Goal: Transaction & Acquisition: Obtain resource

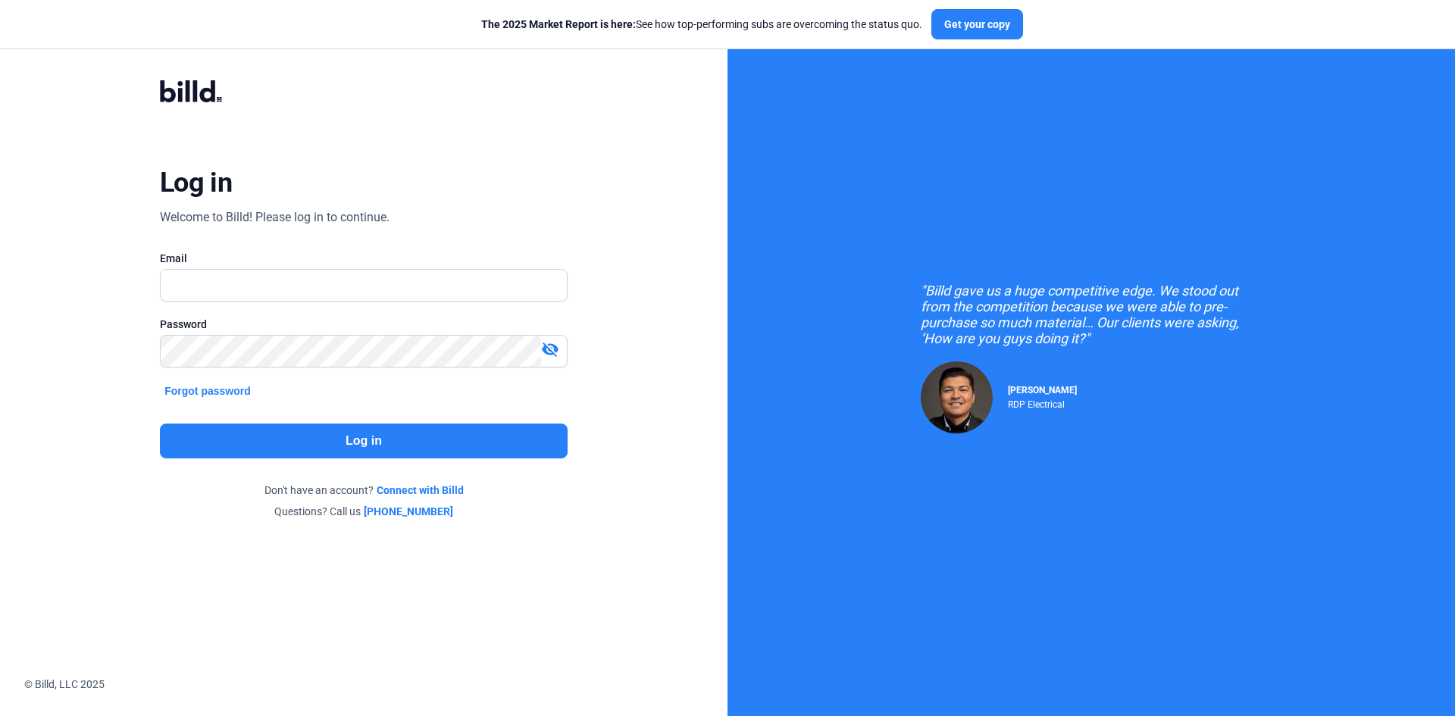
click at [212, 291] on input "text" at bounding box center [364, 285] width 406 height 31
type input "[PERSON_NAME][EMAIL_ADDRESS][DOMAIN_NAME]"
click at [287, 440] on button "Log in" at bounding box center [364, 441] width 408 height 35
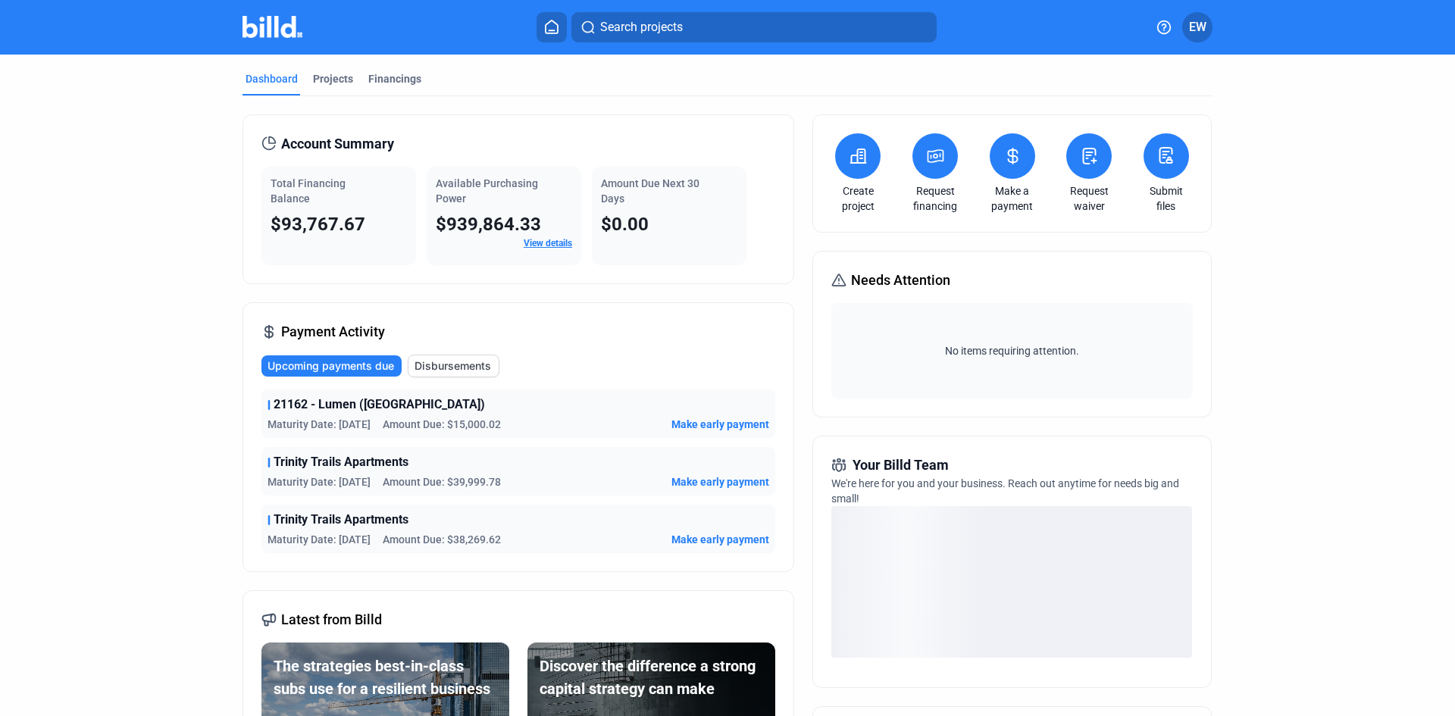
click at [934, 166] on button at bounding box center [934, 155] width 45 height 45
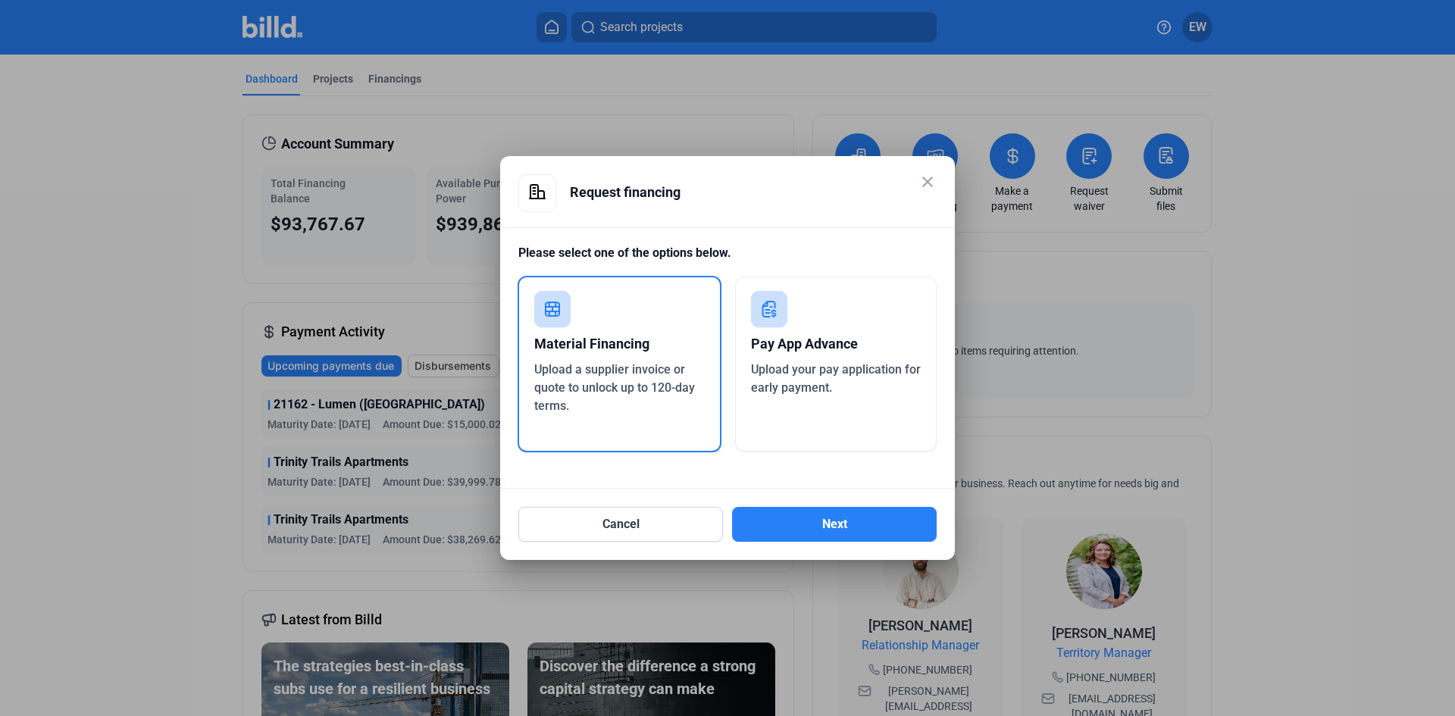
click at [853, 393] on div "Upload your pay application for early payment." at bounding box center [836, 379] width 171 height 36
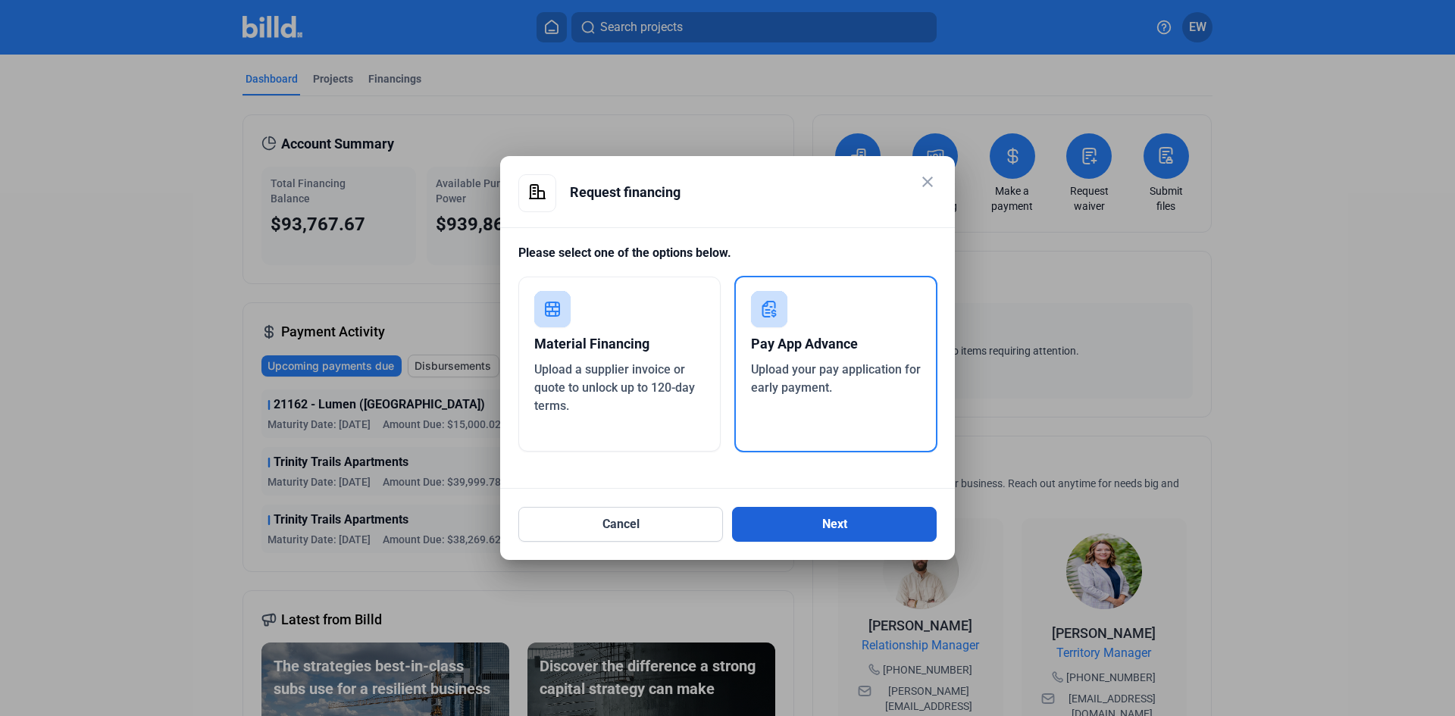
click at [810, 528] on button "Next" at bounding box center [834, 524] width 205 height 35
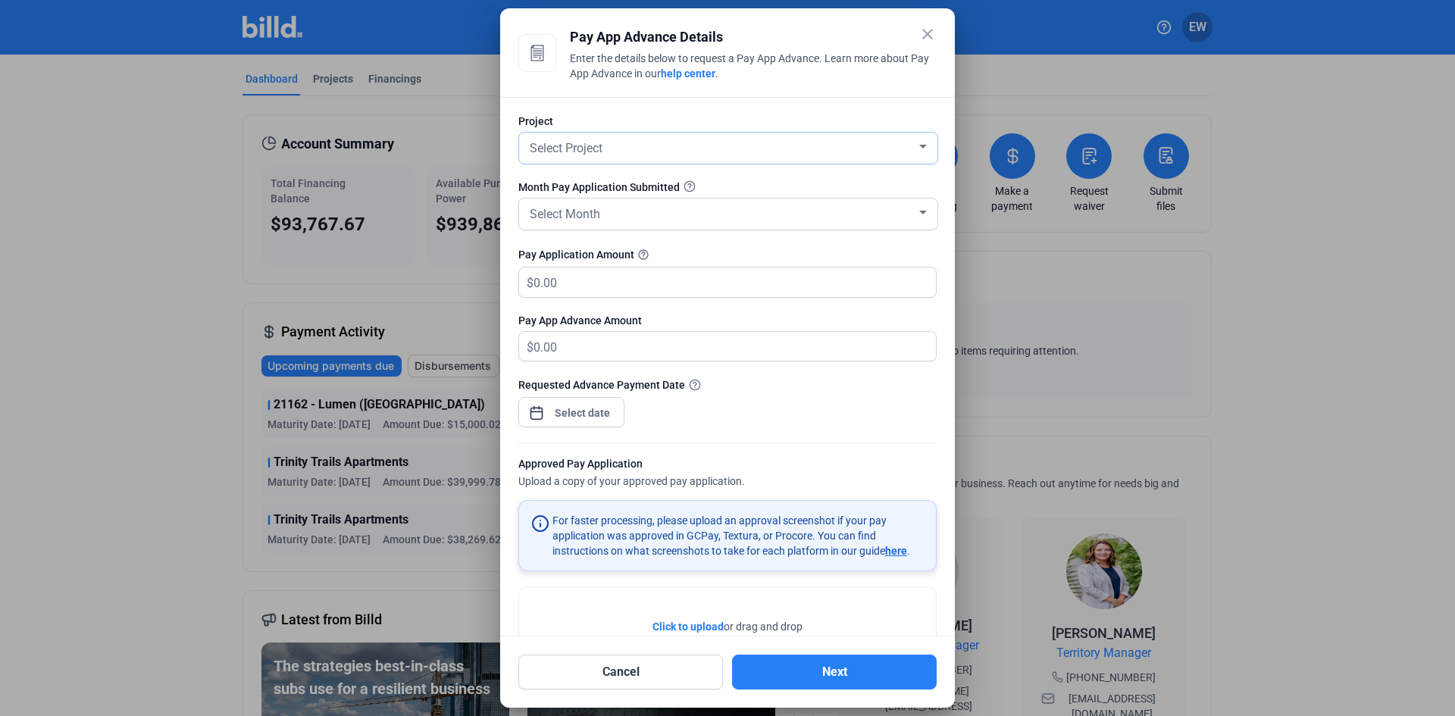
click at [696, 150] on div "Select Project" at bounding box center [722, 146] width 390 height 21
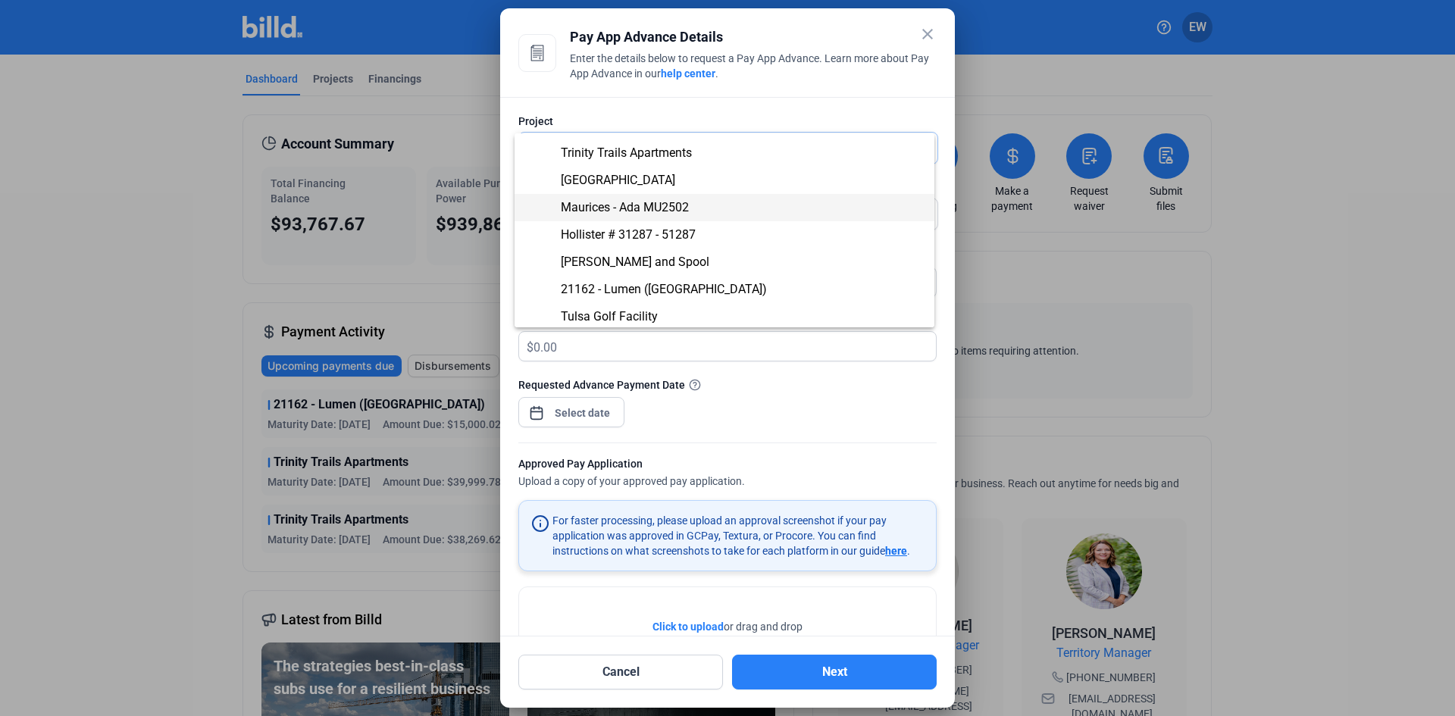
scroll to position [152, 0]
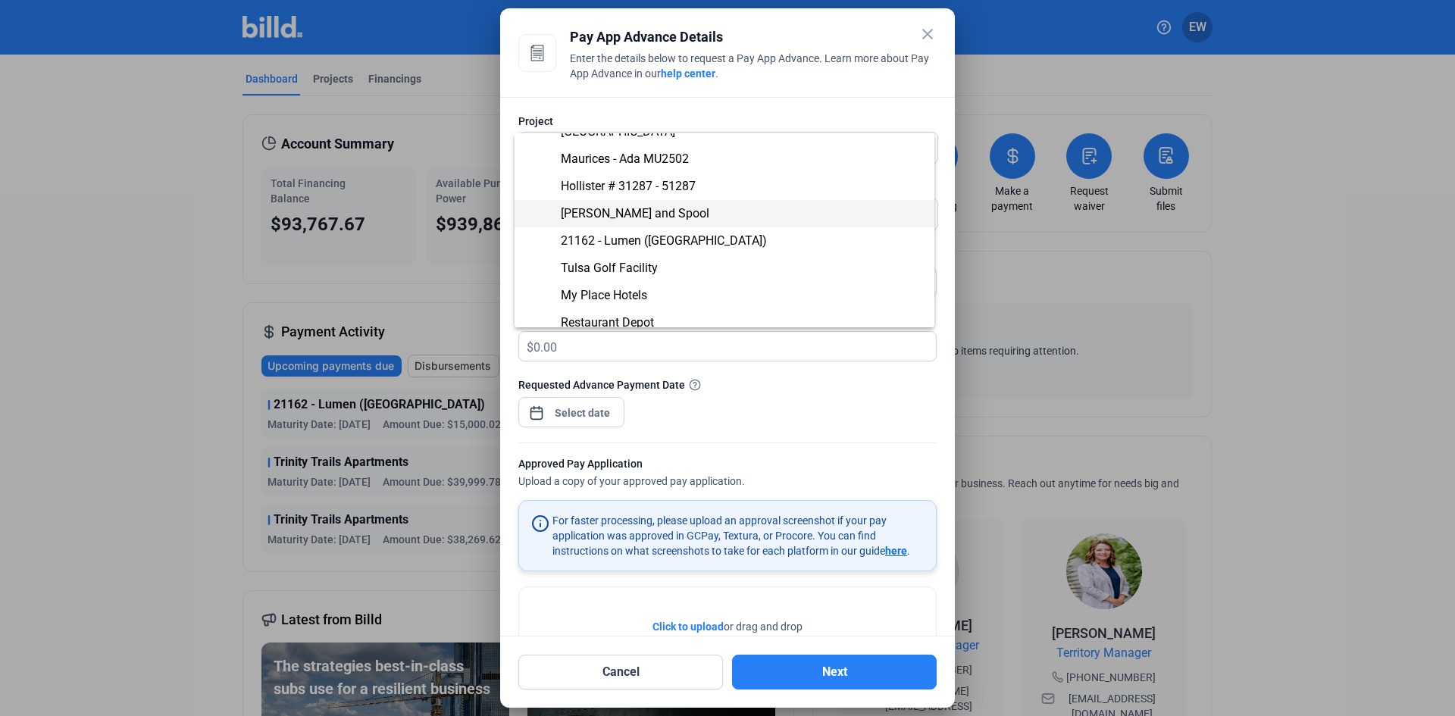
click at [609, 217] on span "[PERSON_NAME] and Spool" at bounding box center [635, 213] width 149 height 14
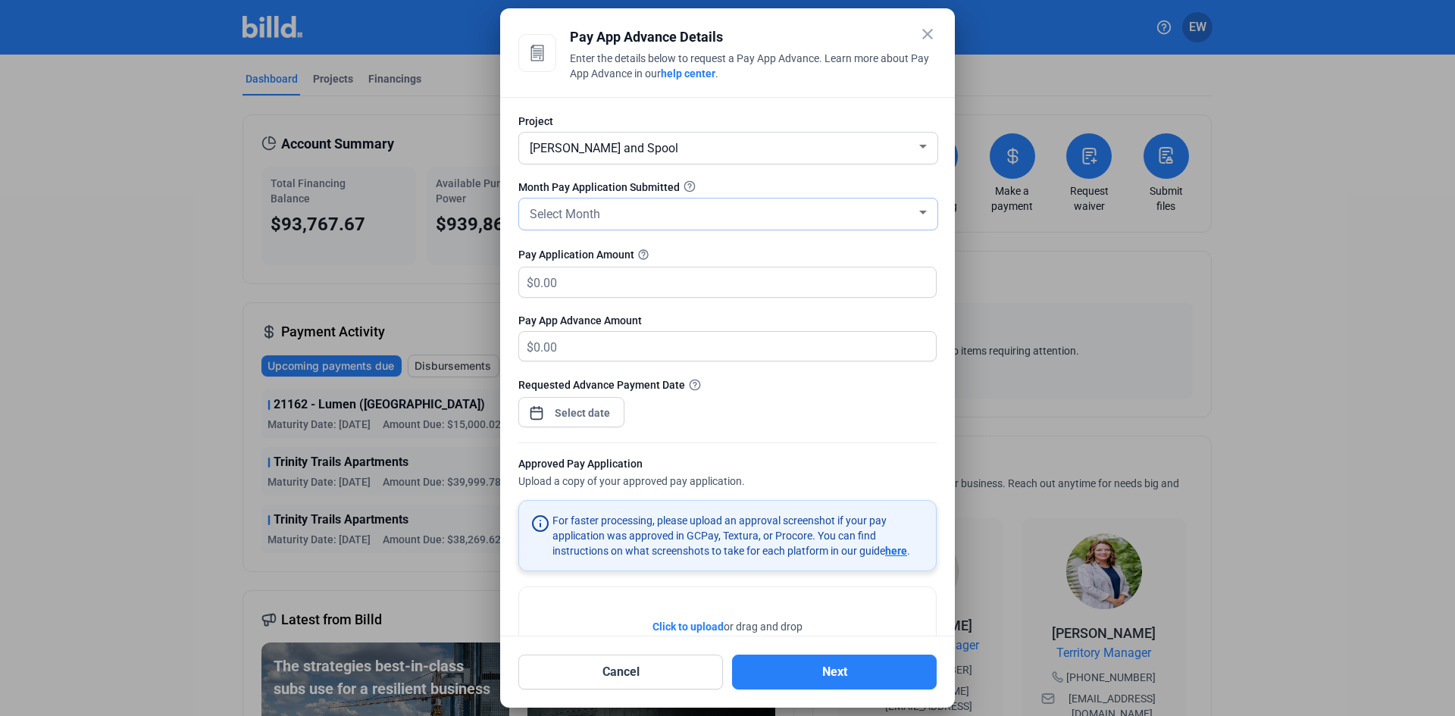
click at [610, 213] on div "Select Month" at bounding box center [722, 212] width 390 height 21
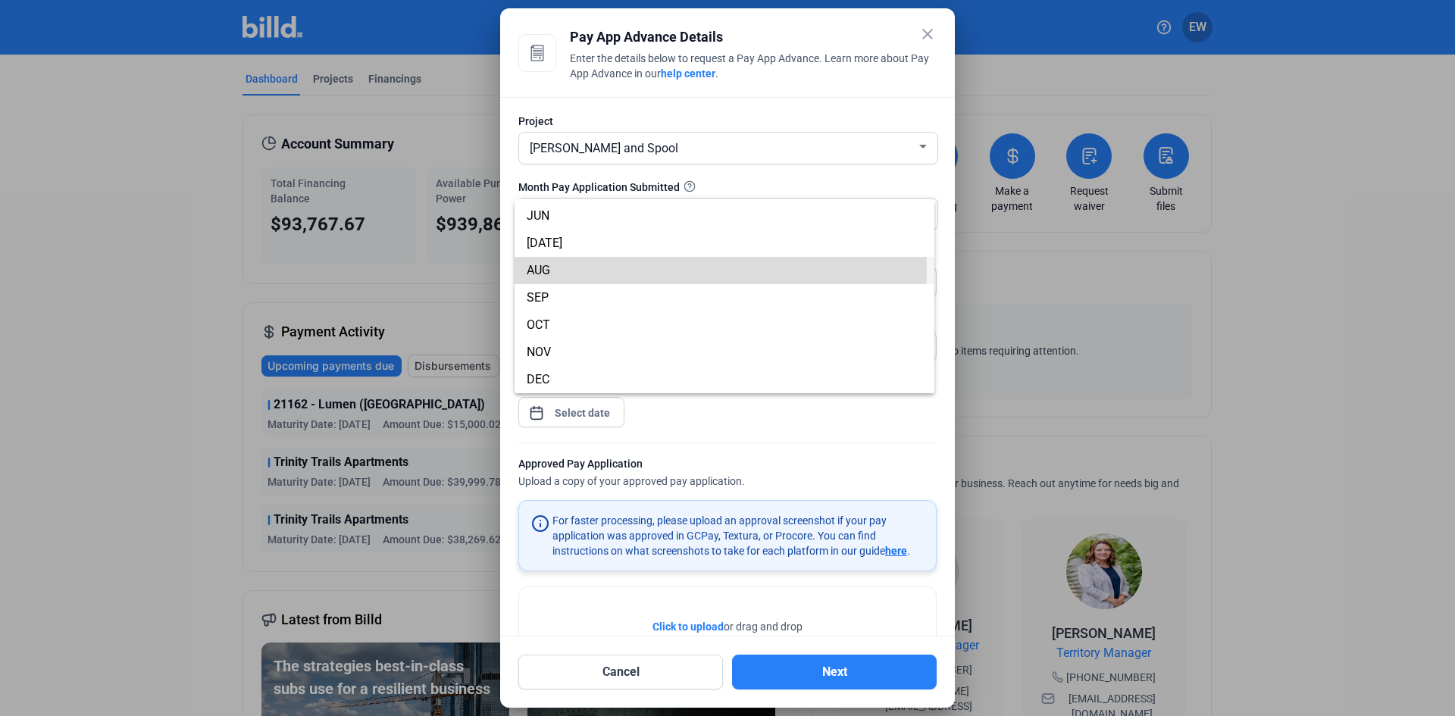
click at [578, 271] on span "AUG" at bounding box center [725, 270] width 396 height 27
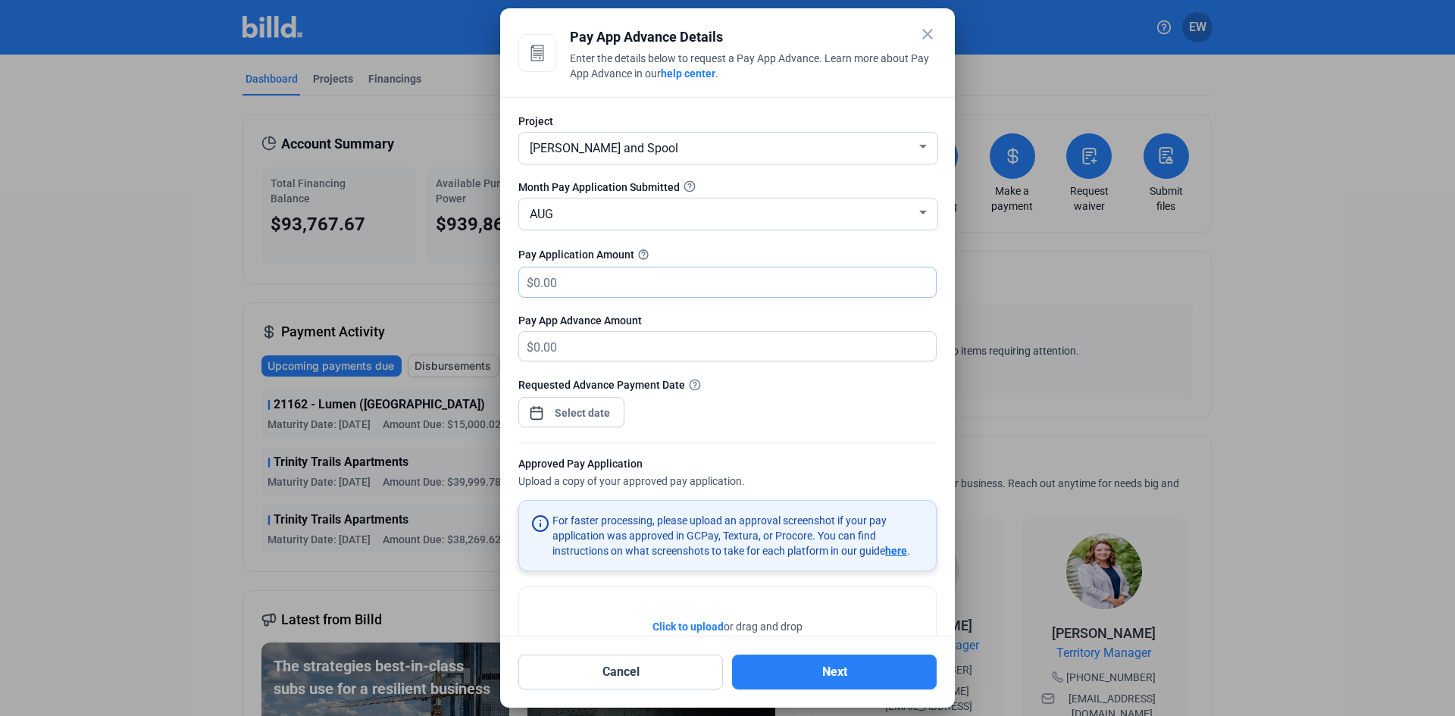
click at [645, 285] on input "text" at bounding box center [735, 283] width 402 height 30
click at [618, 277] on input "text" at bounding box center [726, 283] width 385 height 30
type input "4"
type input "4.00"
type input "41"
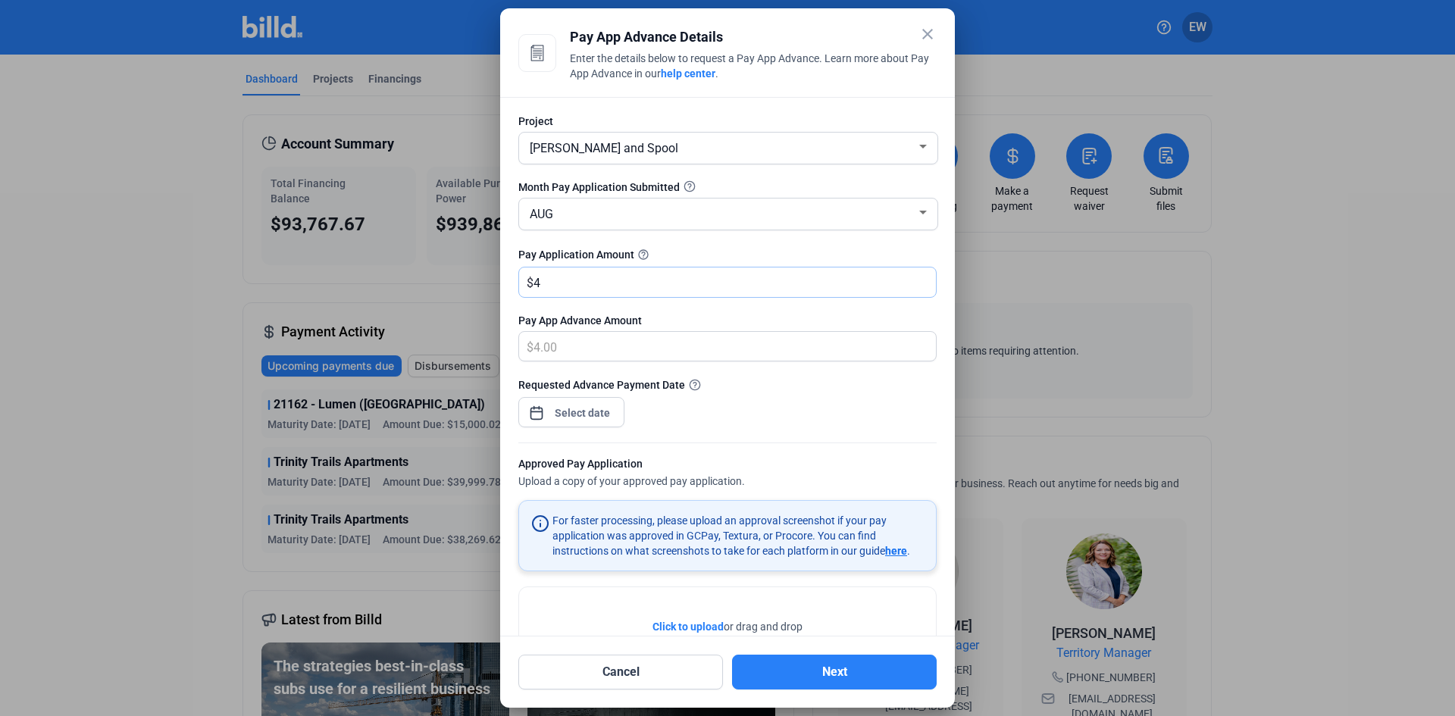
type input "41.00"
type input "419"
type input "419.00"
type input "4196"
type input "4,196.00"
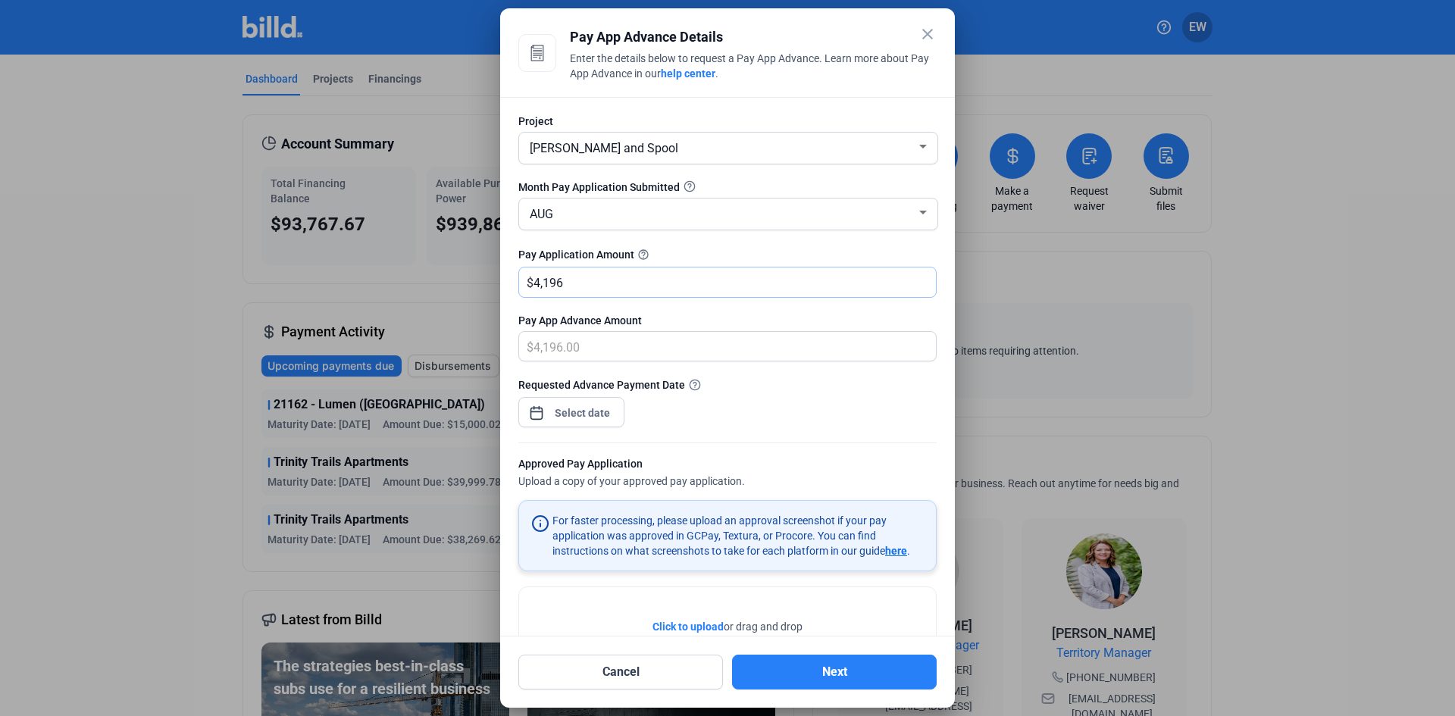
type input "4,1963"
type input "41,963.00"
type input "41,963.7"
type input "41,963.70"
type input "41,963.76"
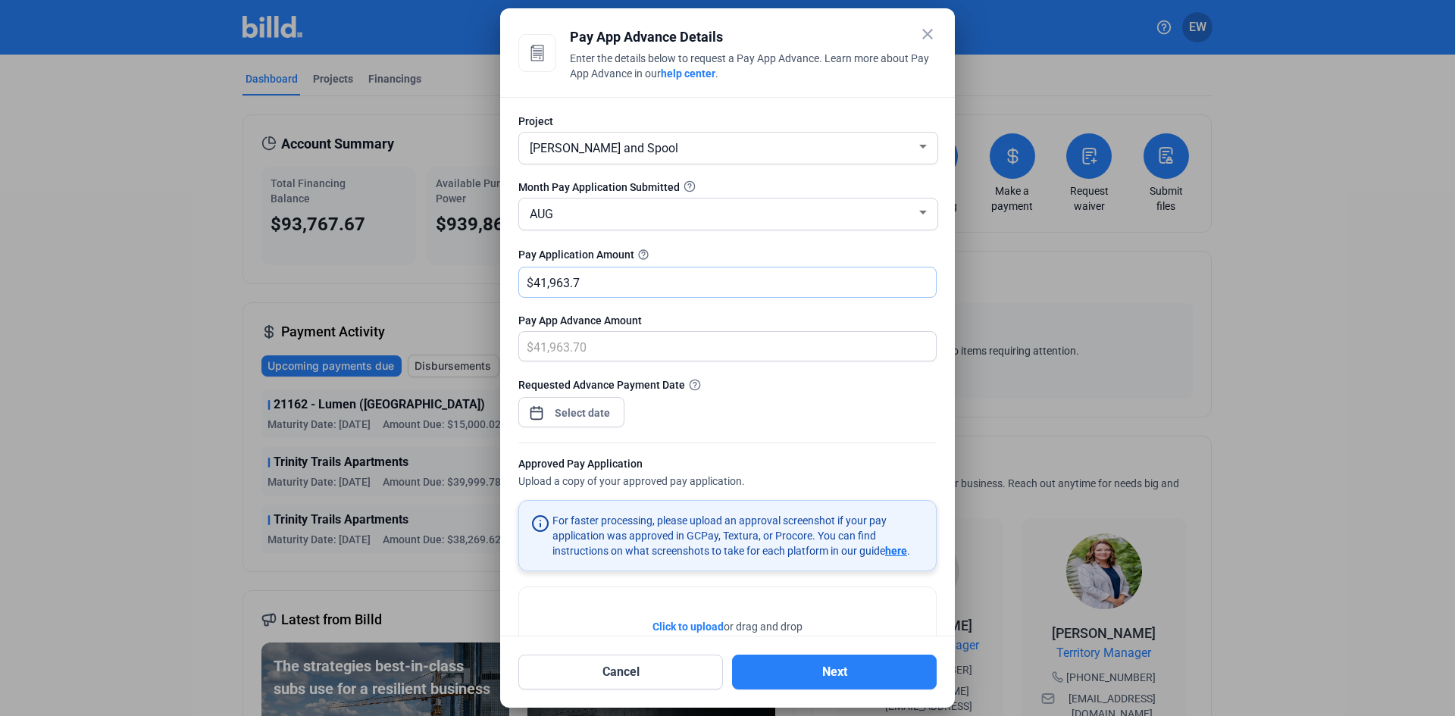
type input "41,963.76"
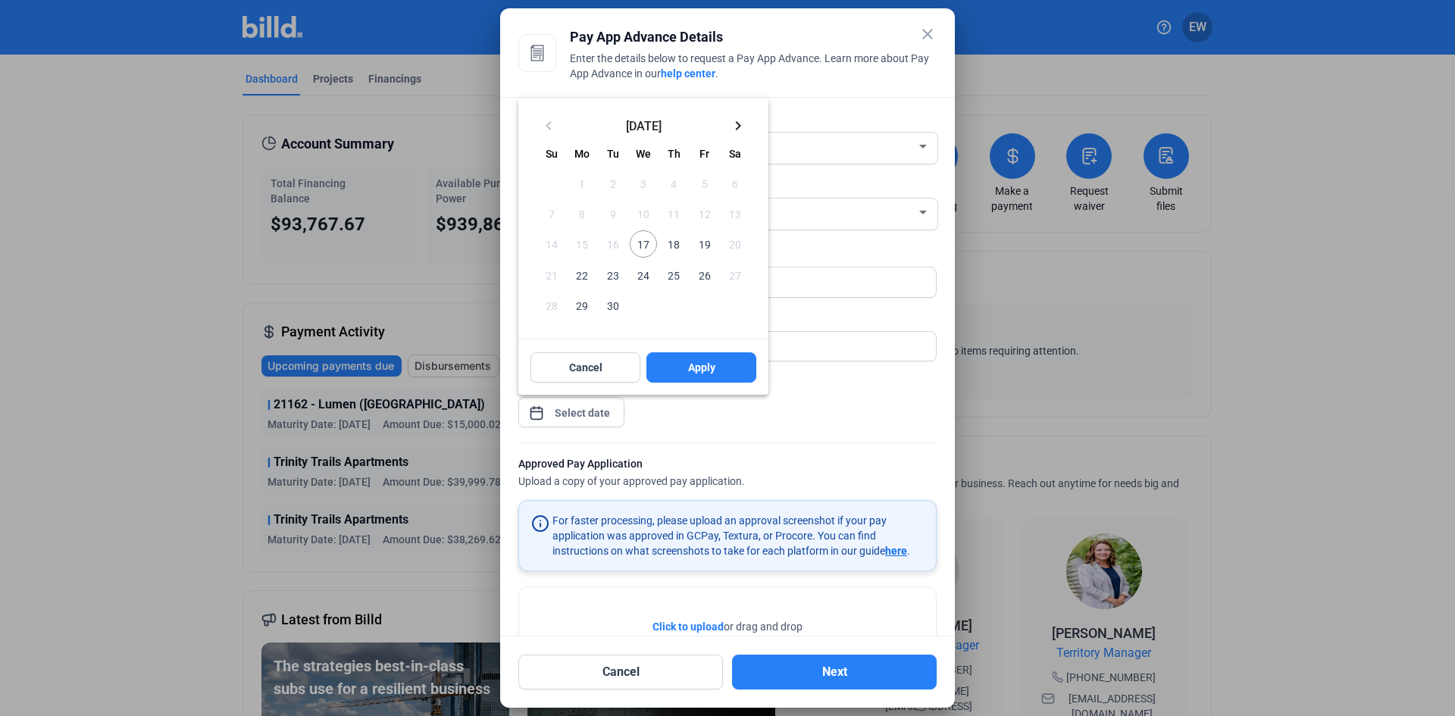
click at [644, 245] on span "17" at bounding box center [643, 243] width 27 height 27
click at [688, 370] on span "Apply" at bounding box center [701, 367] width 27 height 15
type input "[DATE]"
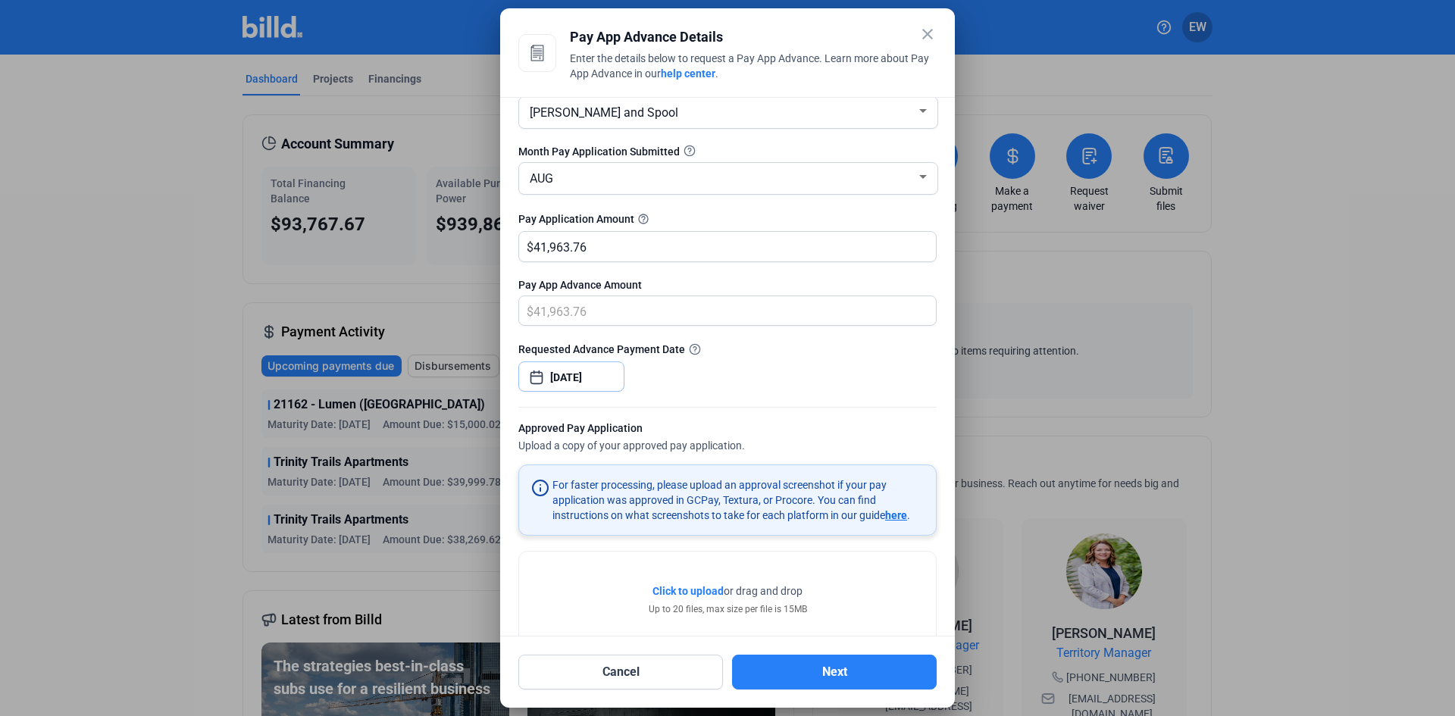
scroll to position [74, 0]
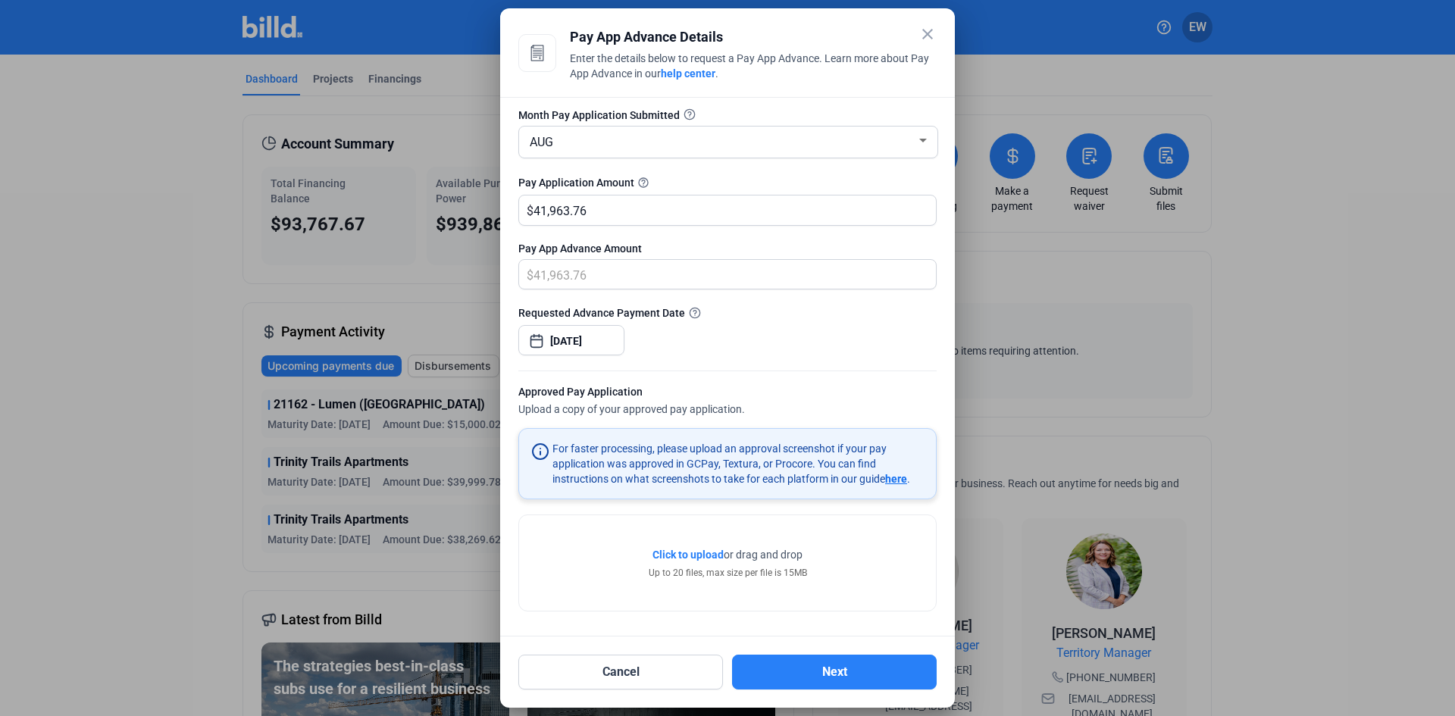
click at [690, 557] on span "Click to upload" at bounding box center [687, 555] width 71 height 12
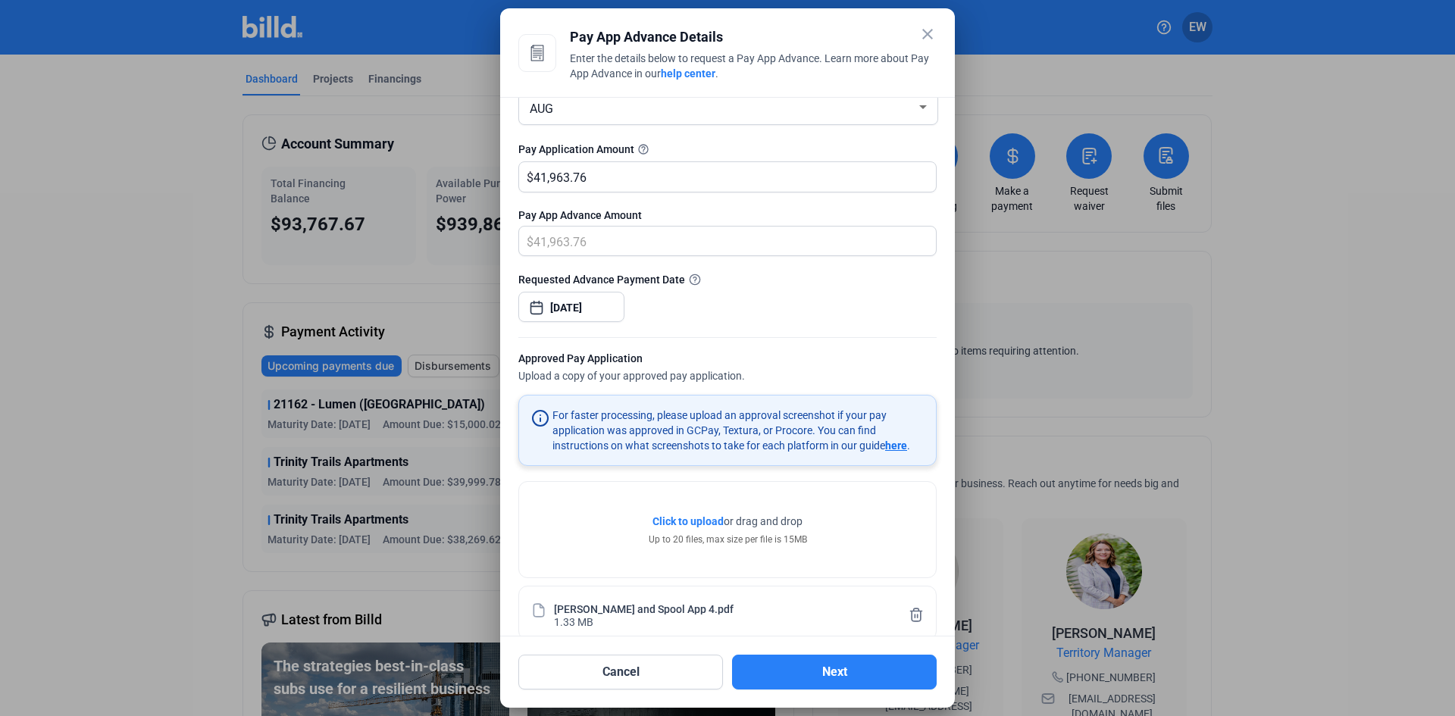
scroll to position [130, 0]
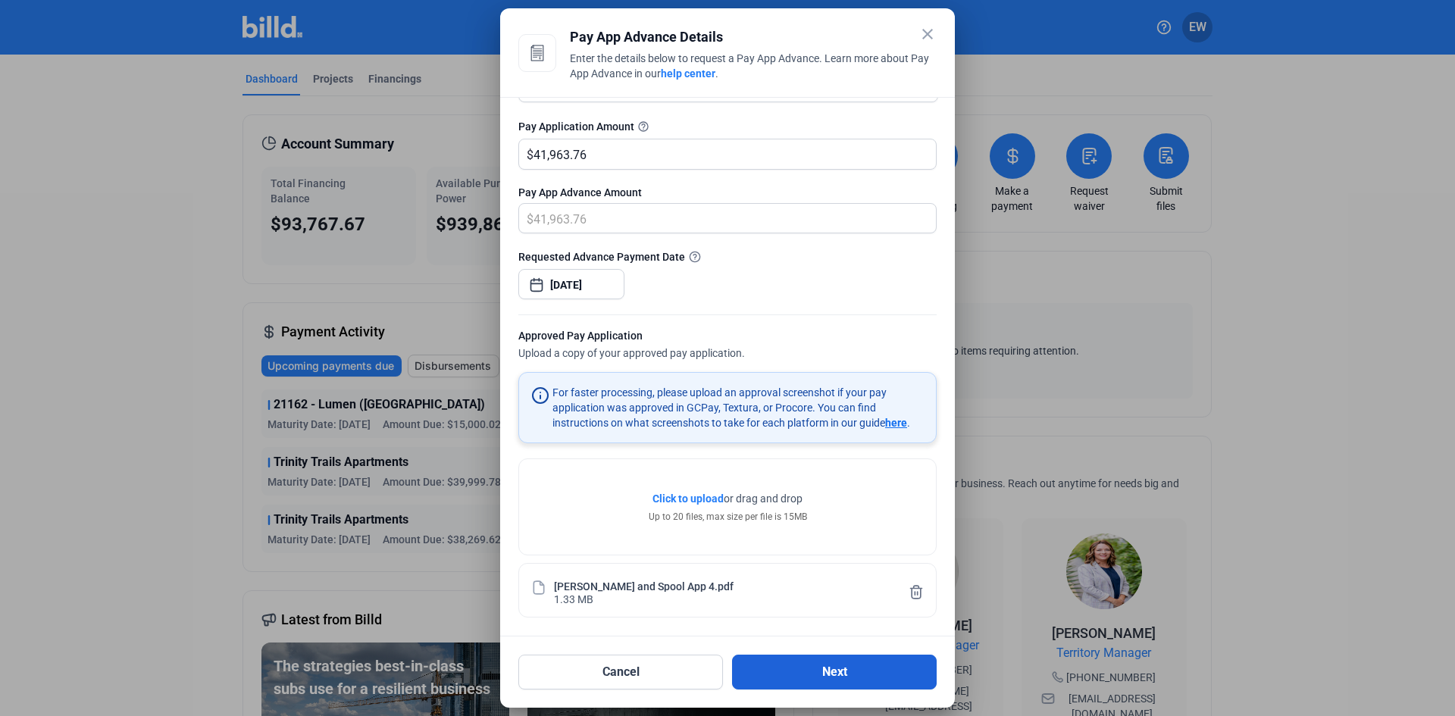
click at [844, 682] on button "Next" at bounding box center [834, 672] width 205 height 35
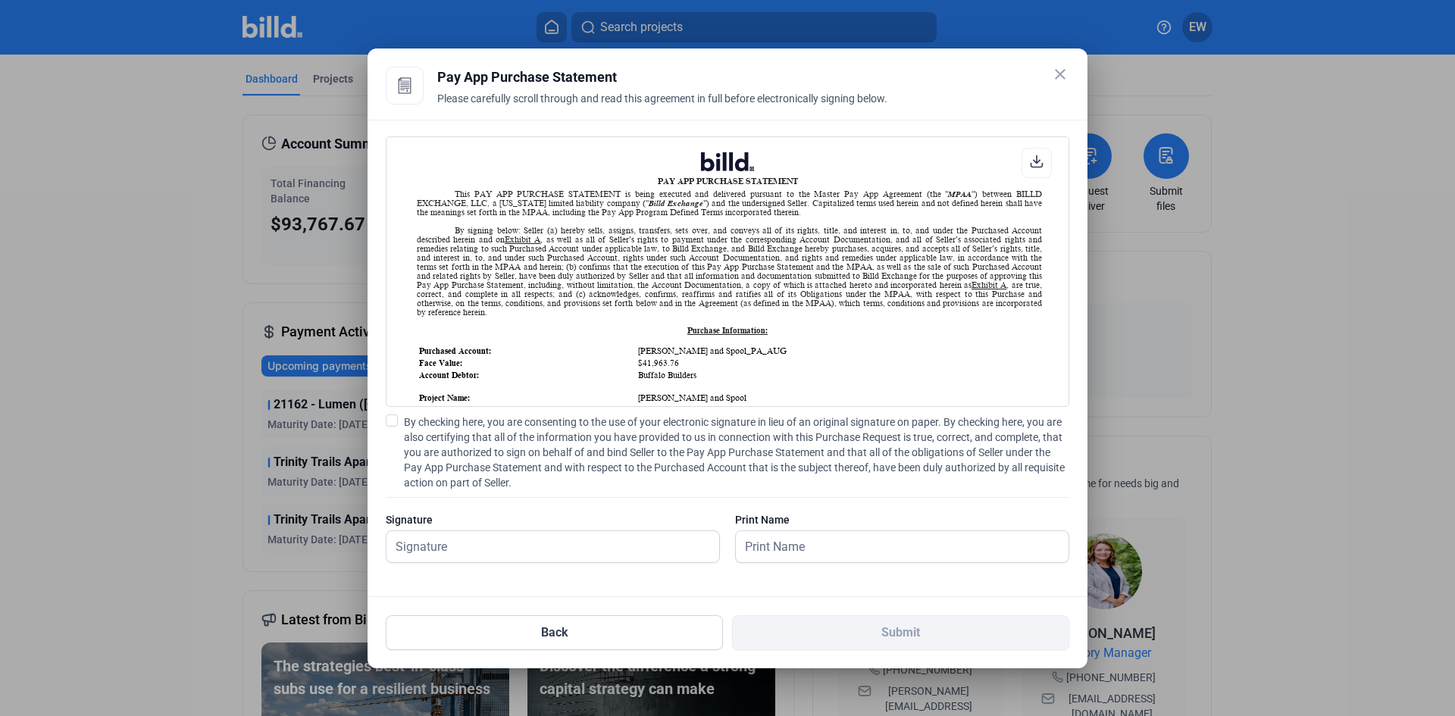
scroll to position [1, 0]
drag, startPoint x: 390, startPoint y: 421, endPoint x: 410, endPoint y: 449, distance: 34.3
click at [393, 421] on span at bounding box center [392, 421] width 12 height 12
click at [0, 0] on input "By checking here, you are consenting to the use of your electronic signature in…" at bounding box center [0, 0] width 0 height 0
drag, startPoint x: 442, startPoint y: 549, endPoint x: 453, endPoint y: 556, distance: 13.3
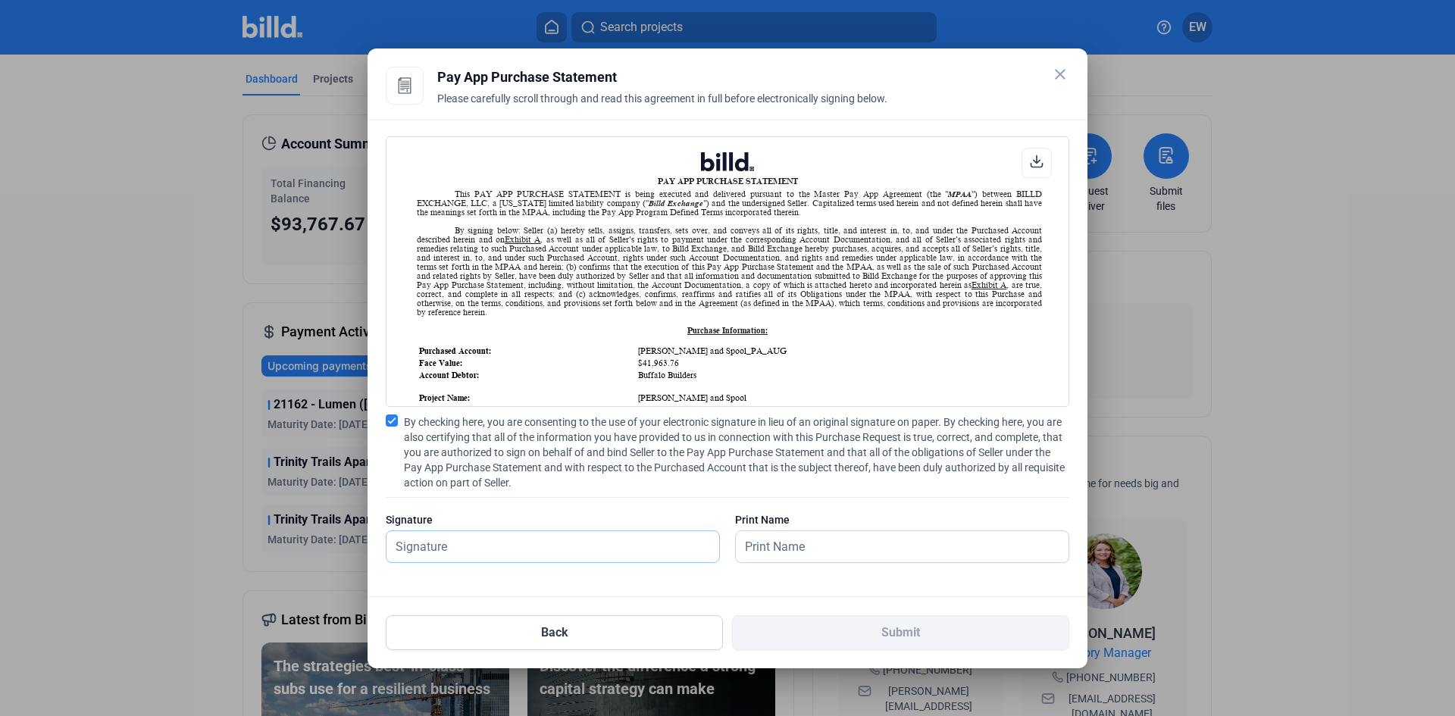
click at [443, 550] on input "text" at bounding box center [552, 546] width 333 height 31
type input "[PERSON_NAME]"
drag, startPoint x: 797, startPoint y: 537, endPoint x: 810, endPoint y: 546, distance: 16.2
click at [798, 537] on input "text" at bounding box center [902, 546] width 333 height 31
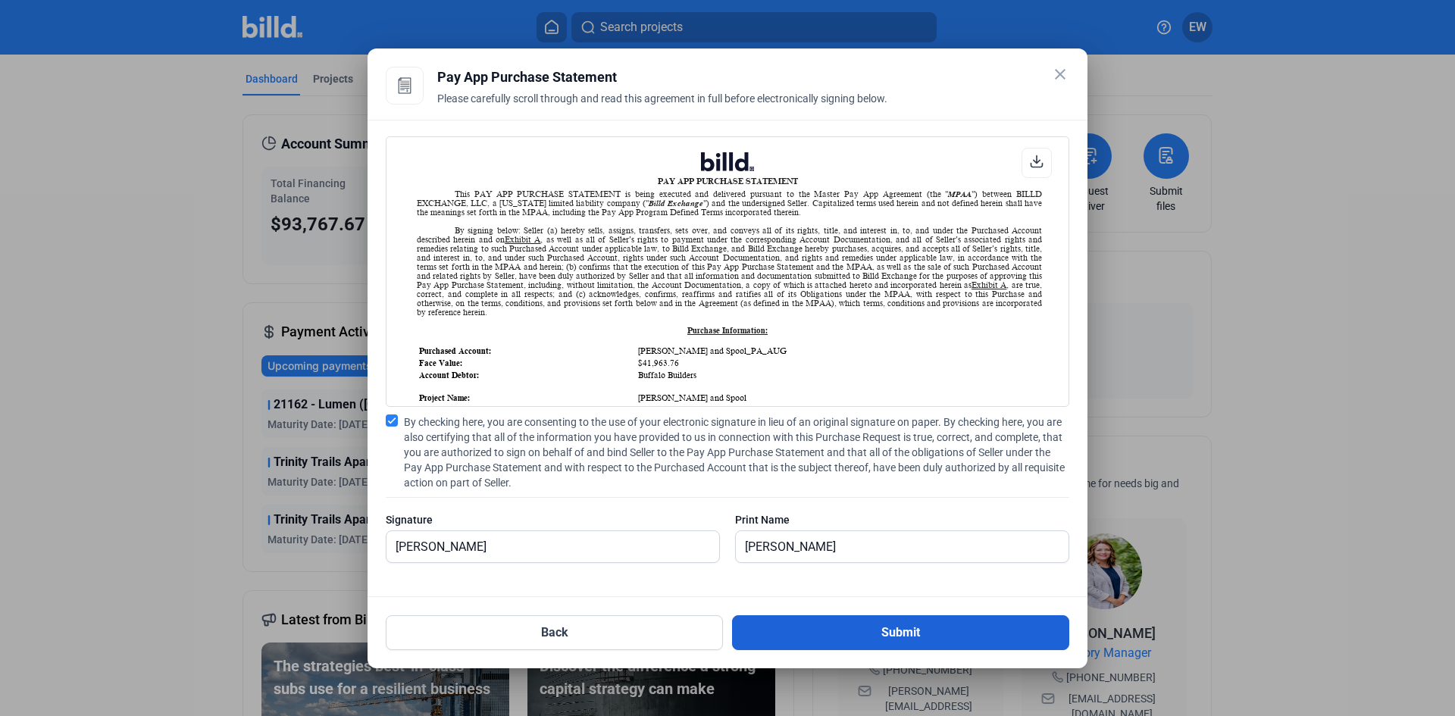
click at [896, 635] on button "Submit" at bounding box center [900, 632] width 337 height 35
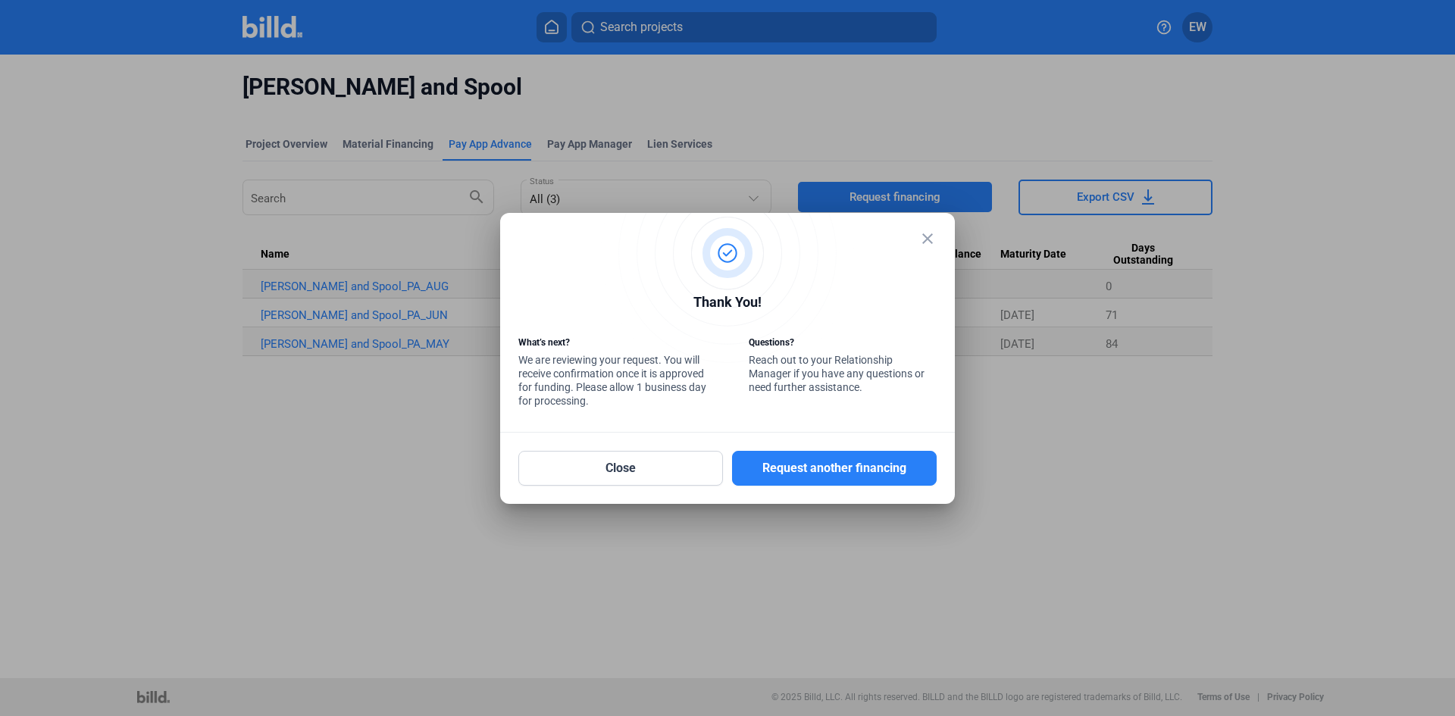
drag, startPoint x: 928, startPoint y: 239, endPoint x: 925, endPoint y: 249, distance: 10.6
click at [928, 241] on mat-icon "close" at bounding box center [927, 239] width 18 height 18
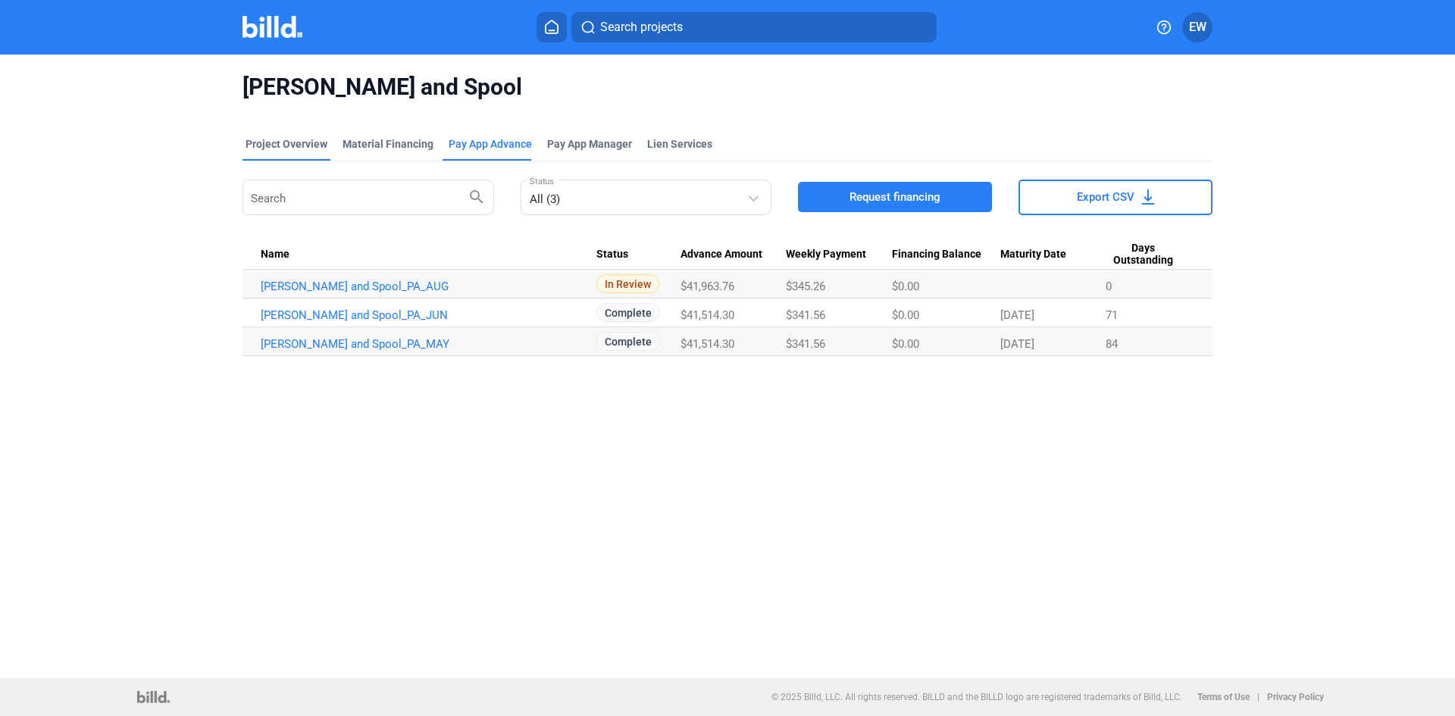
click at [274, 140] on div "Project Overview" at bounding box center [287, 143] width 82 height 15
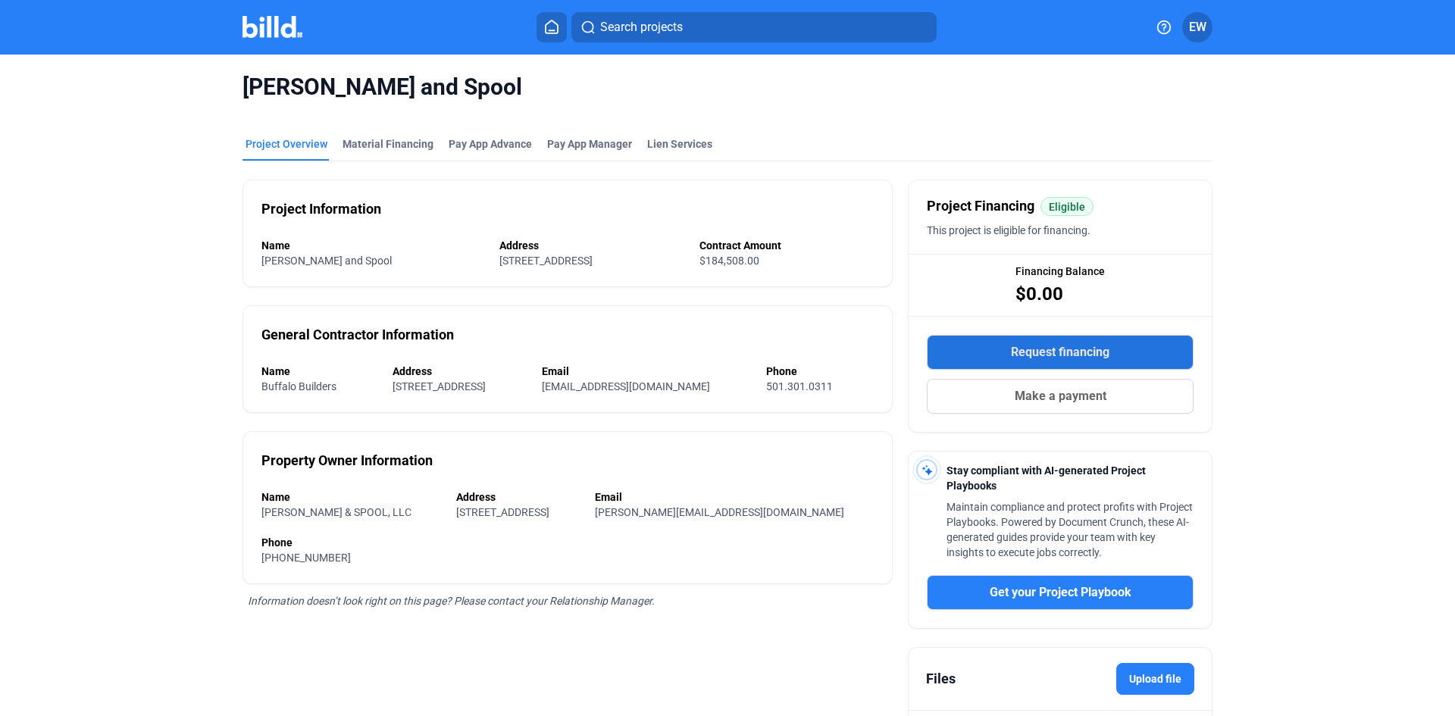
click at [1032, 351] on span "Request financing" at bounding box center [1060, 352] width 99 height 18
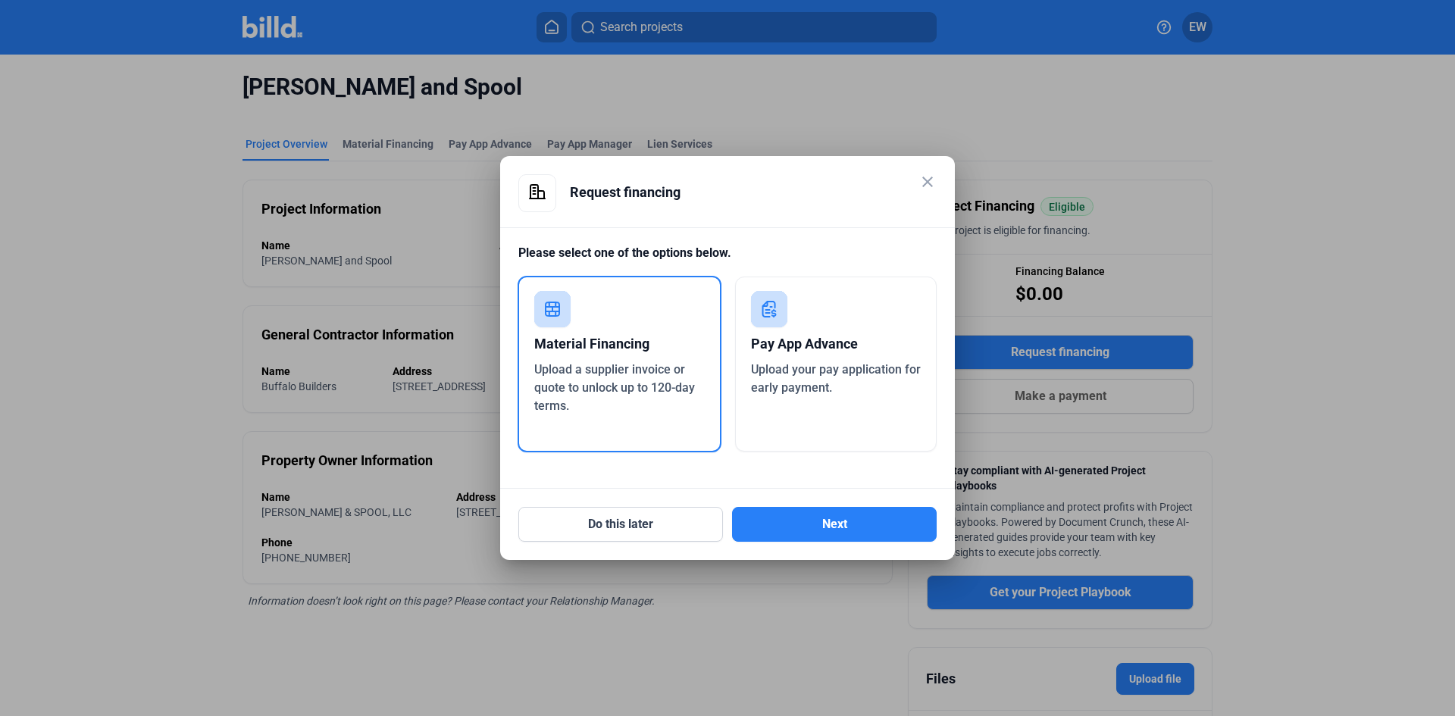
click at [818, 380] on span "Upload your pay application for early payment." at bounding box center [836, 378] width 170 height 33
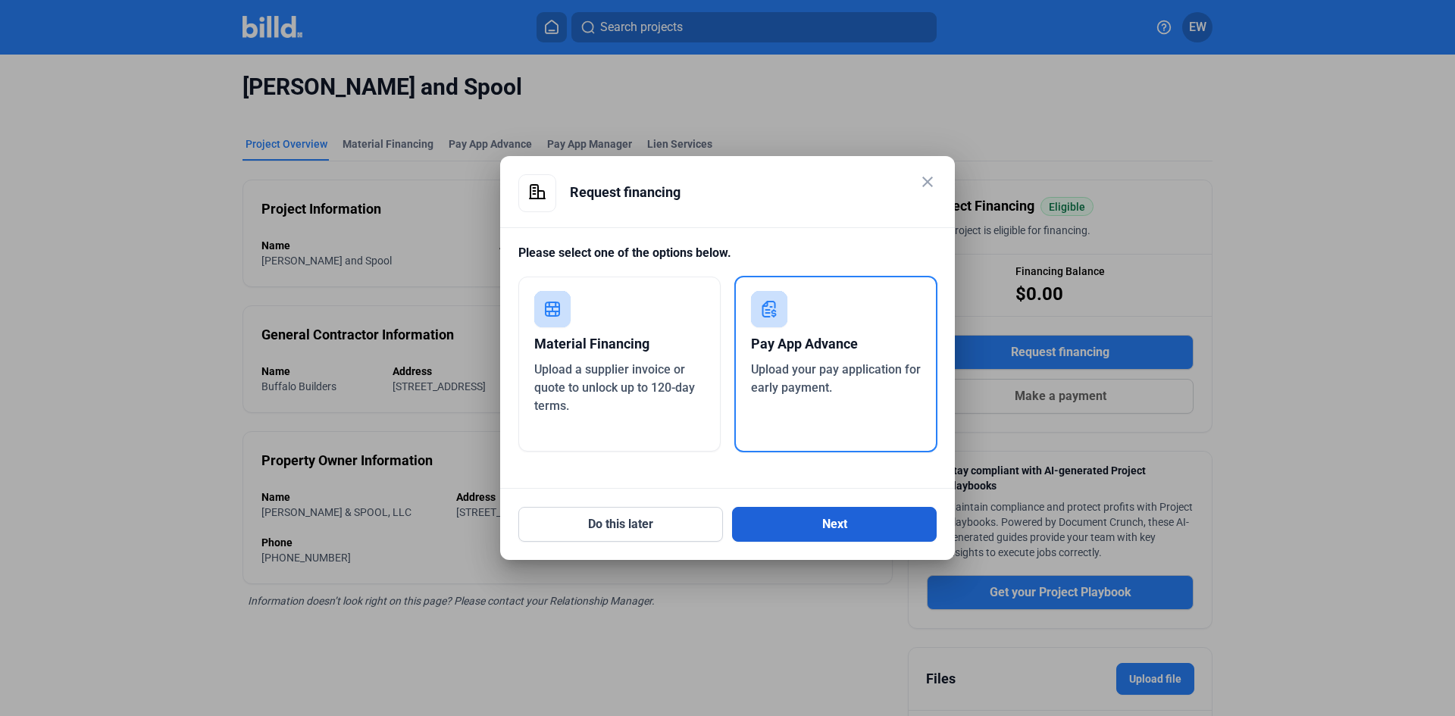
click at [828, 540] on button "Next" at bounding box center [834, 524] width 205 height 35
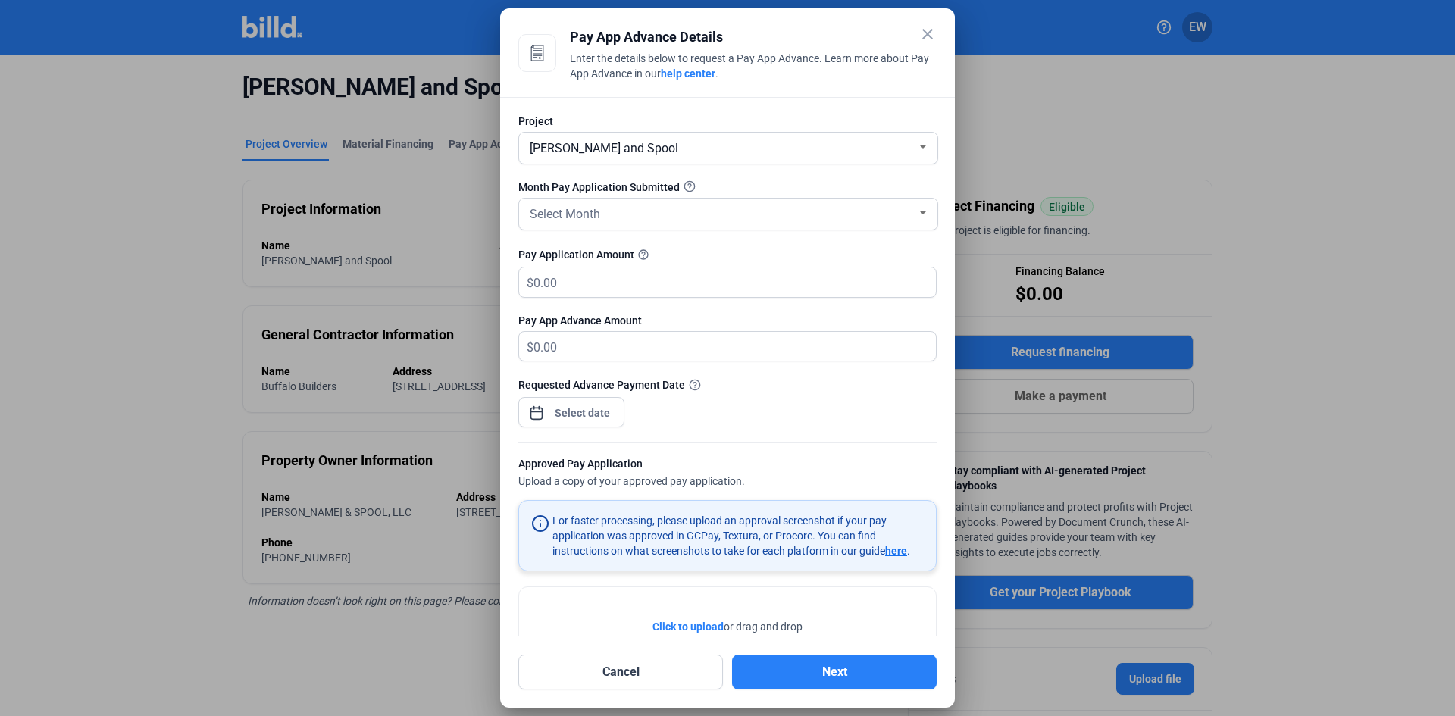
click at [848, 140] on div "[PERSON_NAME] and Spool" at bounding box center [722, 146] width 390 height 21
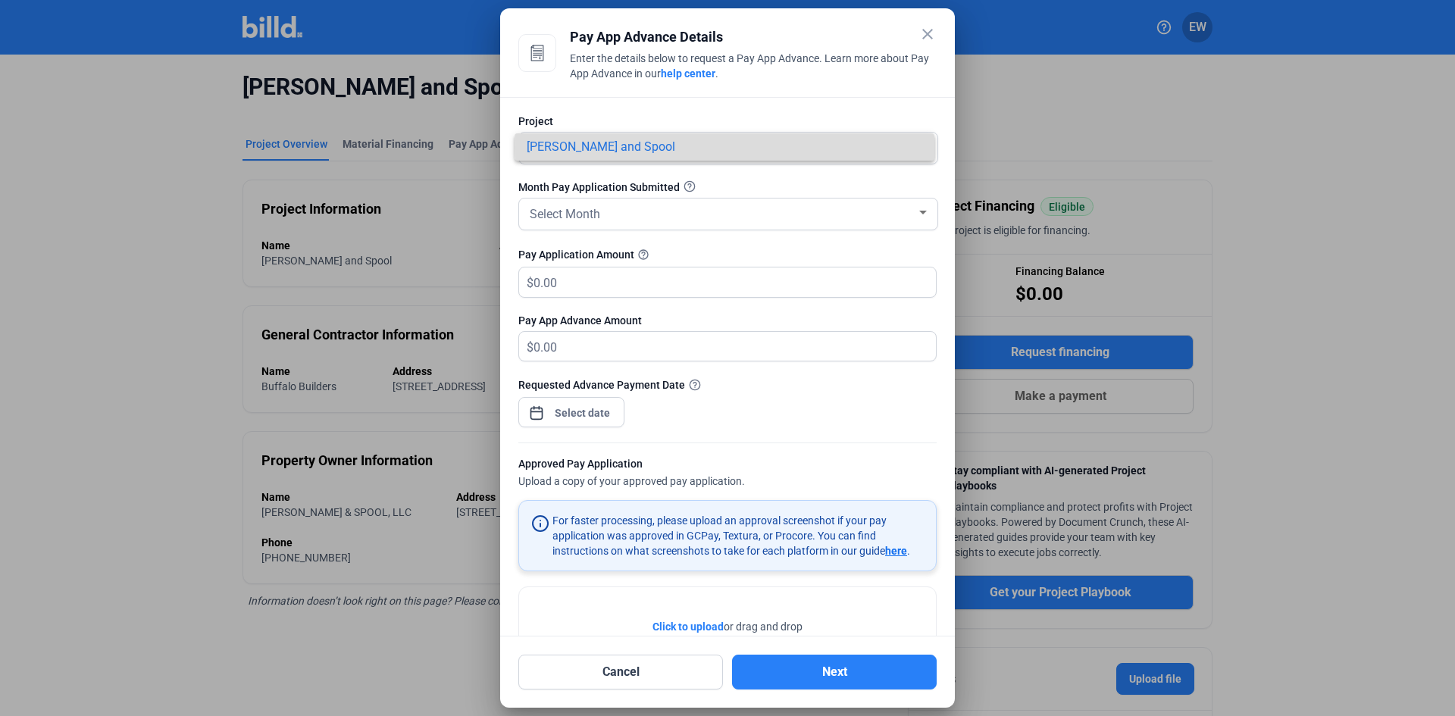
click at [915, 150] on span "[PERSON_NAME] and Spool" at bounding box center [725, 146] width 396 height 27
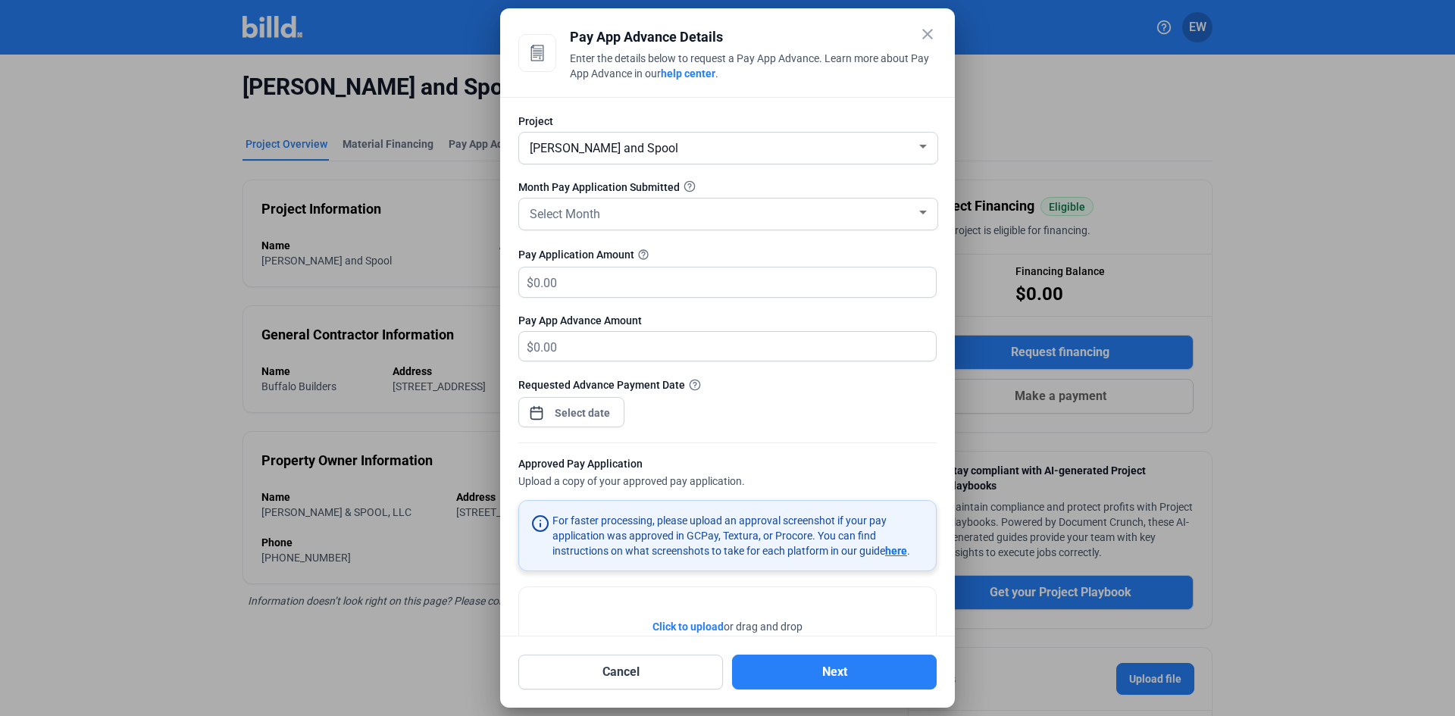
click at [923, 147] on div "[PERSON_NAME] and Spool" at bounding box center [728, 148] width 418 height 31
click at [923, 145] on mat-option "[PERSON_NAME] and Spool" at bounding box center [725, 146] width 420 height 27
click at [924, 144] on div "[PERSON_NAME] and Spool" at bounding box center [728, 148] width 418 height 31
click at [926, 35] on div at bounding box center [727, 358] width 1455 height 716
click at [927, 30] on mat-icon "close" at bounding box center [927, 34] width 18 height 18
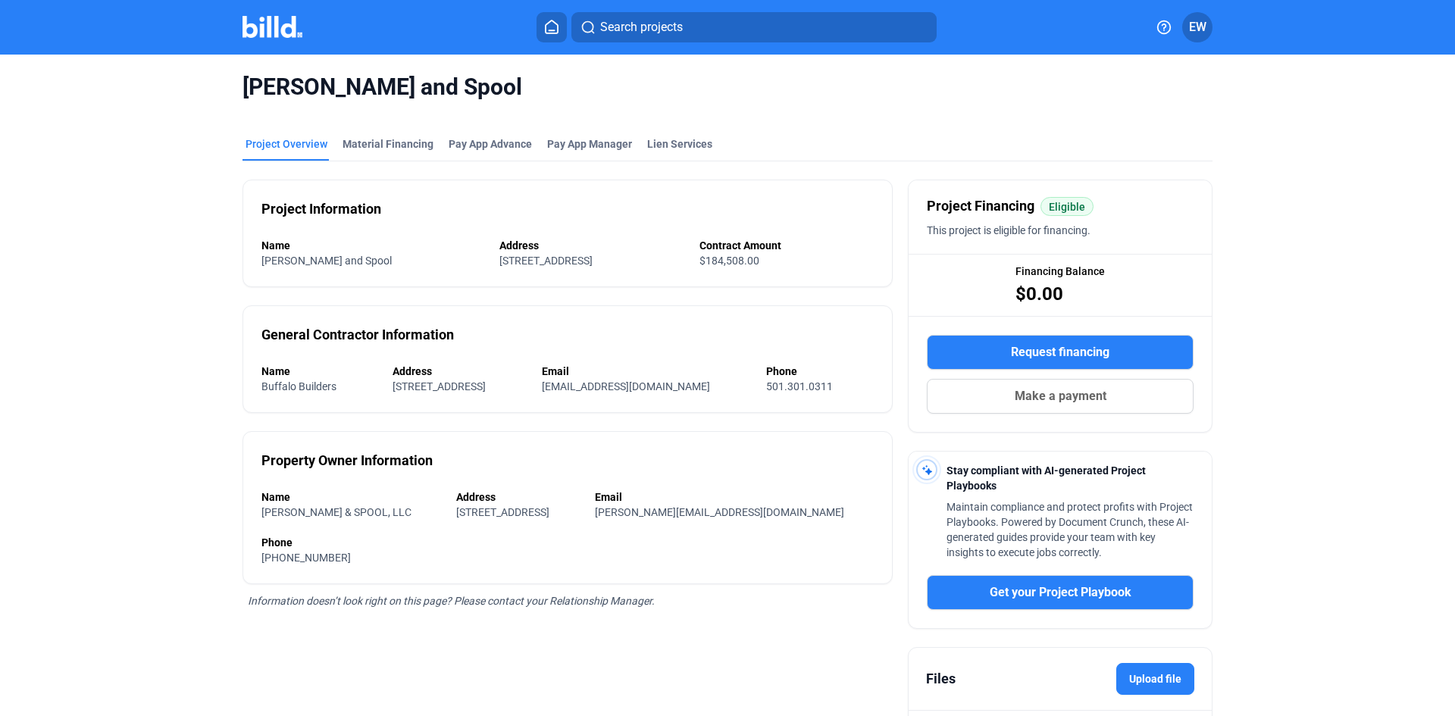
click at [552, 30] on icon at bounding box center [552, 26] width 12 height 13
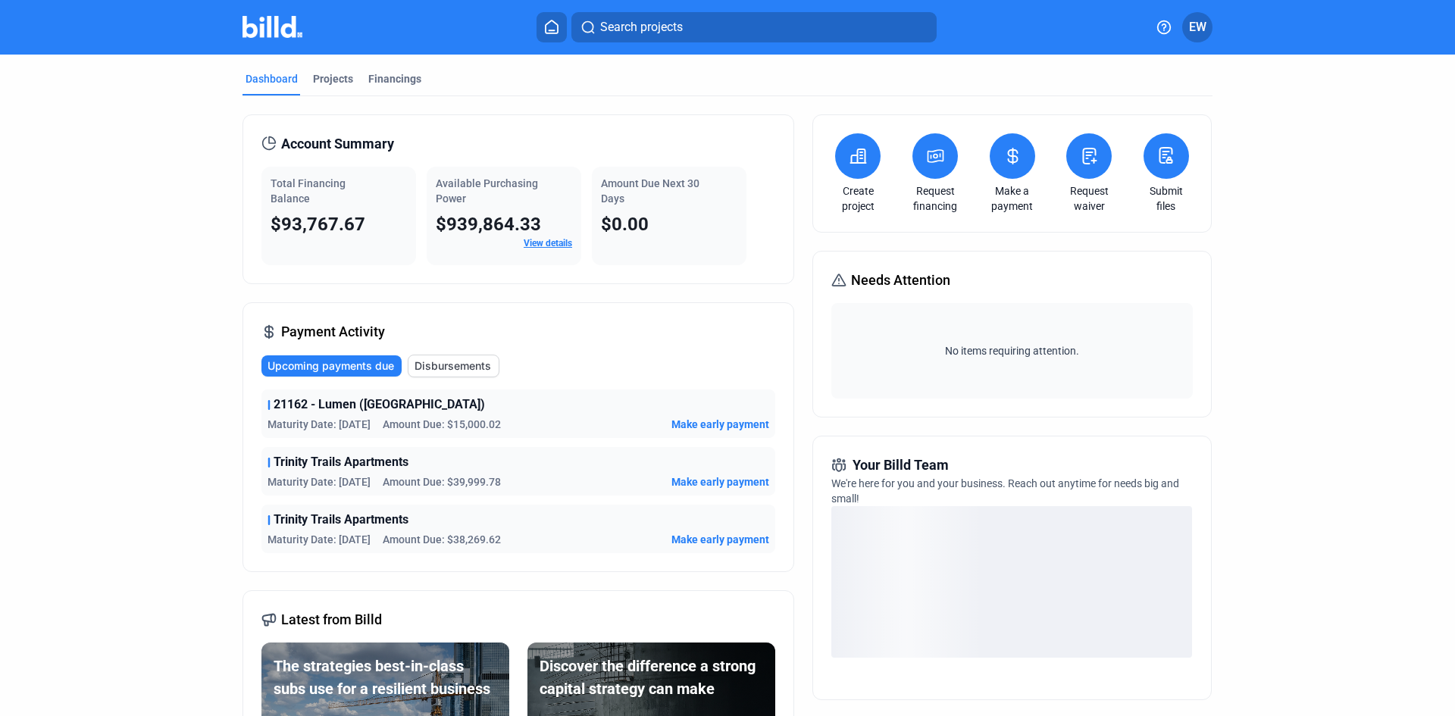
click at [931, 161] on icon at bounding box center [935, 156] width 19 height 18
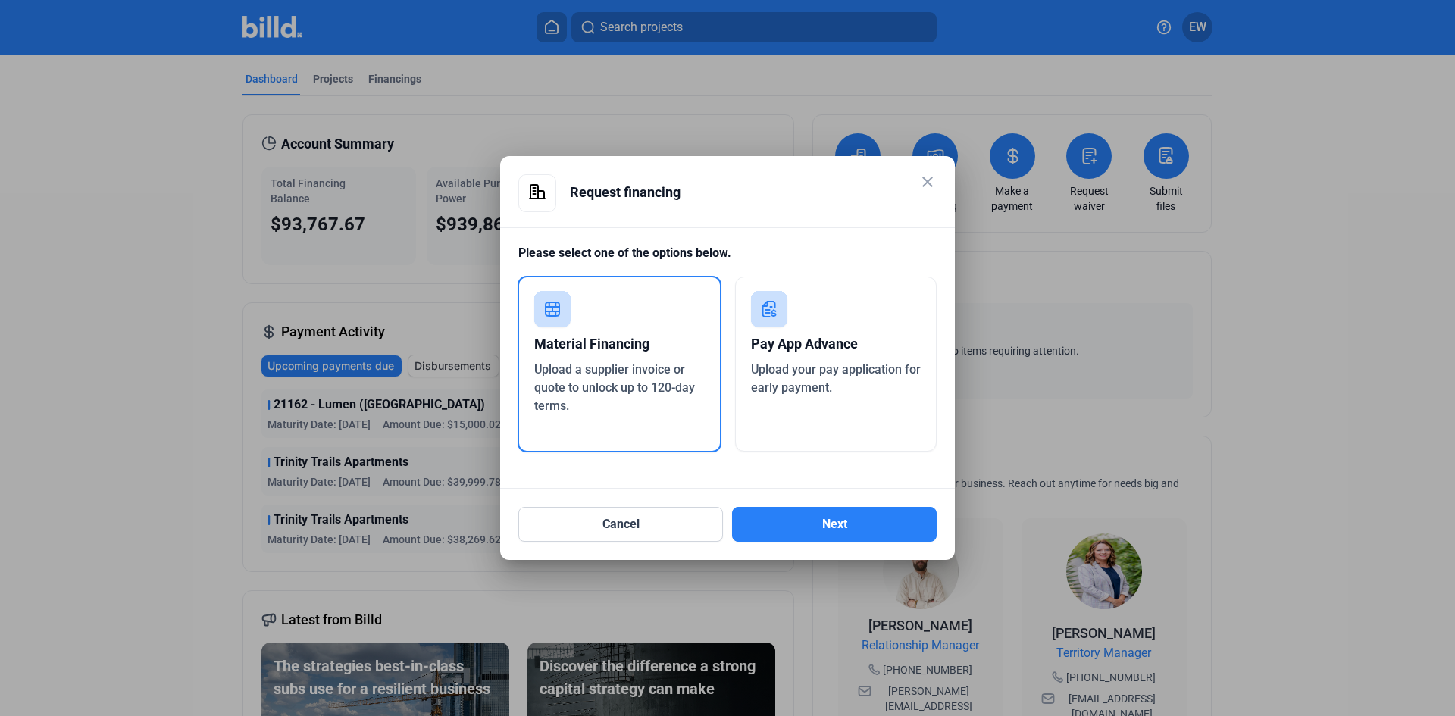
click at [821, 411] on div "Pay App Advance Upload your pay application for early payment." at bounding box center [836, 364] width 202 height 175
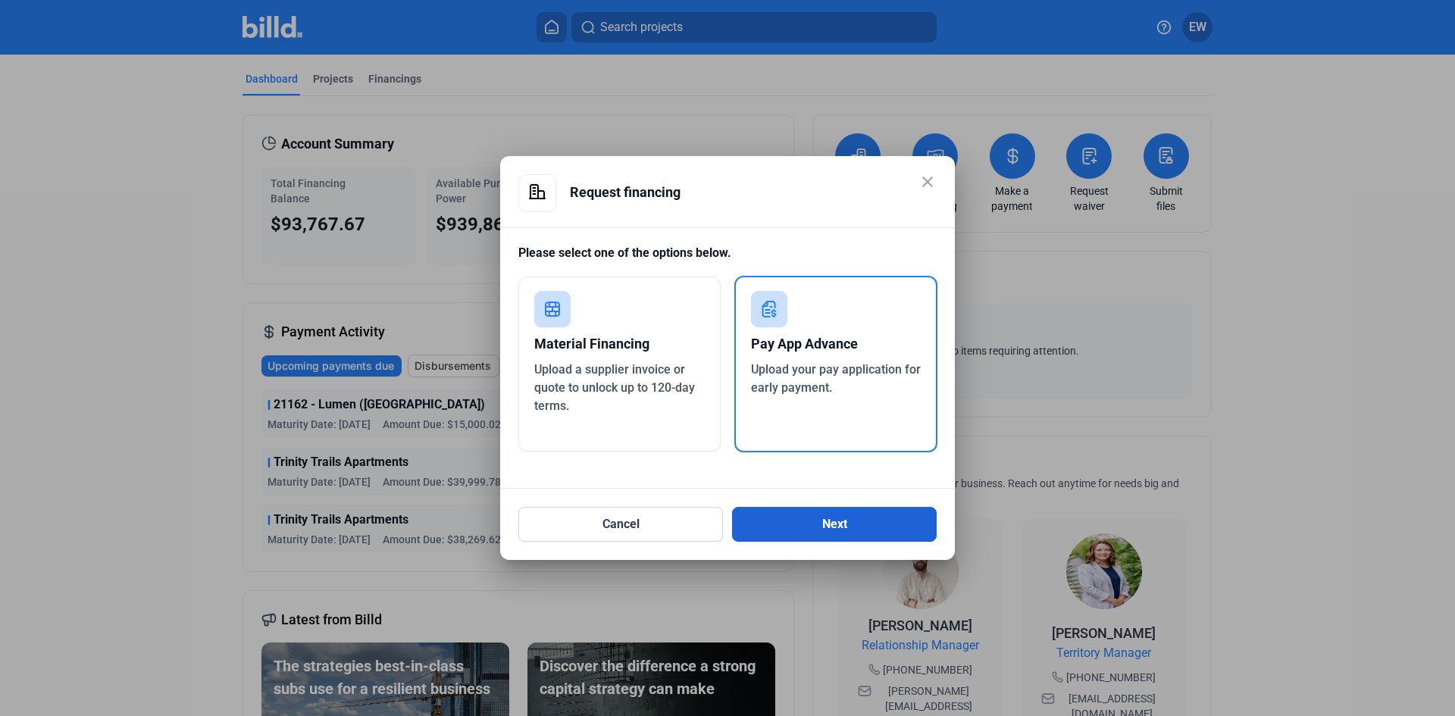
click at [838, 520] on button "Next" at bounding box center [834, 524] width 205 height 35
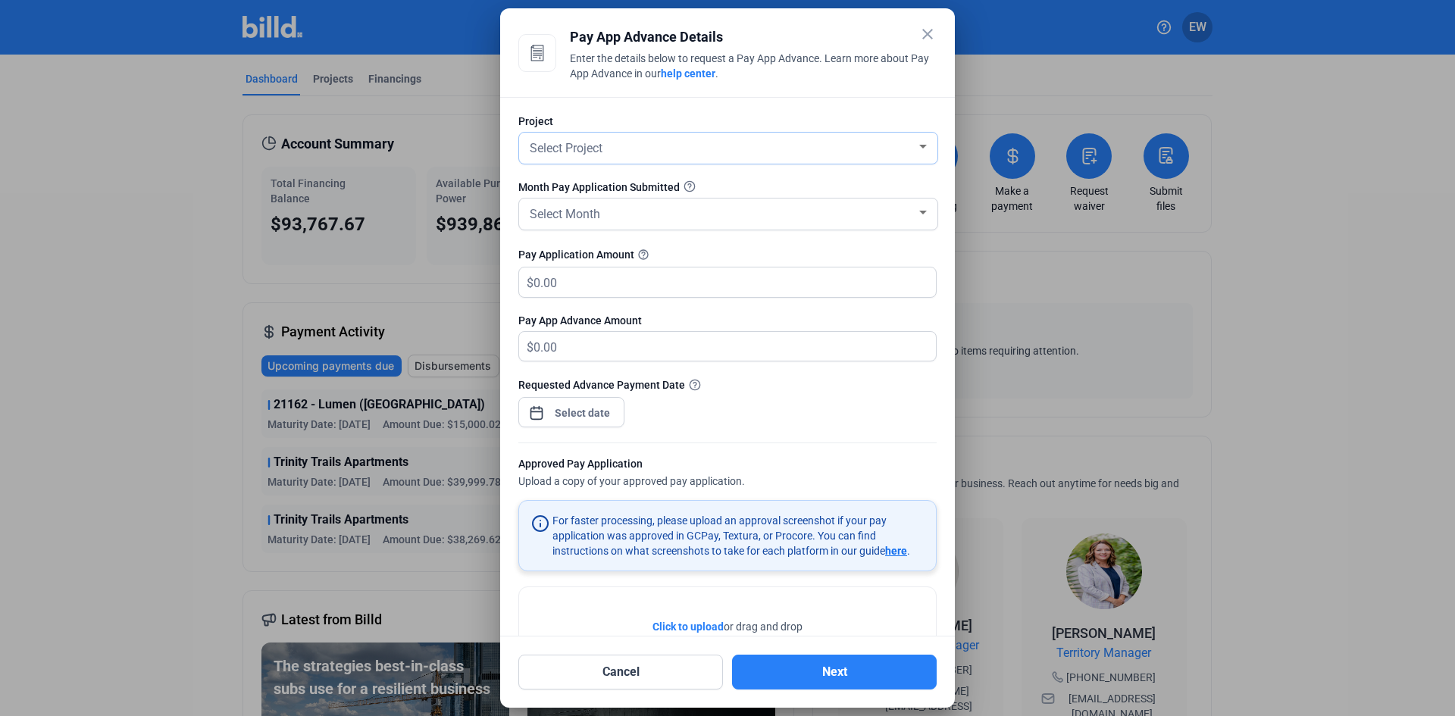
click at [783, 146] on div "Select Project" at bounding box center [722, 146] width 390 height 21
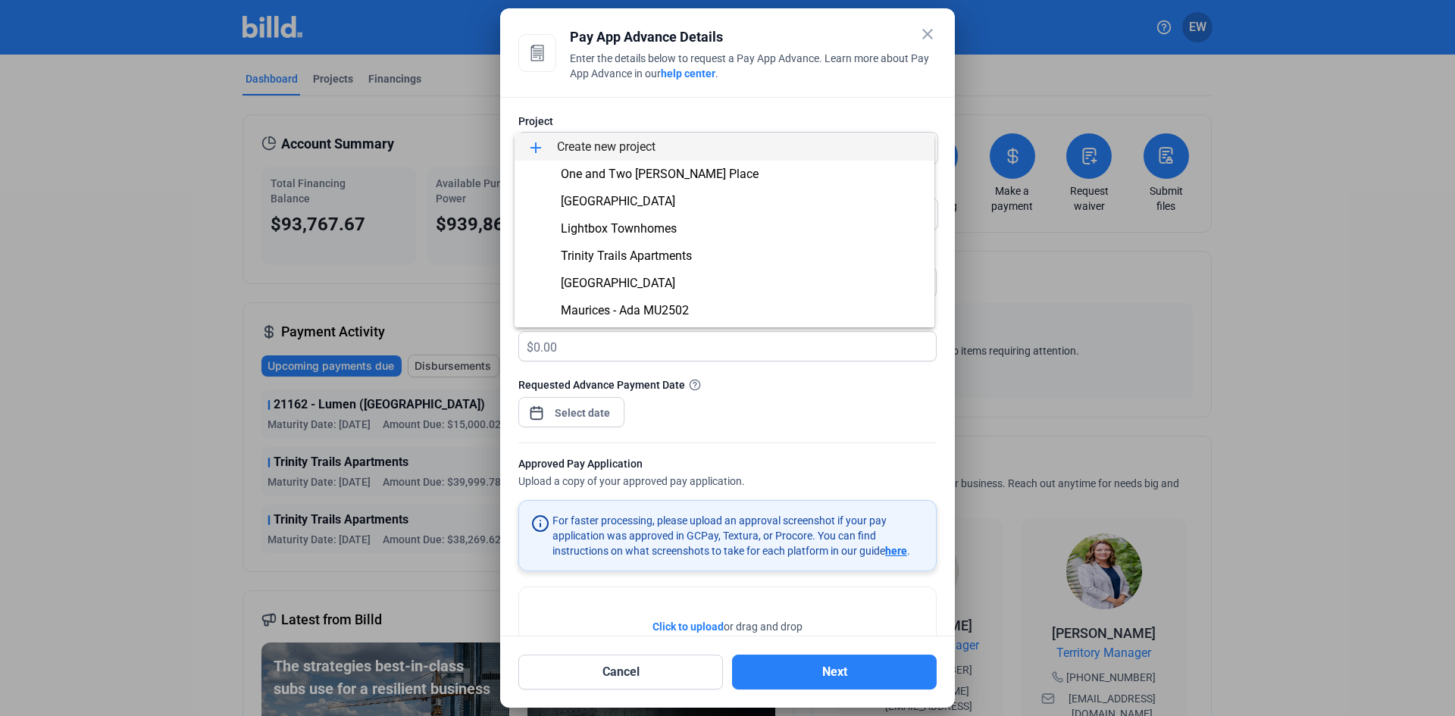
click at [672, 146] on span "add Create new project" at bounding box center [725, 146] width 396 height 27
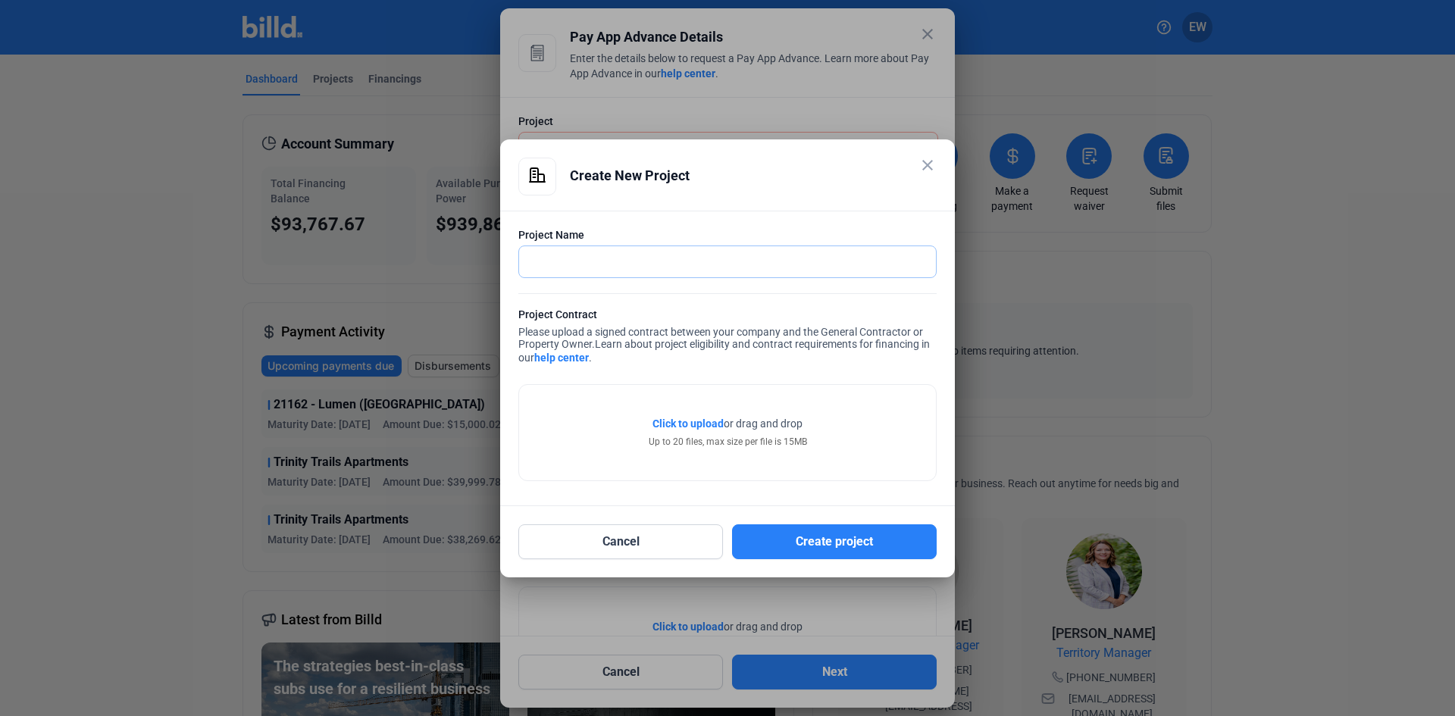
click at [651, 263] on input "text" at bounding box center [719, 261] width 400 height 31
click at [613, 258] on input "ALO" at bounding box center [719, 261] width 400 height 31
type input "A"
paste input "Alo #[STREET_ADDRESS]"
type input "Alo #[STREET_ADDRESS]"
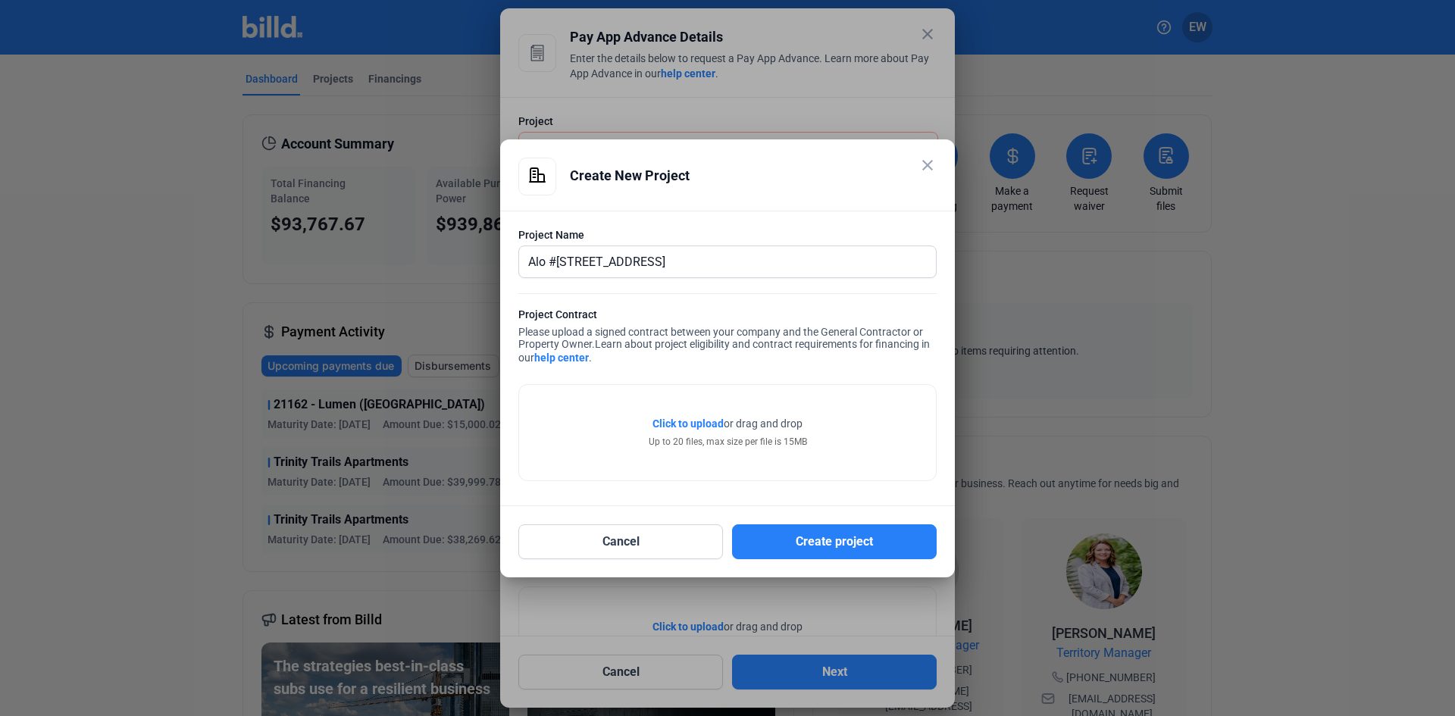
click at [699, 419] on span "Click to upload" at bounding box center [687, 424] width 71 height 12
click at [687, 427] on span "Click to upload" at bounding box center [687, 424] width 71 height 12
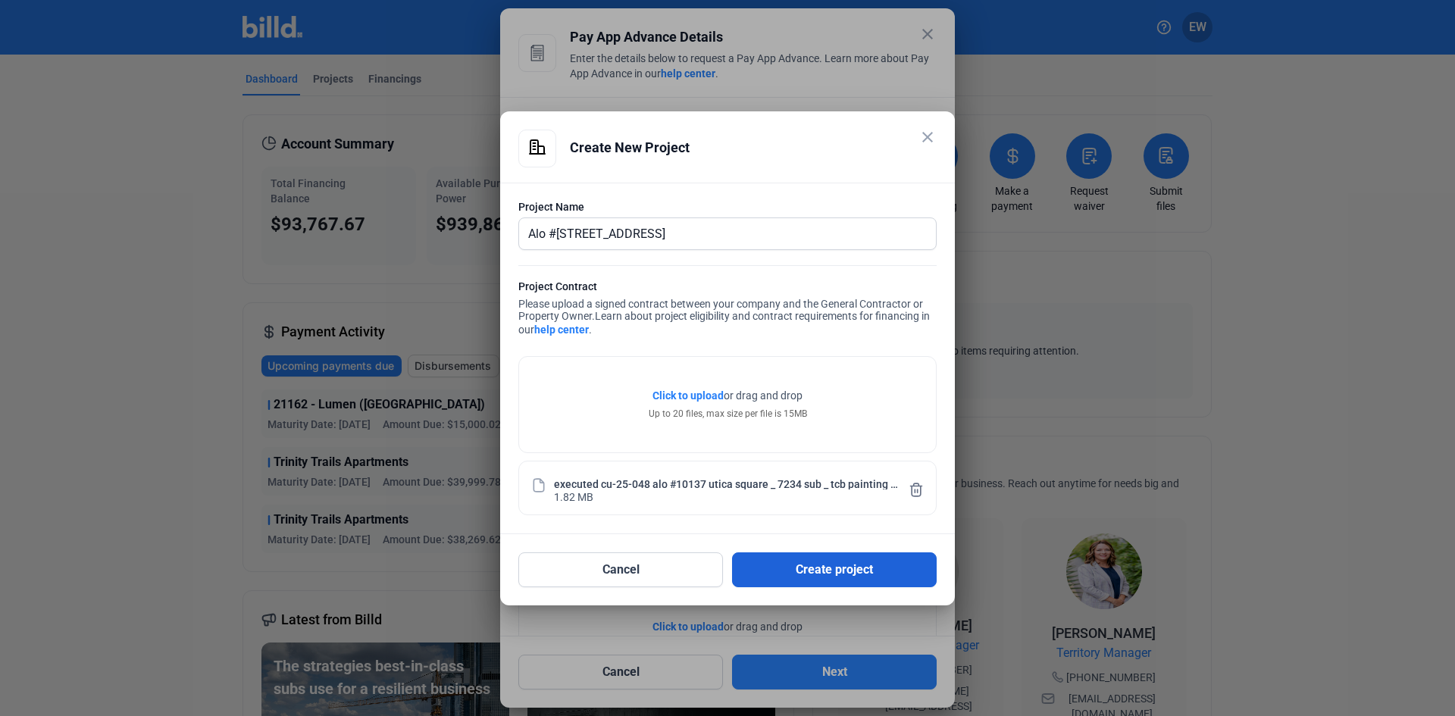
click at [841, 580] on button "Create project" at bounding box center [834, 569] width 205 height 35
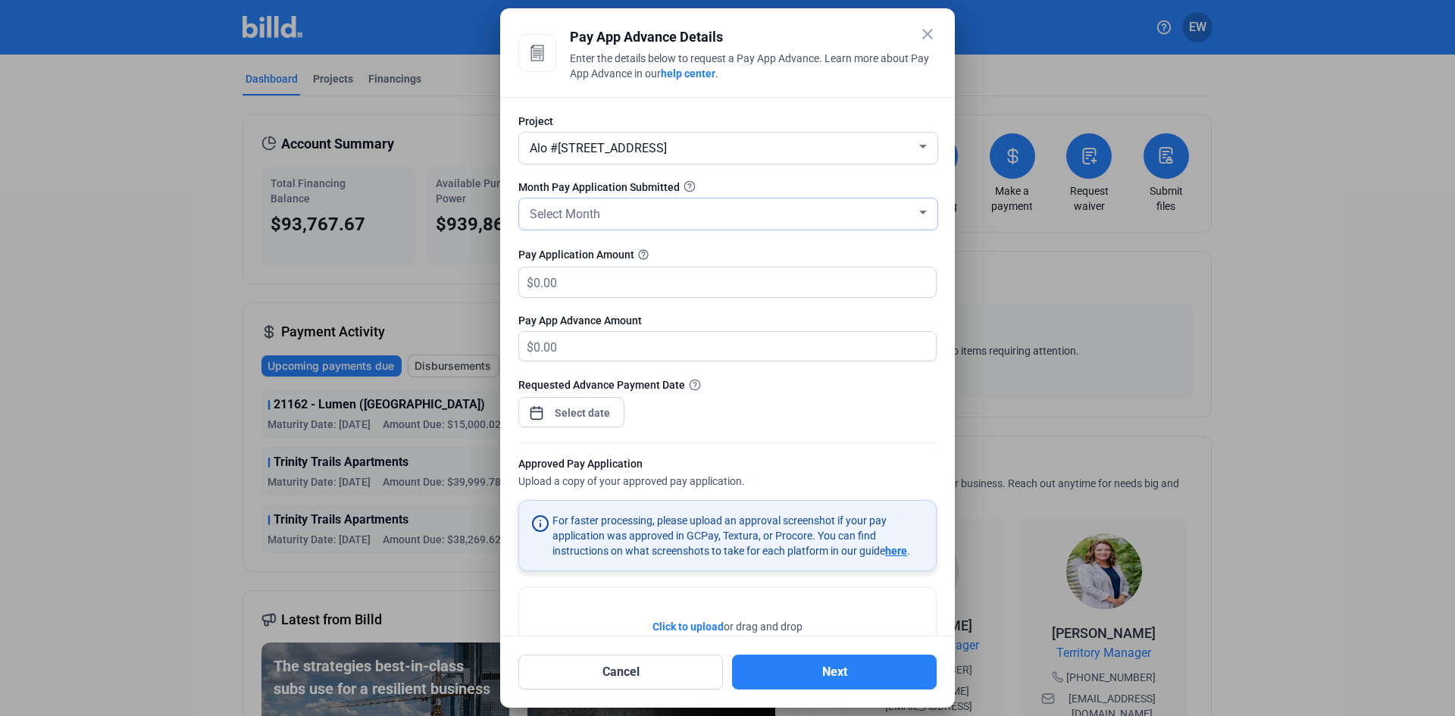
click at [716, 211] on div "Select Month" at bounding box center [722, 212] width 390 height 21
click at [557, 271] on span "AUG" at bounding box center [725, 270] width 396 height 27
drag, startPoint x: 567, startPoint y: 285, endPoint x: 871, endPoint y: 285, distance: 303.9
click at [573, 285] on input "text" at bounding box center [726, 283] width 385 height 30
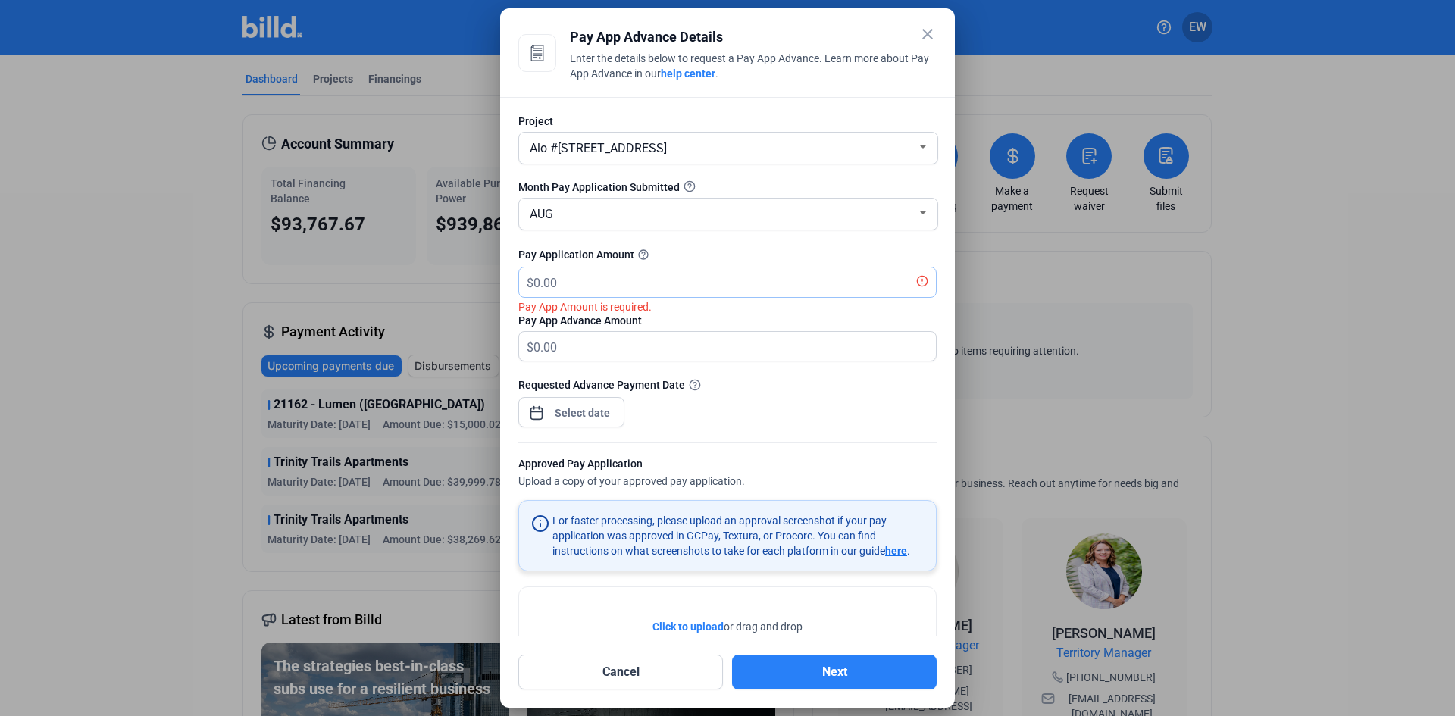
click at [589, 288] on input "text" at bounding box center [726, 283] width 385 height 30
type input "13,499.96"
click at [571, 414] on div "close Pay App Advance Details Enter the details below to request a Pay App Adva…" at bounding box center [727, 358] width 1455 height 716
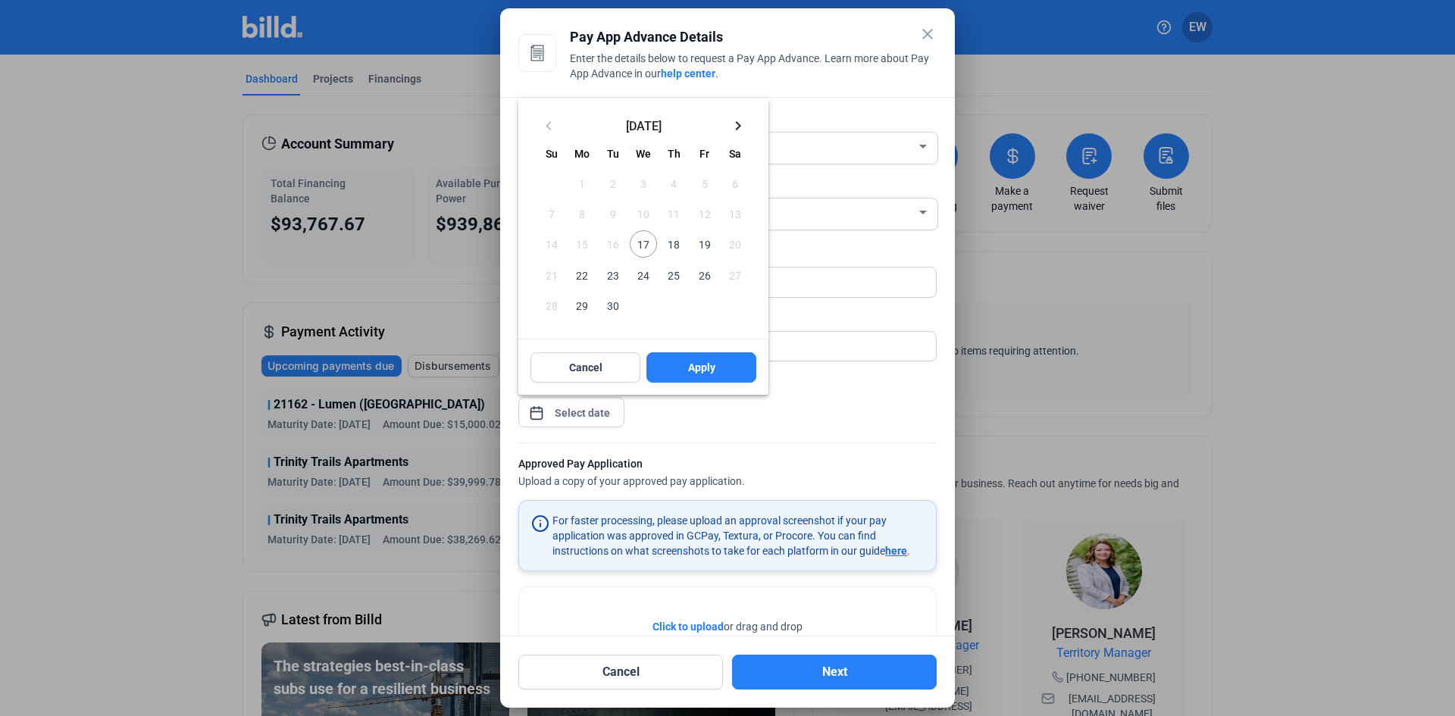
click at [651, 239] on span "17" at bounding box center [643, 243] width 27 height 27
click at [681, 370] on button "Apply" at bounding box center [701, 367] width 110 height 30
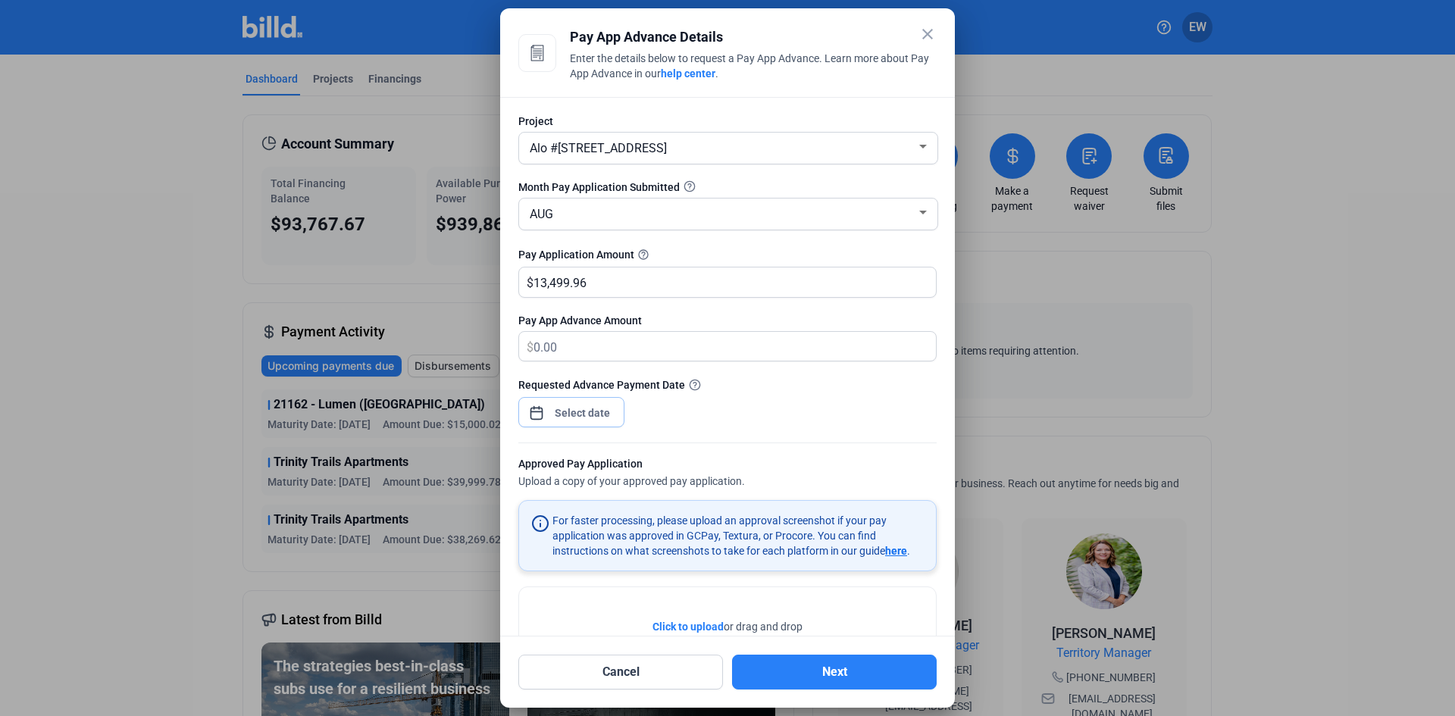
scroll to position [74, 0]
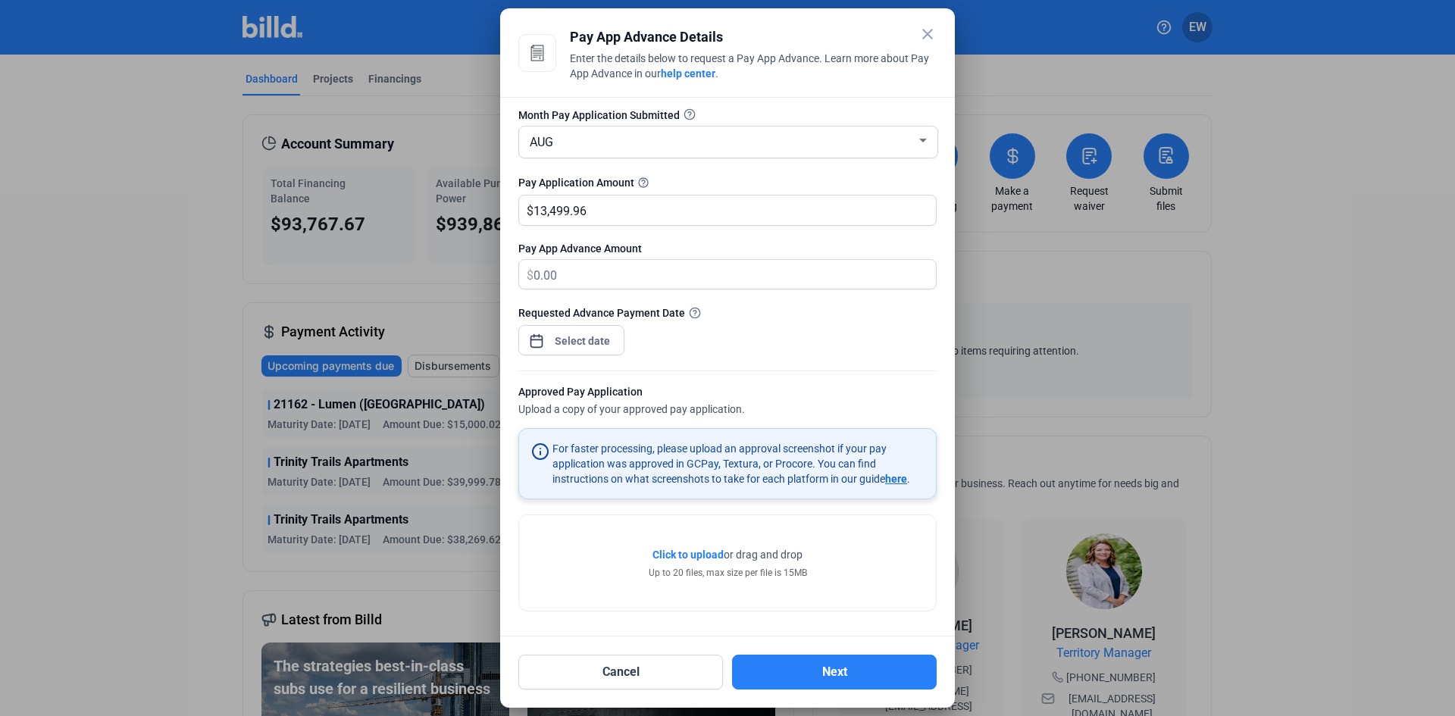
click at [695, 549] on span "Click to upload" at bounding box center [687, 555] width 71 height 12
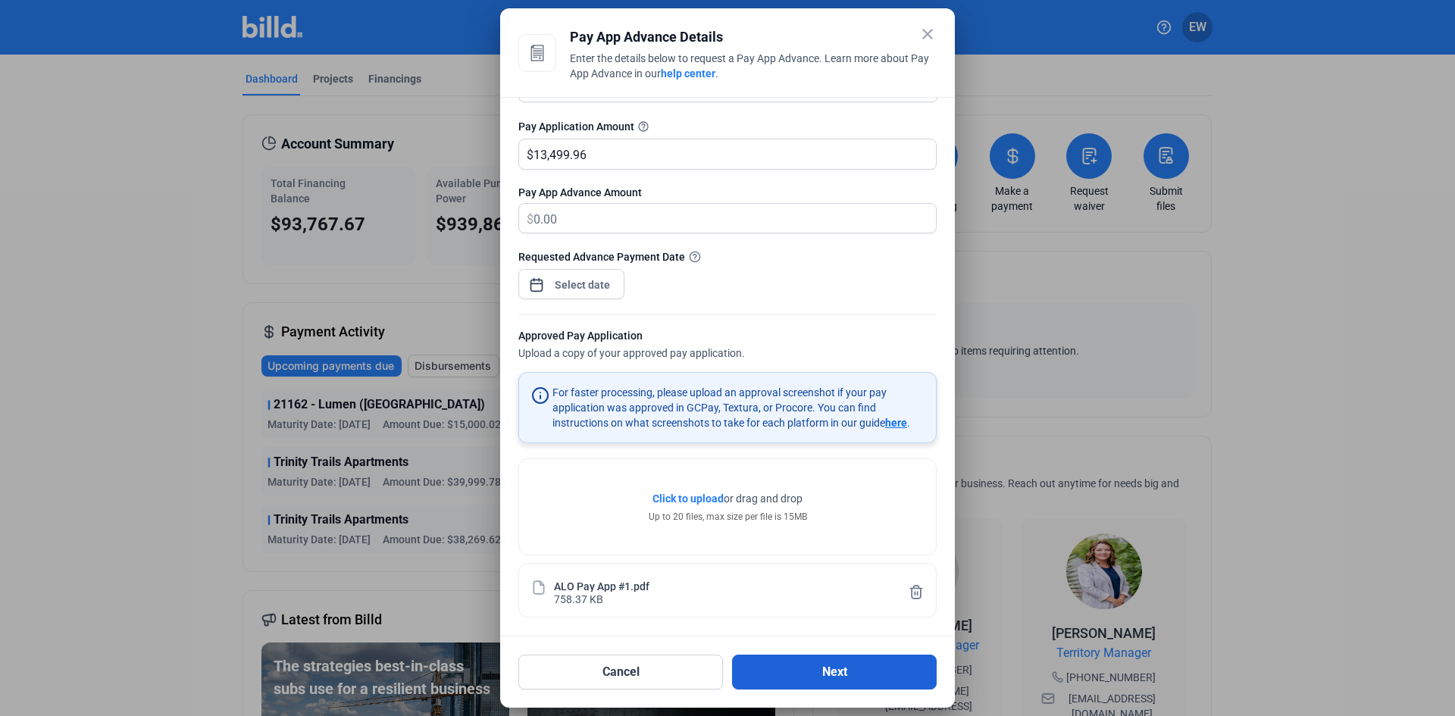
click at [809, 672] on button "Next" at bounding box center [834, 672] width 205 height 35
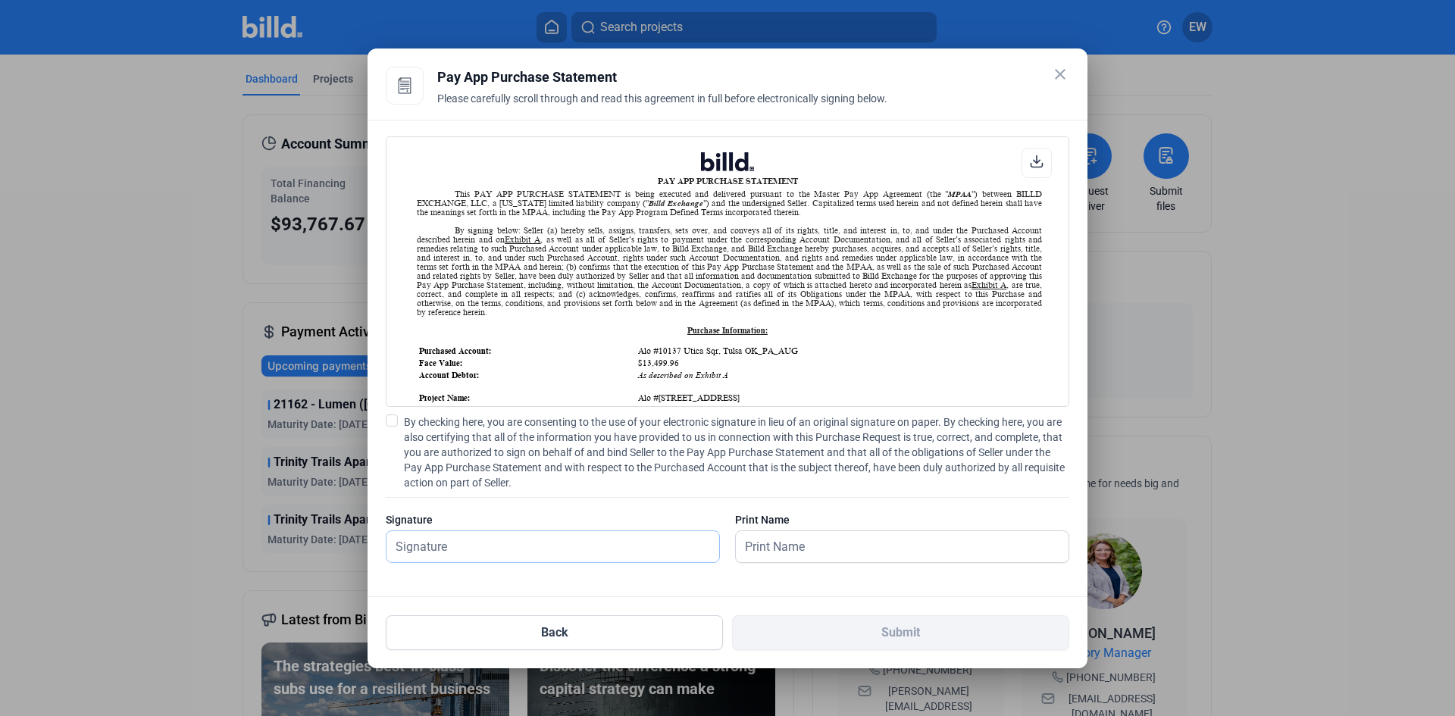
scroll to position [1, 0]
drag, startPoint x: 399, startPoint y: 423, endPoint x: 454, endPoint y: 499, distance: 93.4
click at [399, 422] on label "By checking here, you are consenting to the use of your electronic signature in…" at bounding box center [728, 453] width 684 height 76
click at [0, 0] on input "By checking here, you are consenting to the use of your electronic signature in…" at bounding box center [0, 0] width 0 height 0
click at [456, 543] on input "text" at bounding box center [544, 546] width 316 height 31
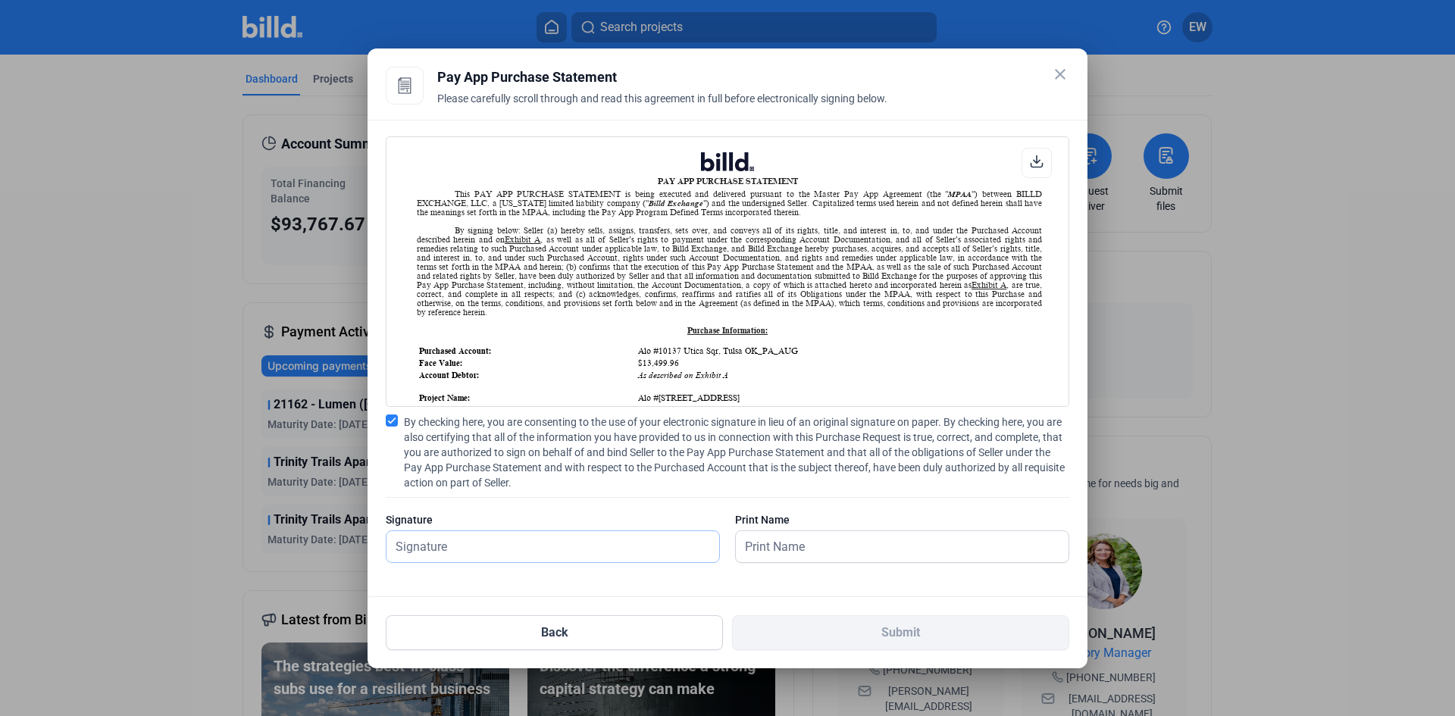
type input "[PERSON_NAME]"
click at [782, 552] on input "text" at bounding box center [902, 546] width 333 height 31
type input "[PERSON_NAME]"
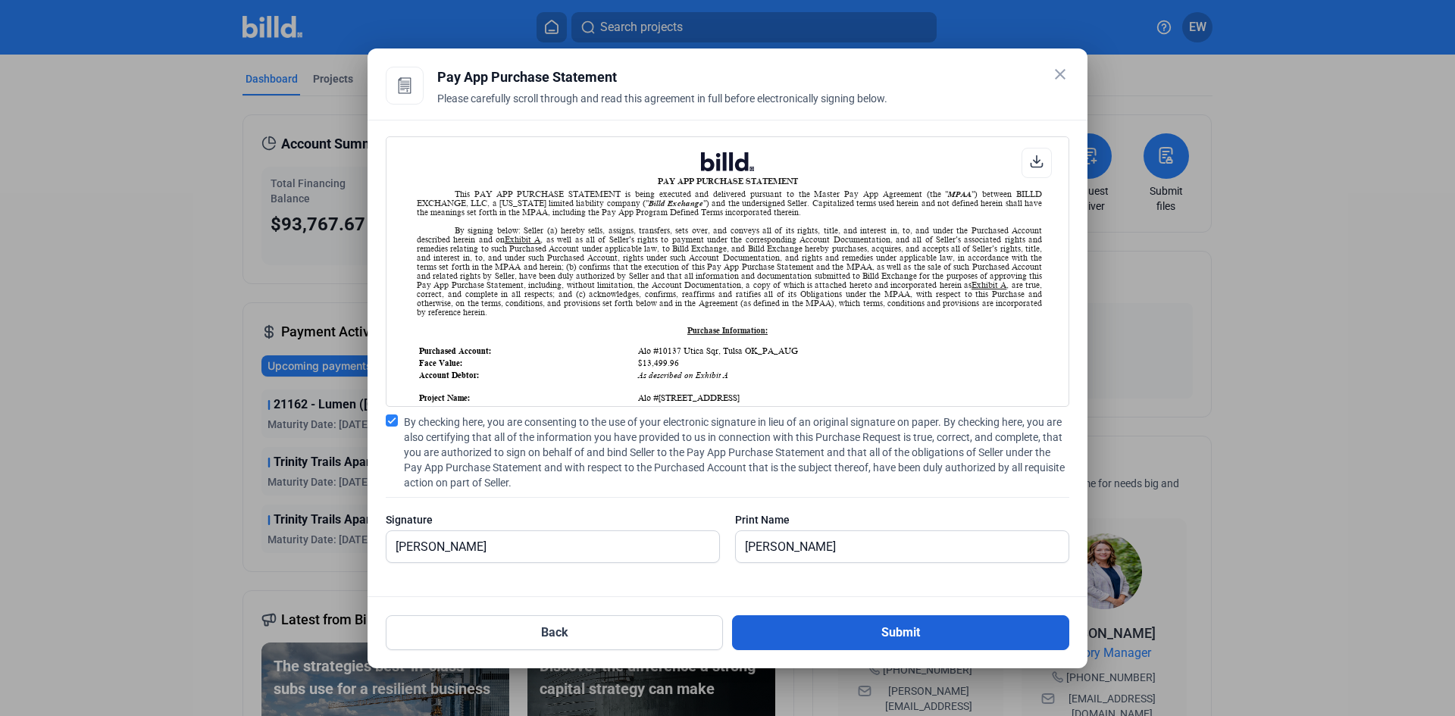
click at [907, 633] on button "Submit" at bounding box center [900, 632] width 337 height 35
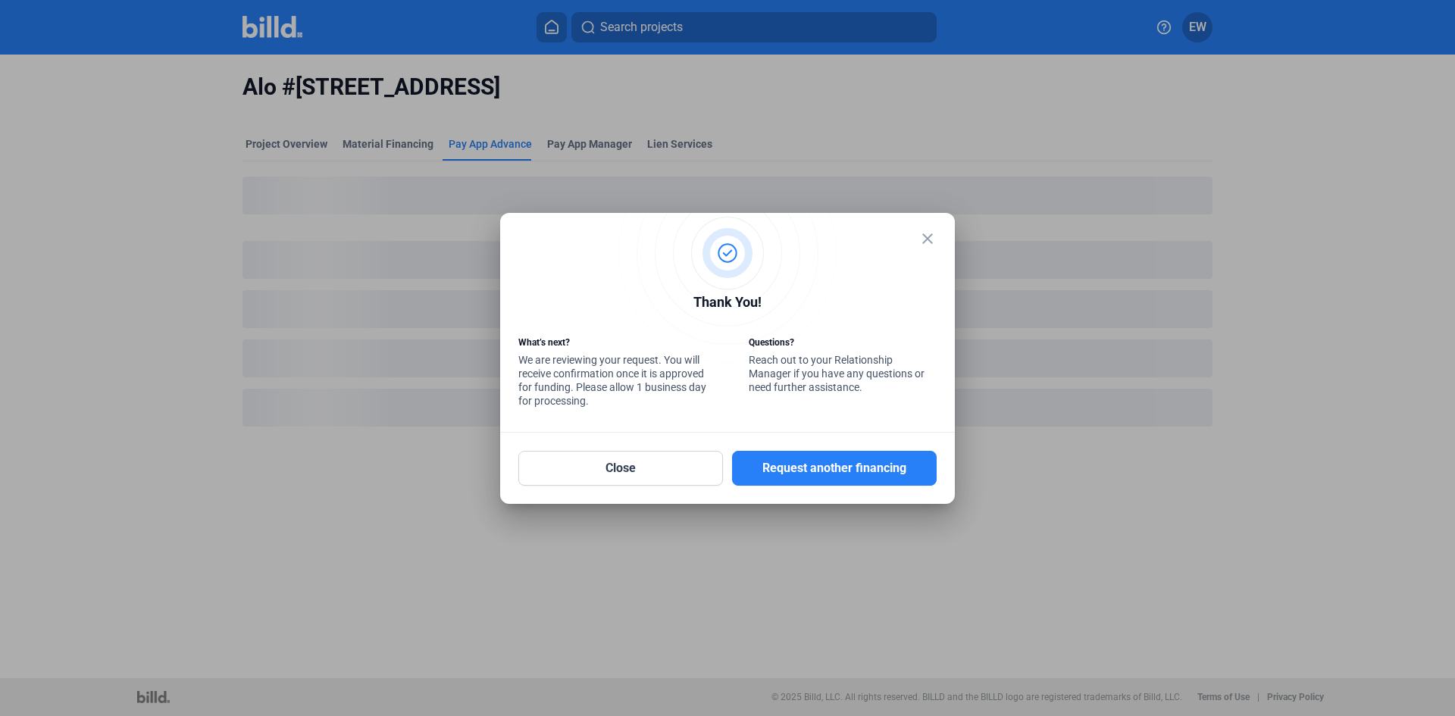
click at [931, 234] on mat-icon "close" at bounding box center [927, 239] width 18 height 18
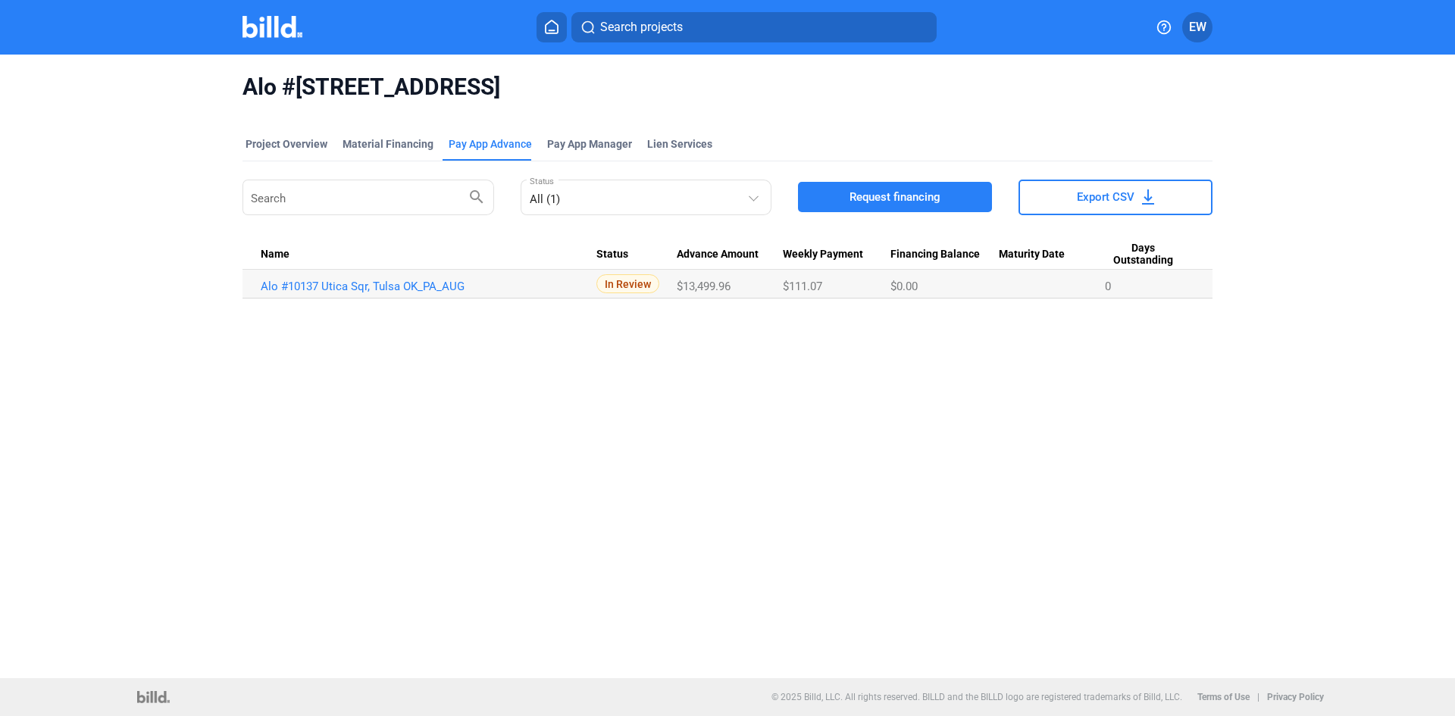
click at [560, 36] on button at bounding box center [552, 27] width 30 height 30
click at [550, 27] on icon at bounding box center [551, 27] width 15 height 14
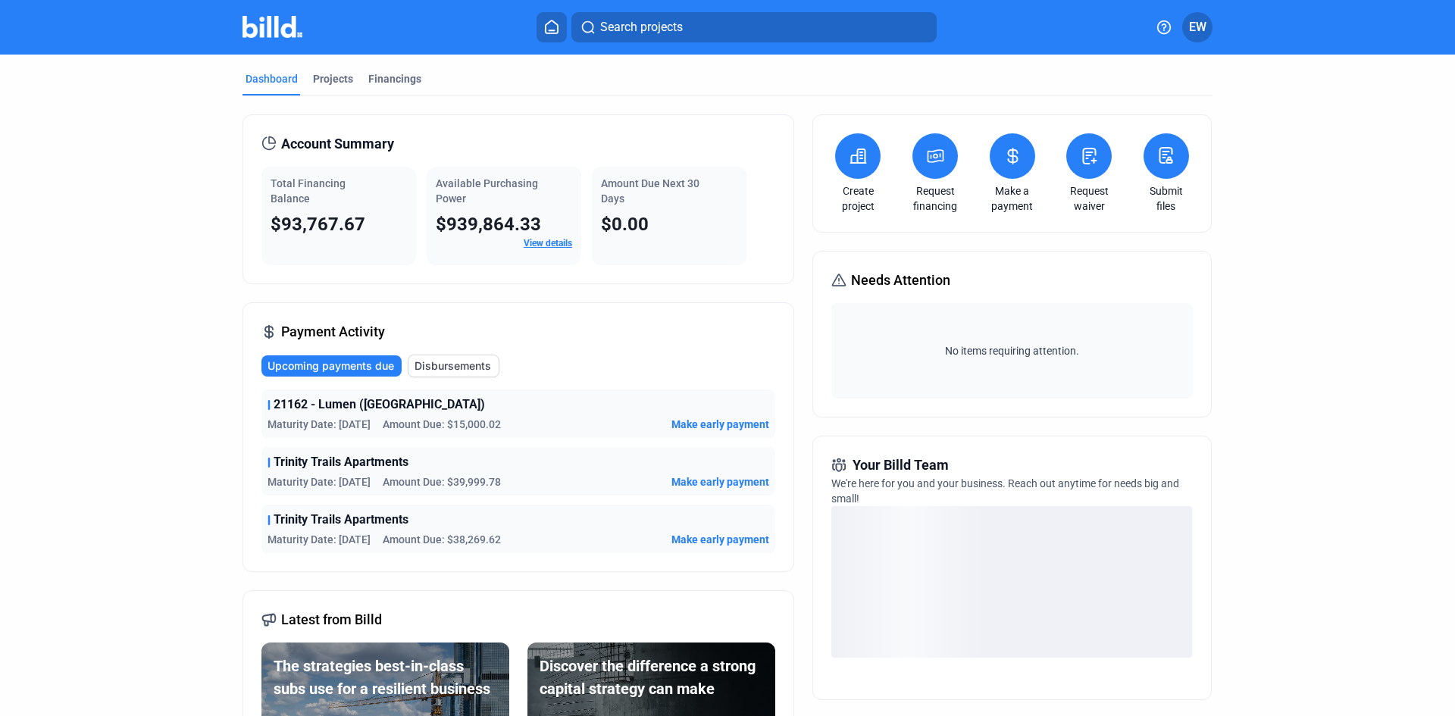
click at [928, 158] on icon at bounding box center [935, 156] width 15 height 12
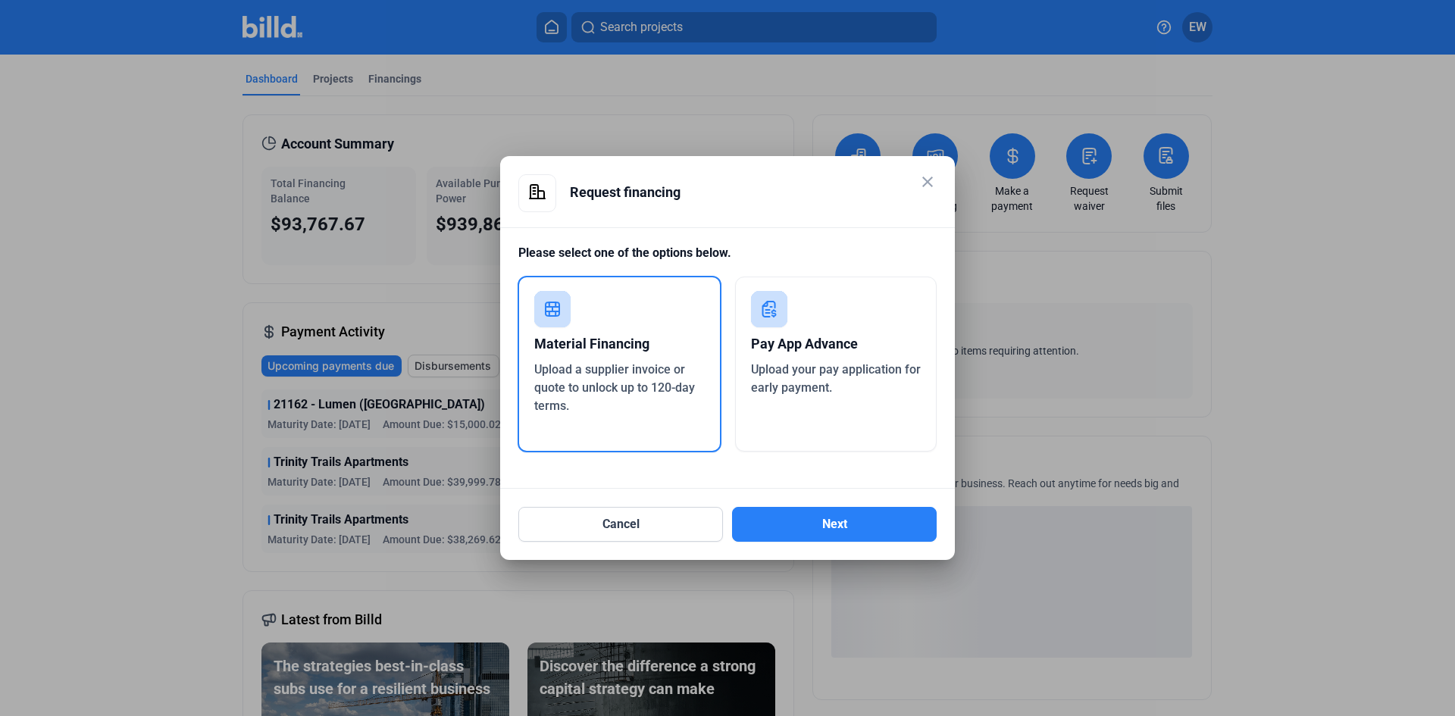
drag, startPoint x: 859, startPoint y: 410, endPoint x: 864, endPoint y: 417, distance: 8.2
click at [861, 407] on div "Pay App Advance Upload your pay application for early payment." at bounding box center [836, 364] width 202 height 175
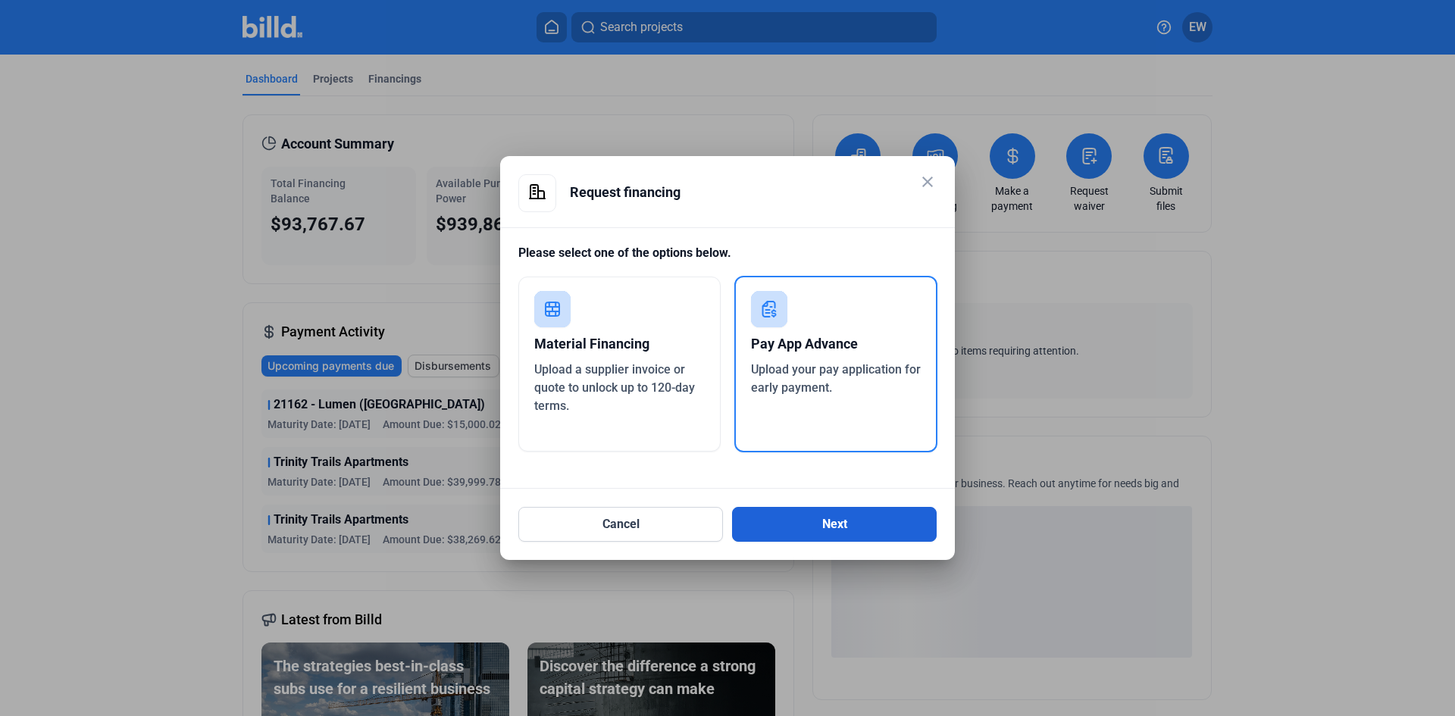
click at [846, 520] on button "Next" at bounding box center [834, 524] width 205 height 35
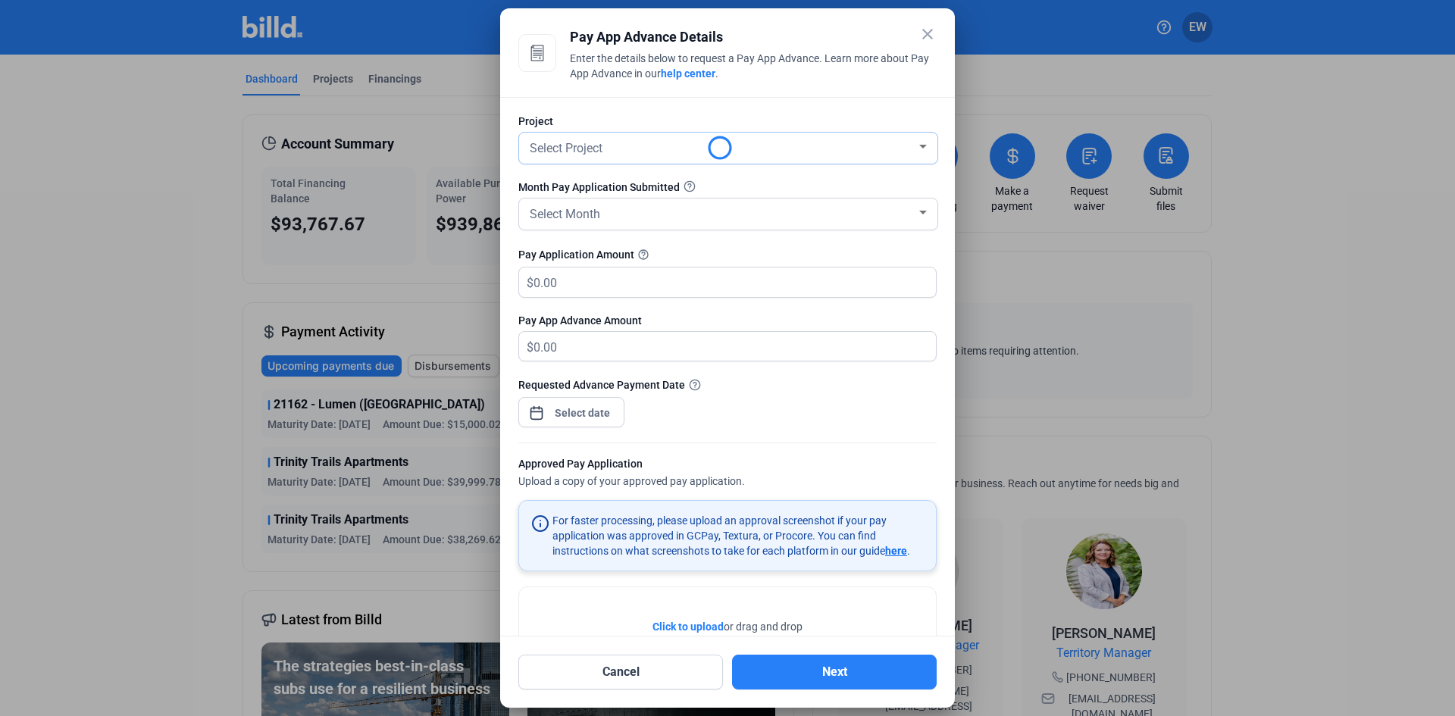
click at [619, 158] on div "Select Project" at bounding box center [728, 148] width 403 height 31
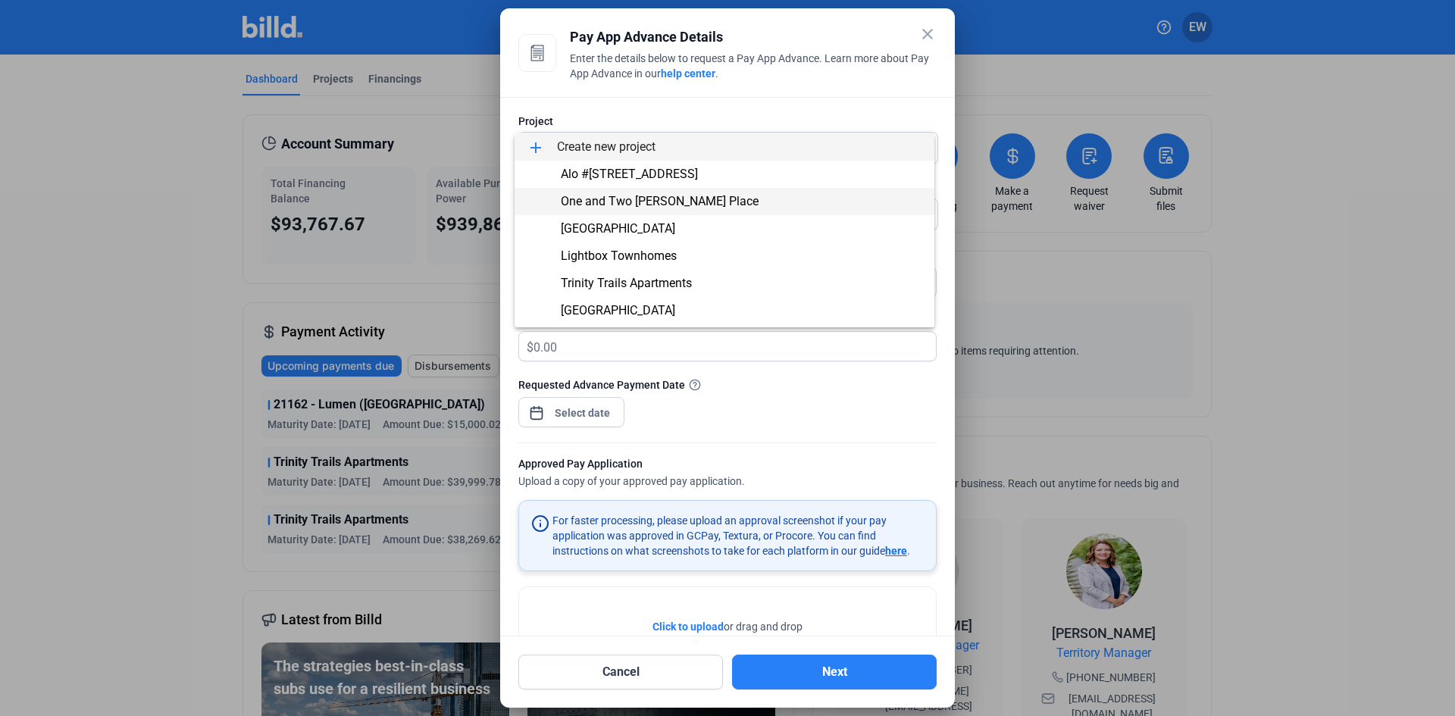
click at [643, 205] on span "One and Two [PERSON_NAME] Place" at bounding box center [660, 201] width 198 height 14
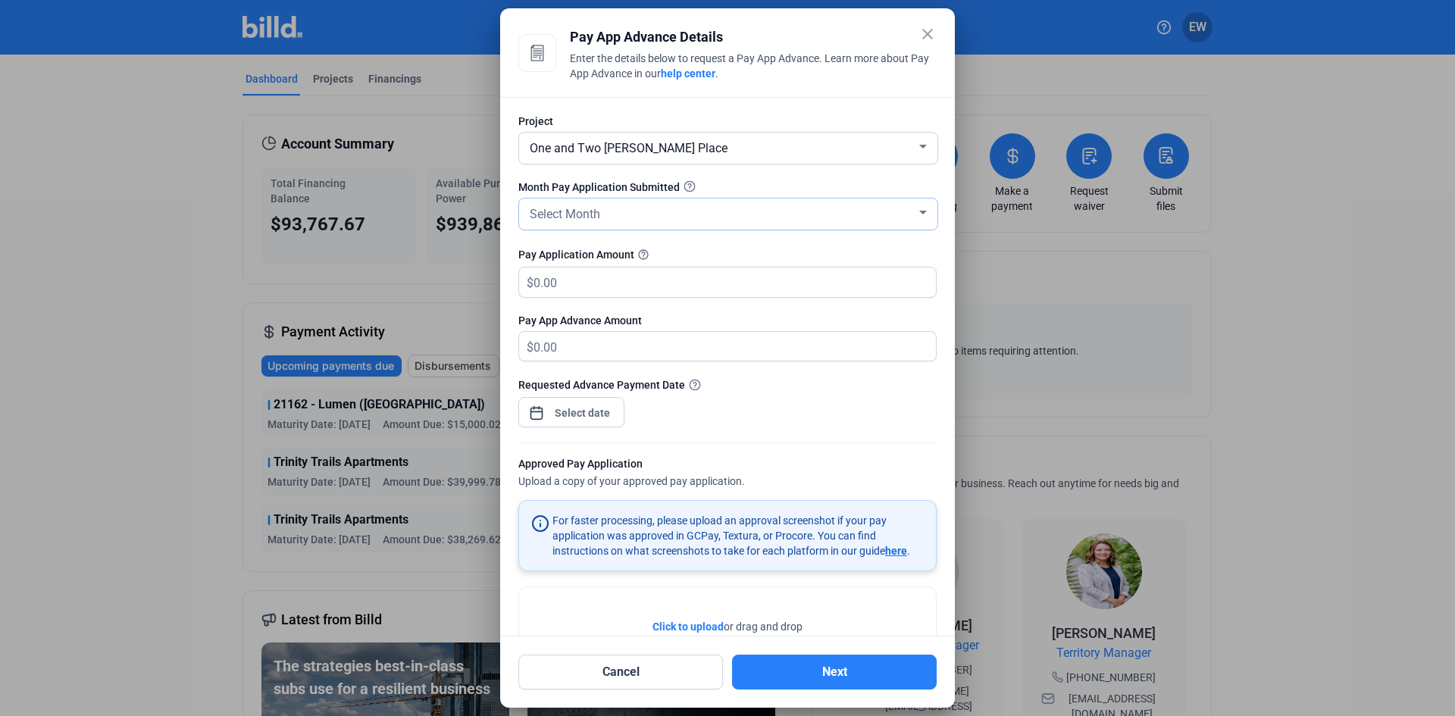
click at [643, 205] on div "Select Month" at bounding box center [722, 212] width 390 height 21
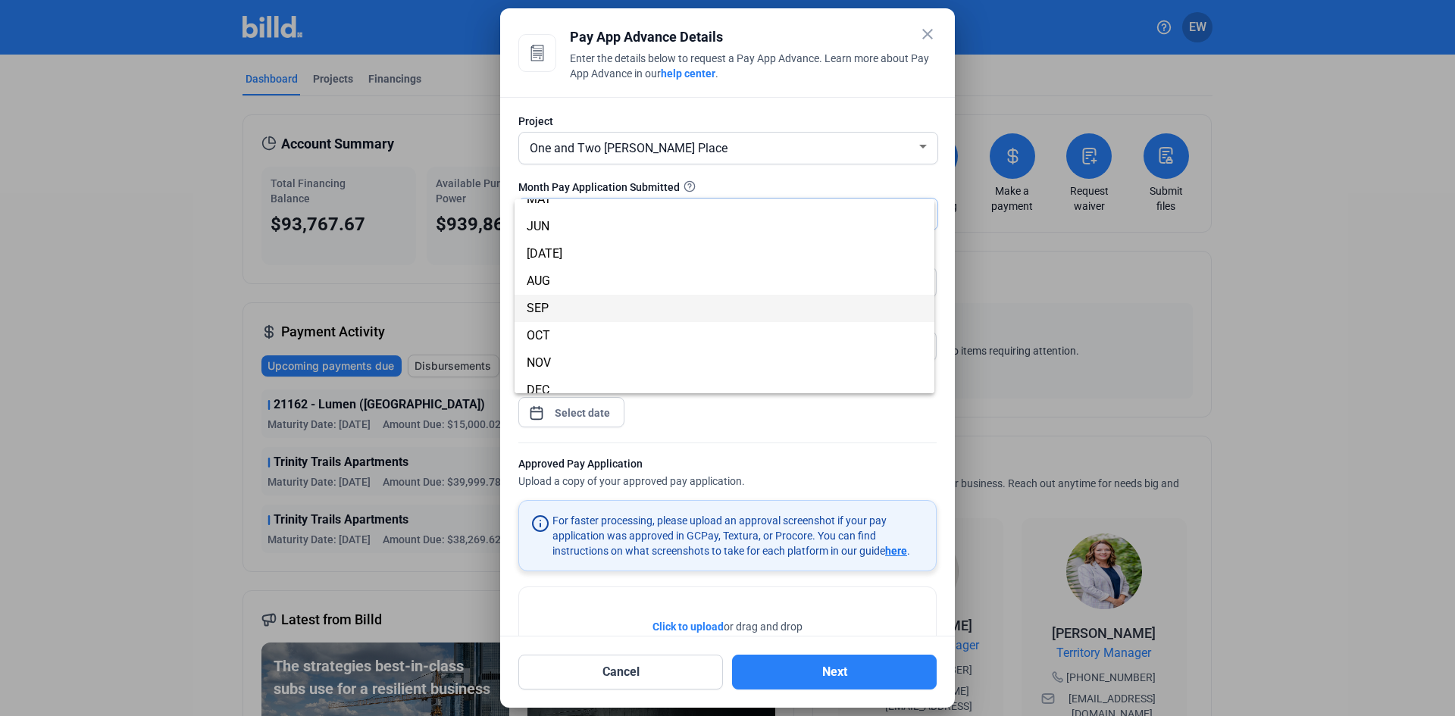
scroll to position [133, 0]
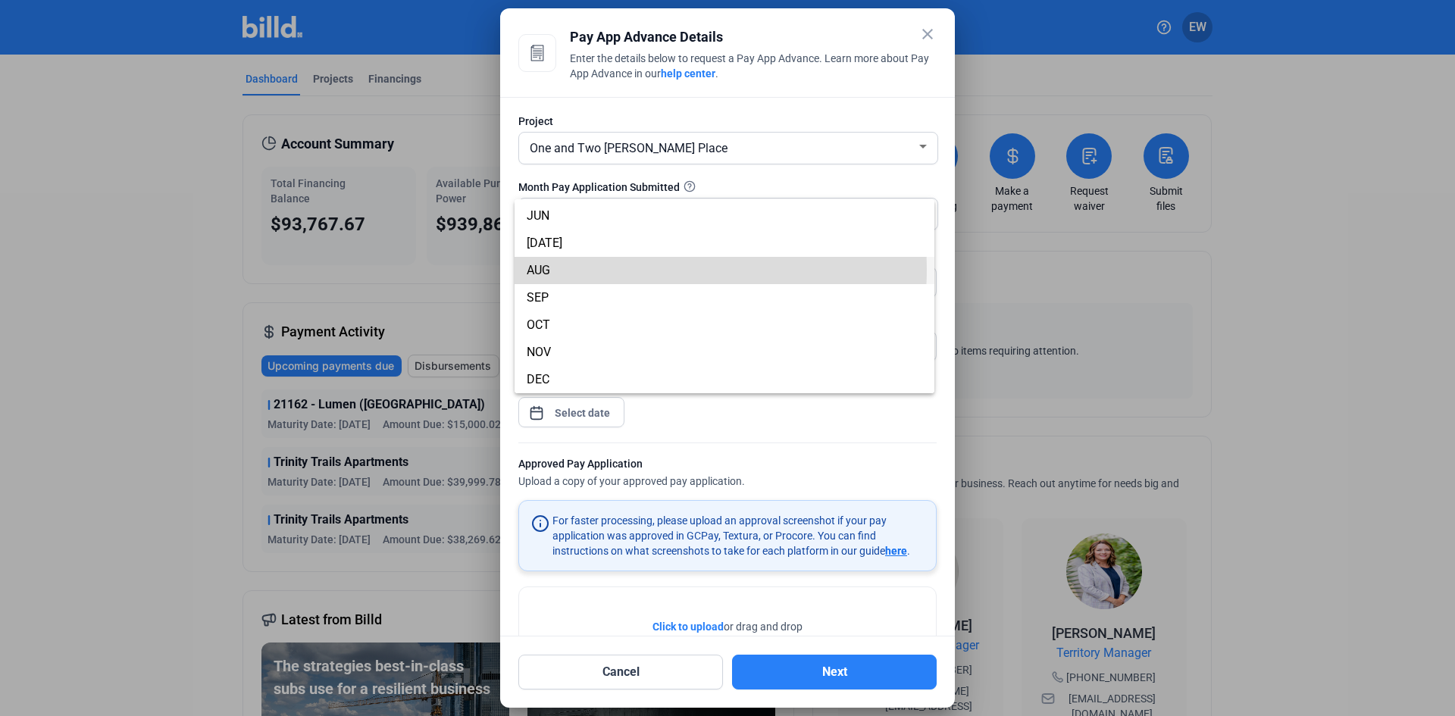
click at [552, 268] on span "AUG" at bounding box center [725, 270] width 396 height 27
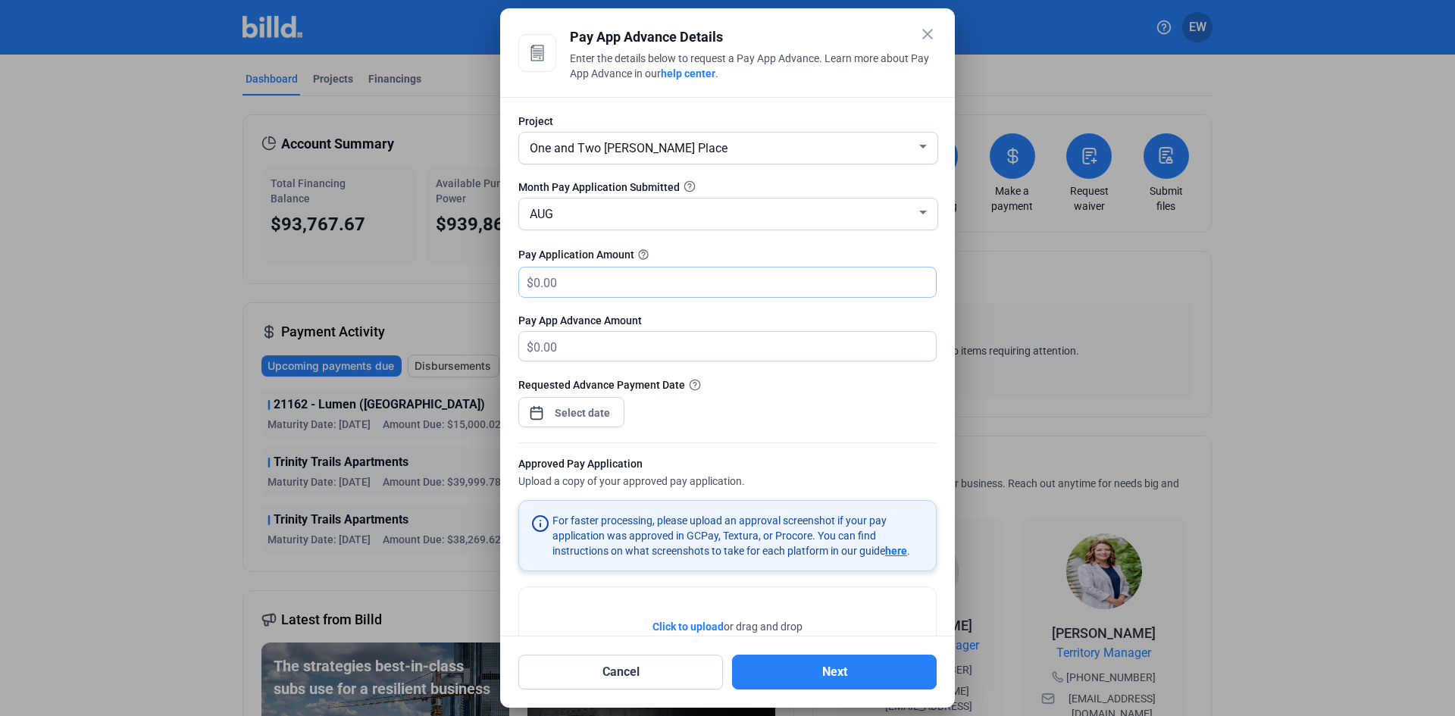
click at [561, 286] on input "text" at bounding box center [735, 283] width 402 height 30
type input "17,283.86"
click at [580, 412] on div "close Pay App Advance Details Enter the details below to request a Pay App Adva…" at bounding box center [727, 358] width 1455 height 716
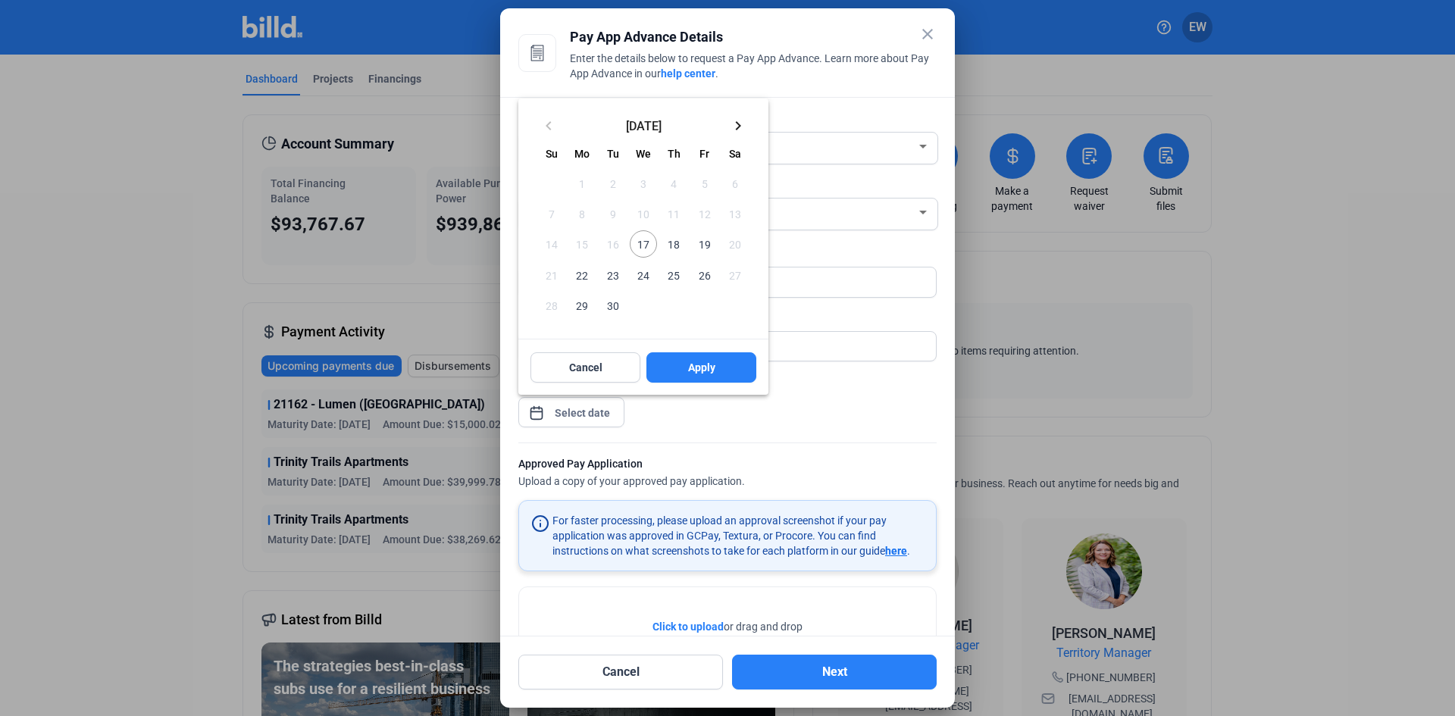
click at [646, 242] on span "17" at bounding box center [643, 243] width 27 height 27
click at [693, 358] on button "Apply" at bounding box center [701, 367] width 110 height 30
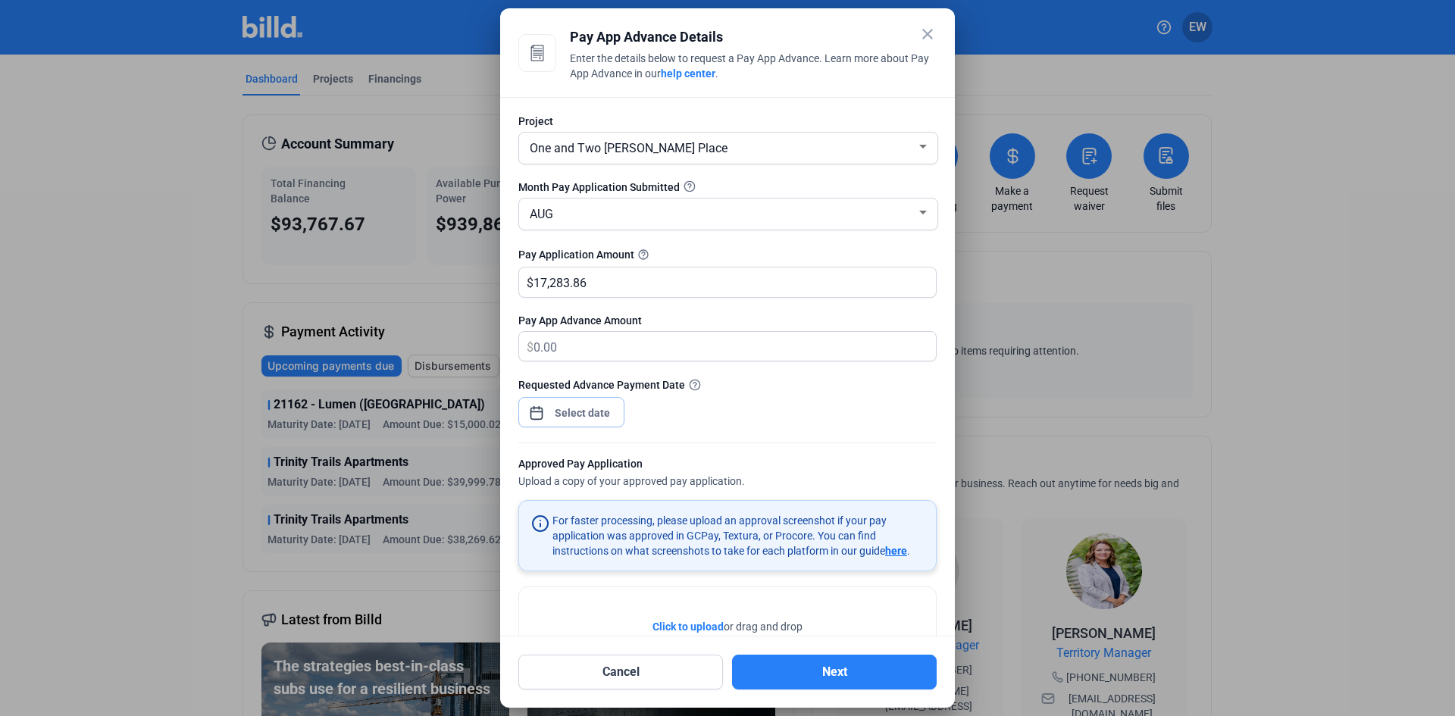
scroll to position [74, 0]
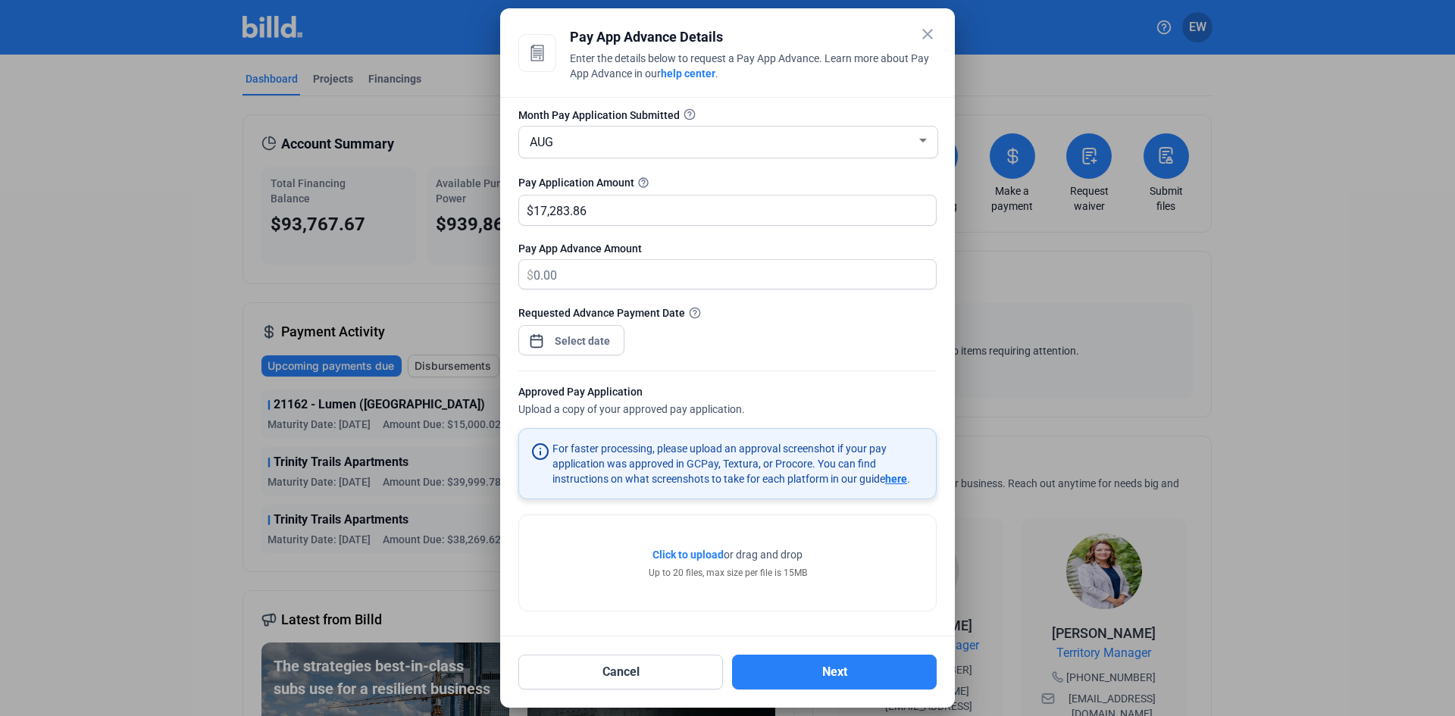
click at [685, 553] on span "Click to upload" at bounding box center [687, 555] width 71 height 12
click at [820, 673] on button "Next" at bounding box center [834, 672] width 205 height 35
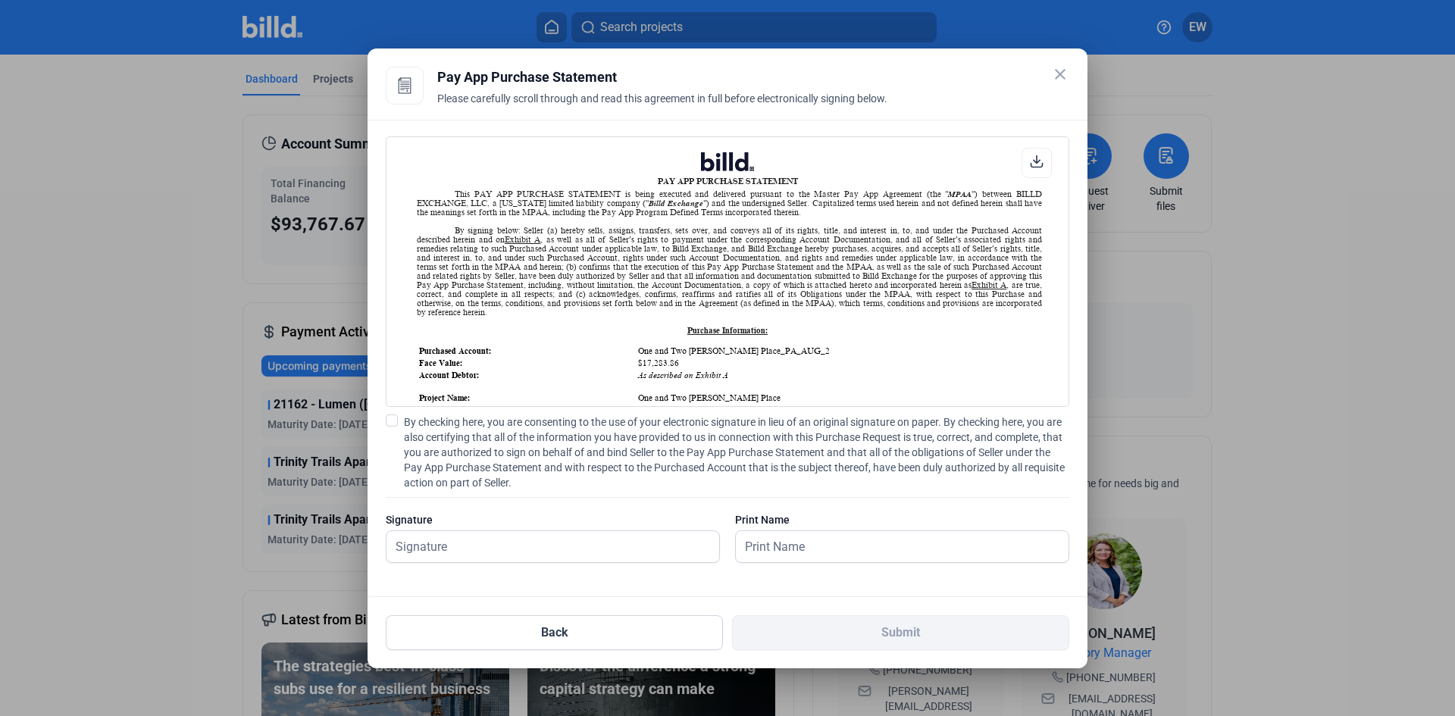
scroll to position [1, 0]
click at [395, 422] on span at bounding box center [392, 421] width 12 height 12
click at [0, 0] on input "By checking here, you are consenting to the use of your electronic signature in…" at bounding box center [0, 0] width 0 height 0
click at [475, 549] on input "text" at bounding box center [544, 546] width 316 height 31
click at [776, 552] on input "text" at bounding box center [894, 546] width 316 height 31
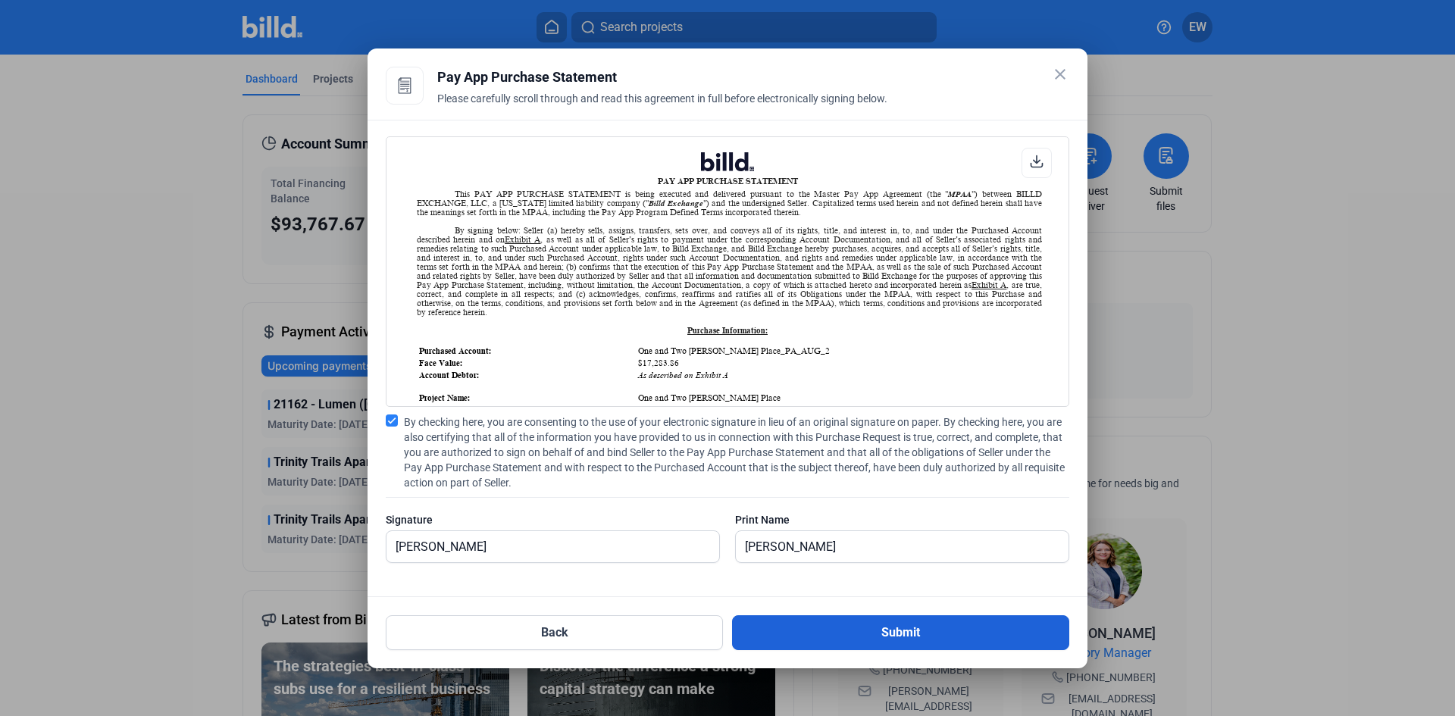
click at [855, 637] on button "Submit" at bounding box center [900, 632] width 337 height 35
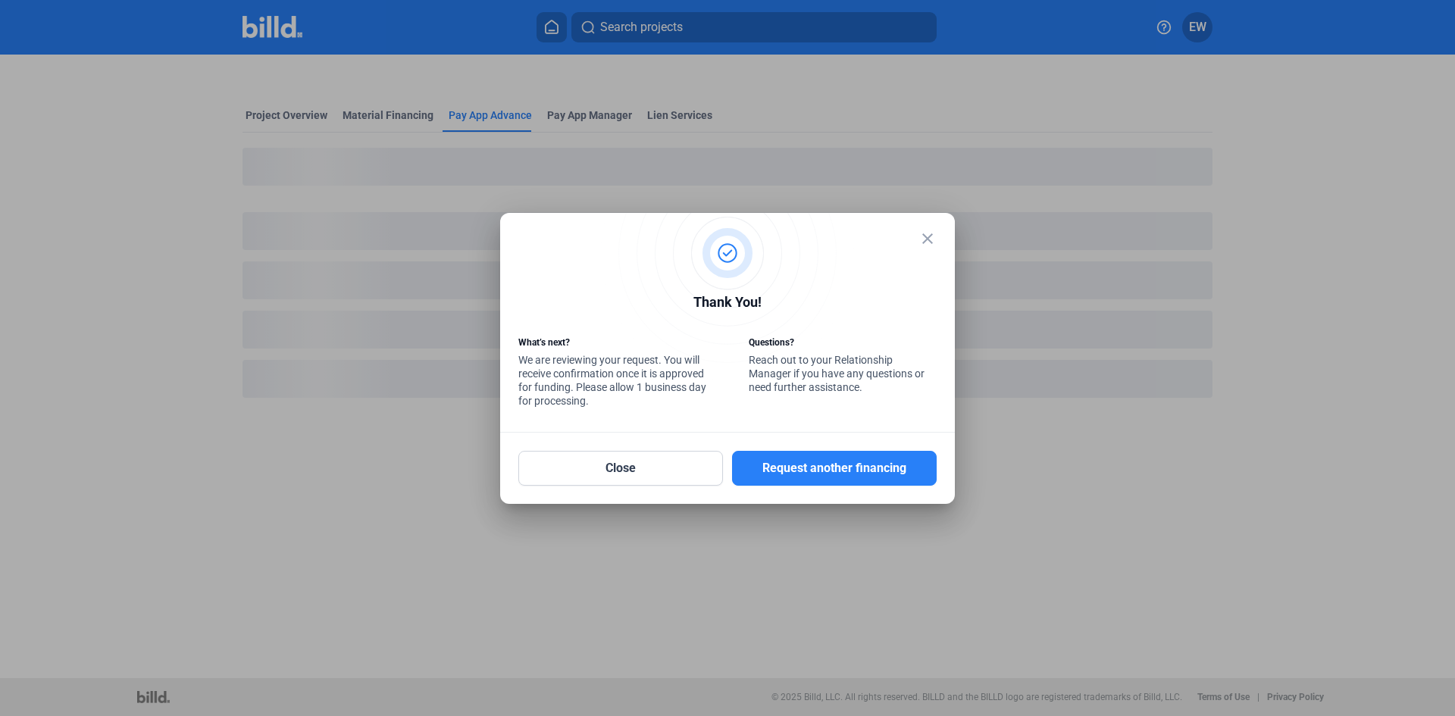
drag, startPoint x: 931, startPoint y: 238, endPoint x: 972, endPoint y: 221, distance: 44.5
click at [934, 238] on mat-icon "close" at bounding box center [927, 239] width 18 height 18
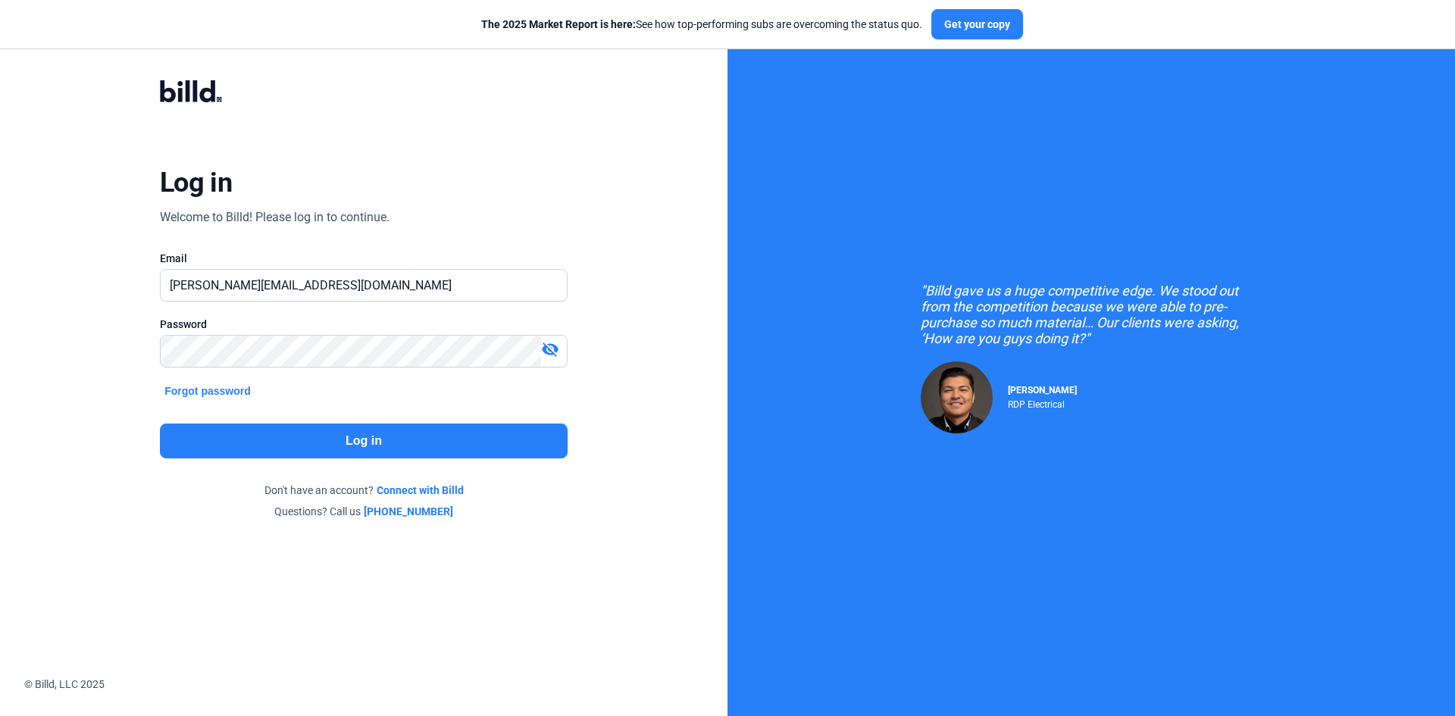
click at [264, 437] on button "Log in" at bounding box center [364, 441] width 408 height 35
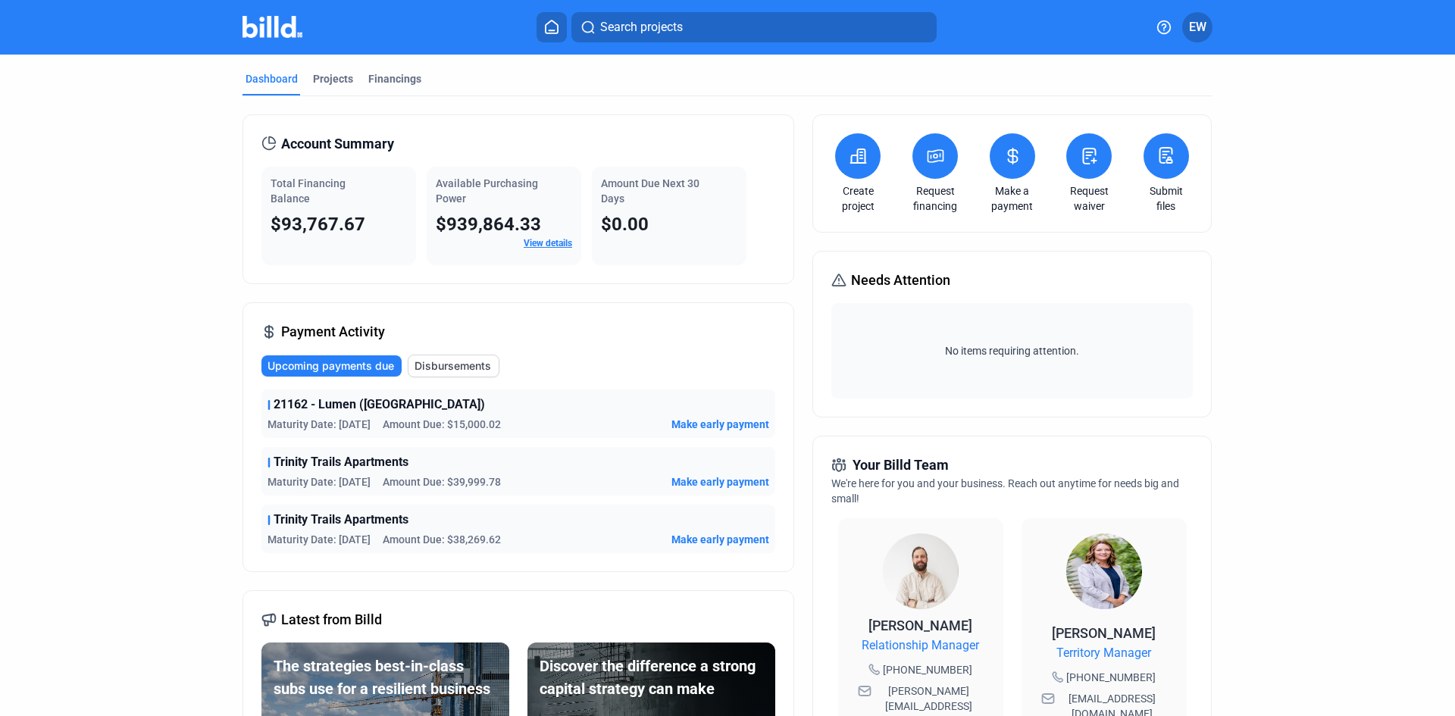
click at [941, 162] on icon at bounding box center [935, 156] width 19 height 18
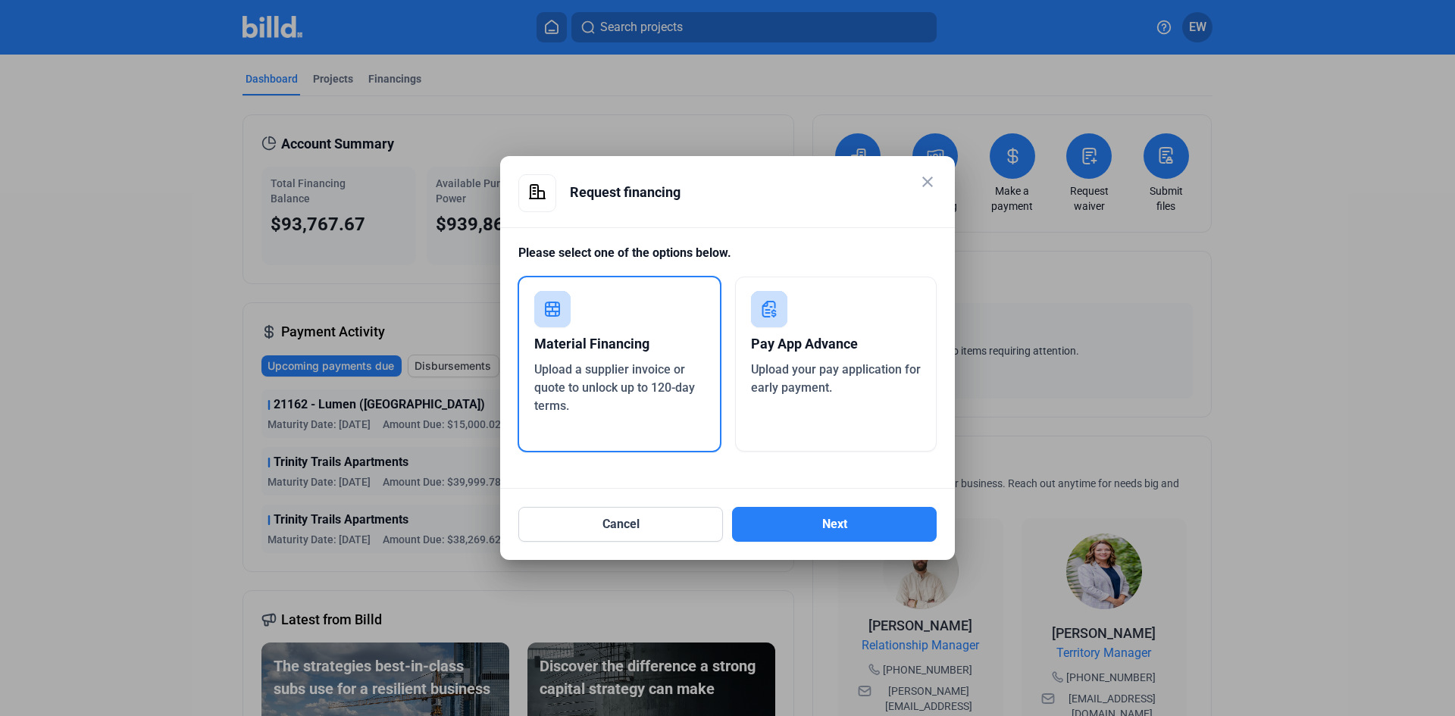
click at [796, 391] on span "Upload your pay application for early payment." at bounding box center [836, 378] width 170 height 33
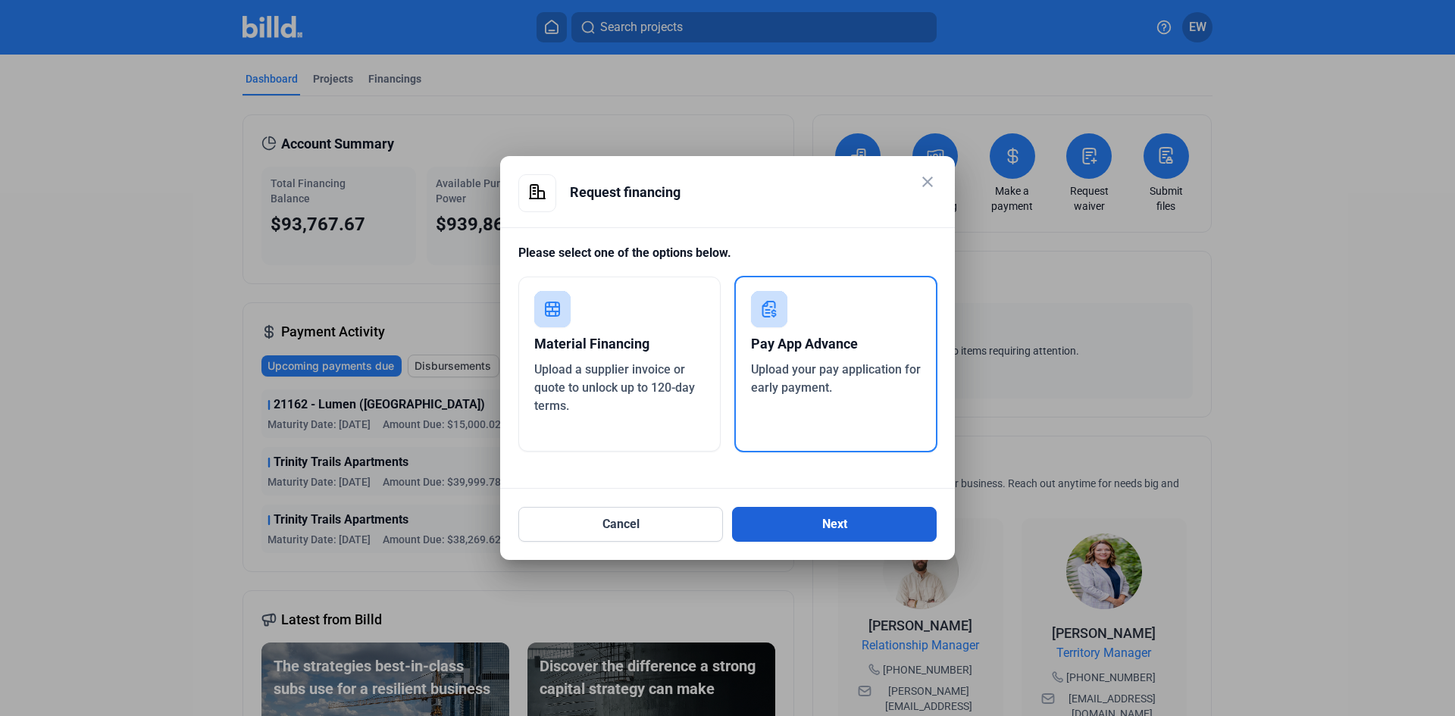
click at [829, 530] on button "Next" at bounding box center [834, 524] width 205 height 35
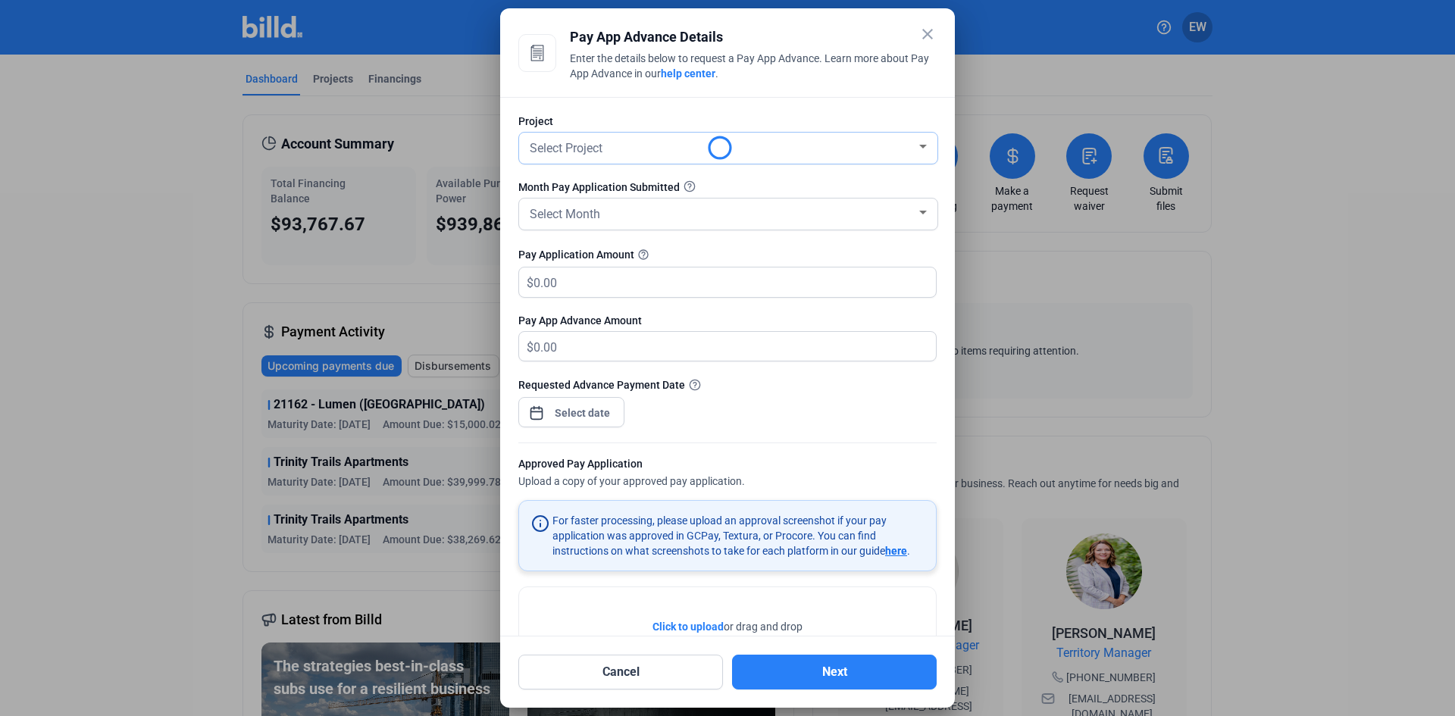
click at [619, 158] on div "Select Project" at bounding box center [728, 148] width 403 height 31
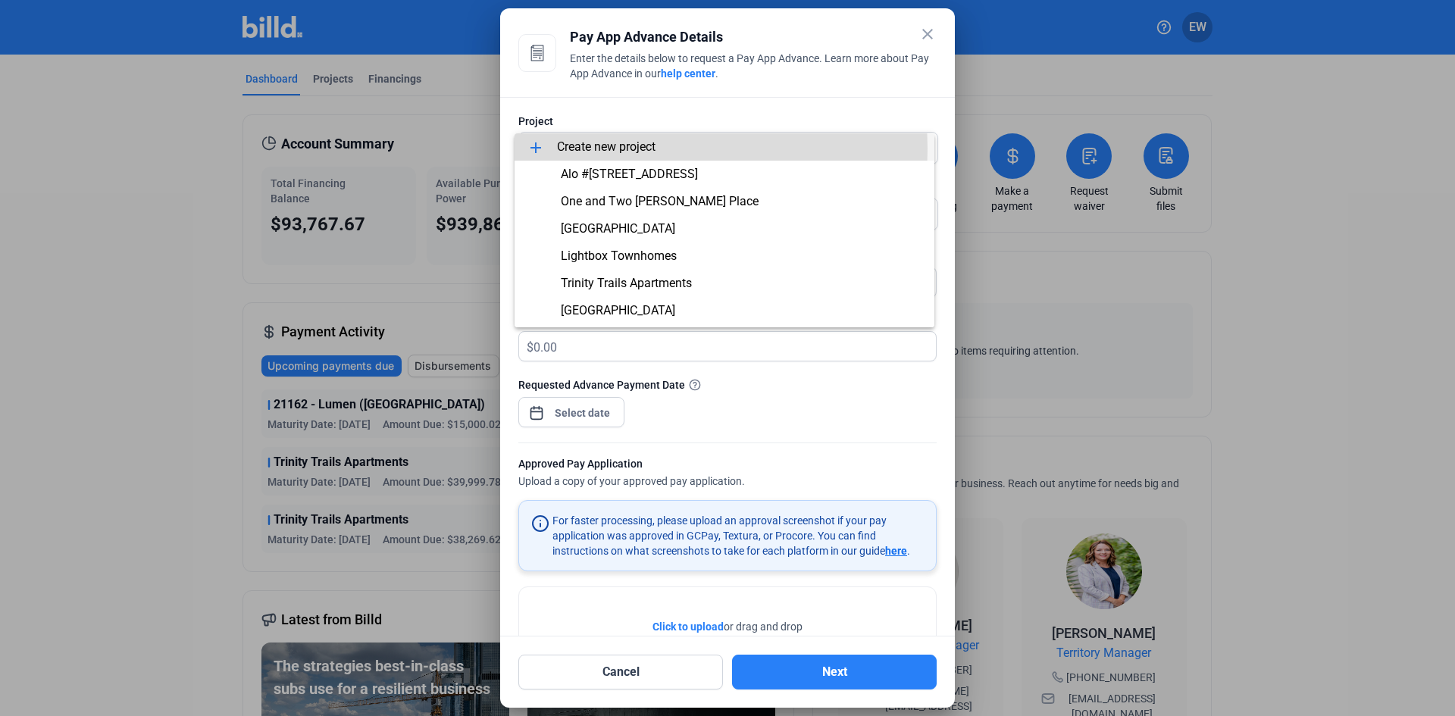
click at [625, 149] on span "add Create new project" at bounding box center [725, 146] width 396 height 27
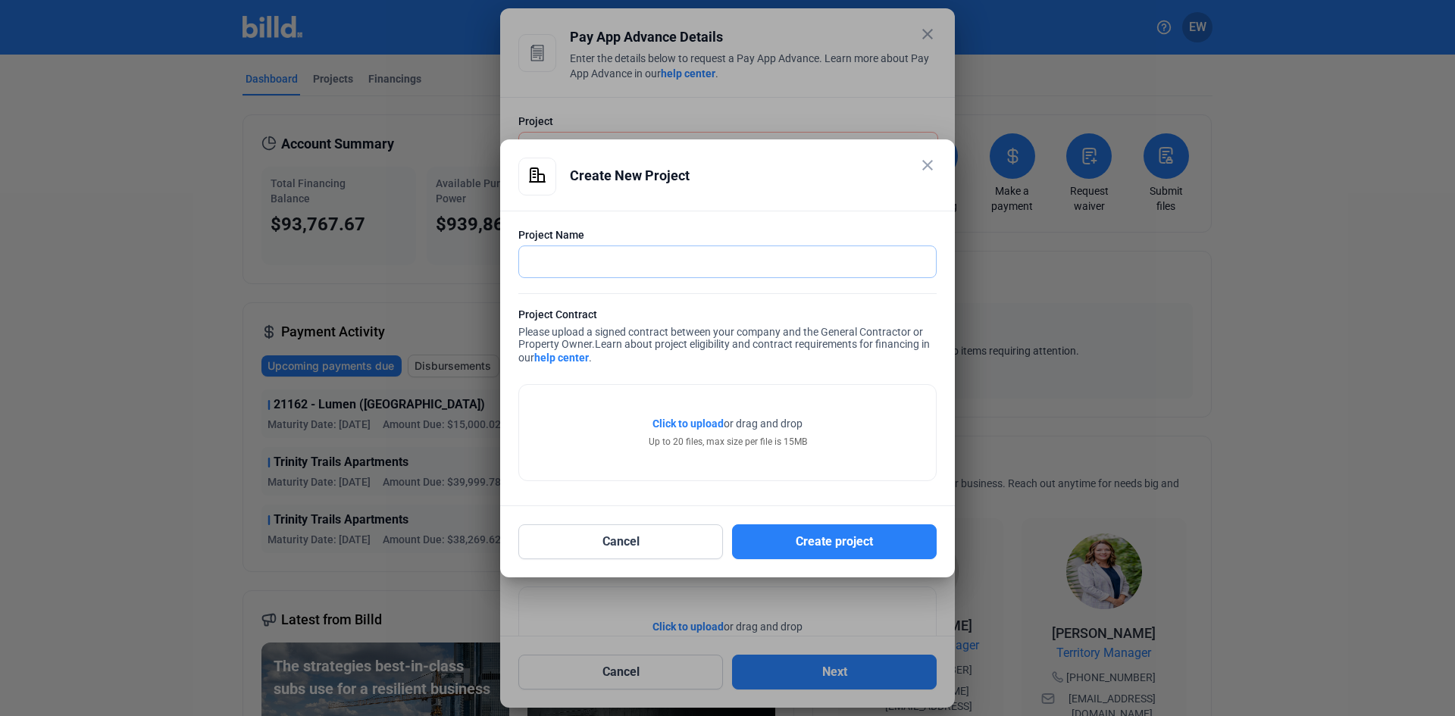
click at [599, 263] on input "text" at bounding box center [727, 261] width 417 height 31
type input "[GEOGRAPHIC_DATA]"
click at [699, 424] on span "Click to upload" at bounding box center [687, 424] width 71 height 12
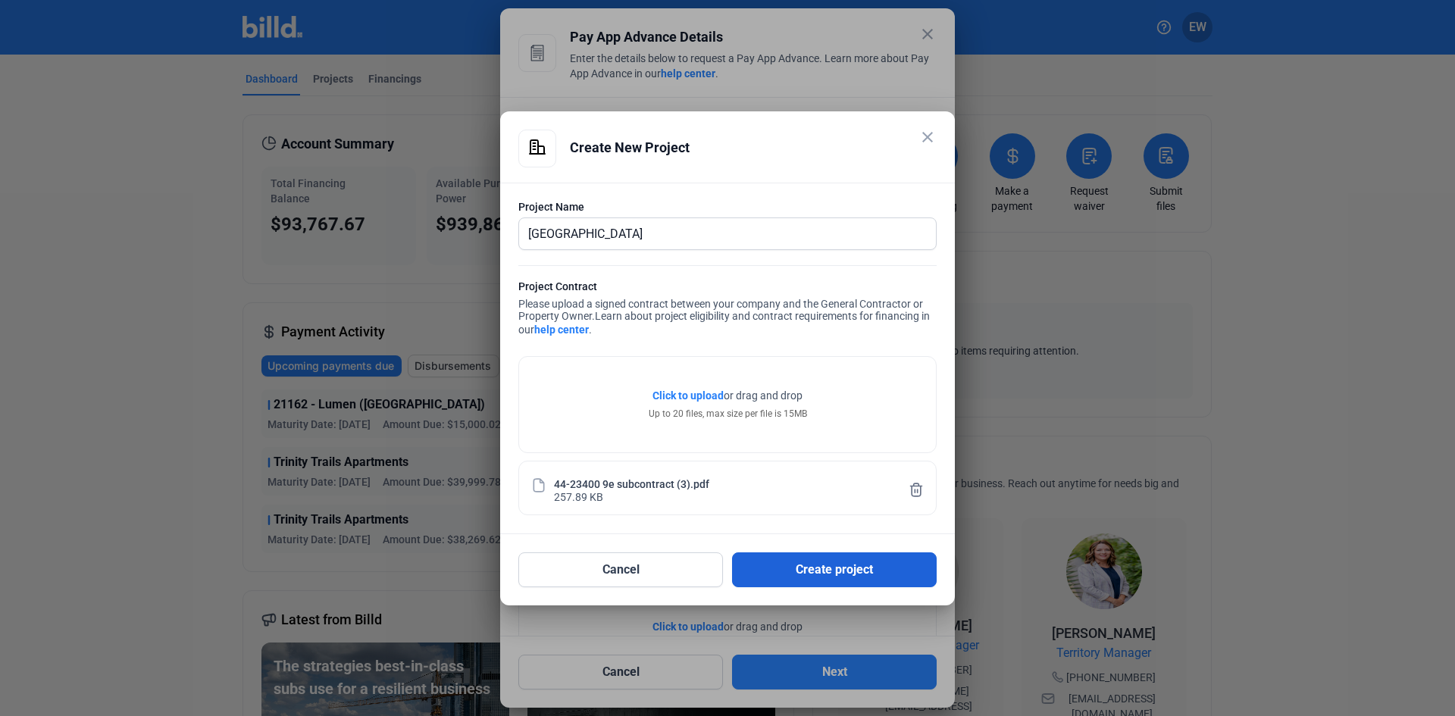
click at [828, 566] on button "Create project" at bounding box center [834, 569] width 205 height 35
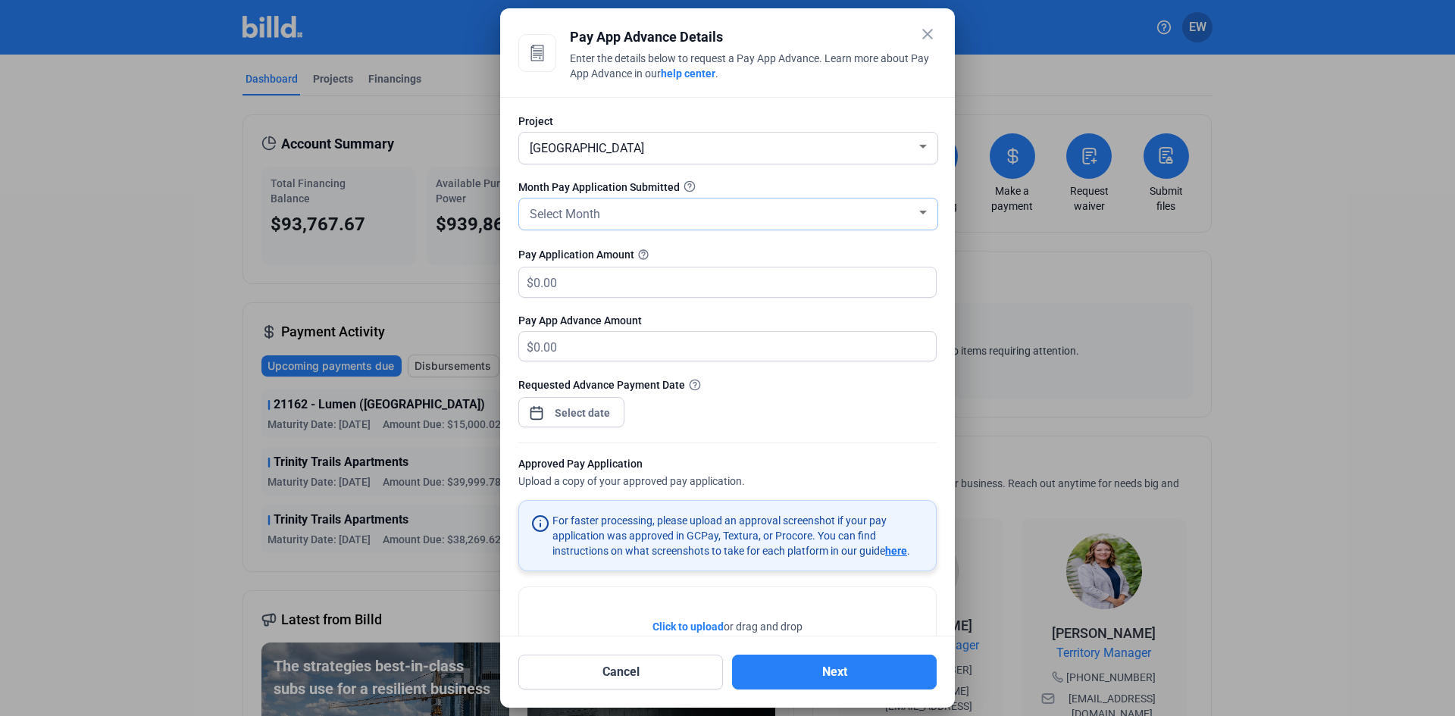
click at [731, 212] on div "Select Month" at bounding box center [722, 212] width 390 height 21
click at [561, 296] on span "[DATE]" at bounding box center [725, 300] width 396 height 27
click at [562, 289] on input "text" at bounding box center [726, 283] width 385 height 30
type input "3,548.25"
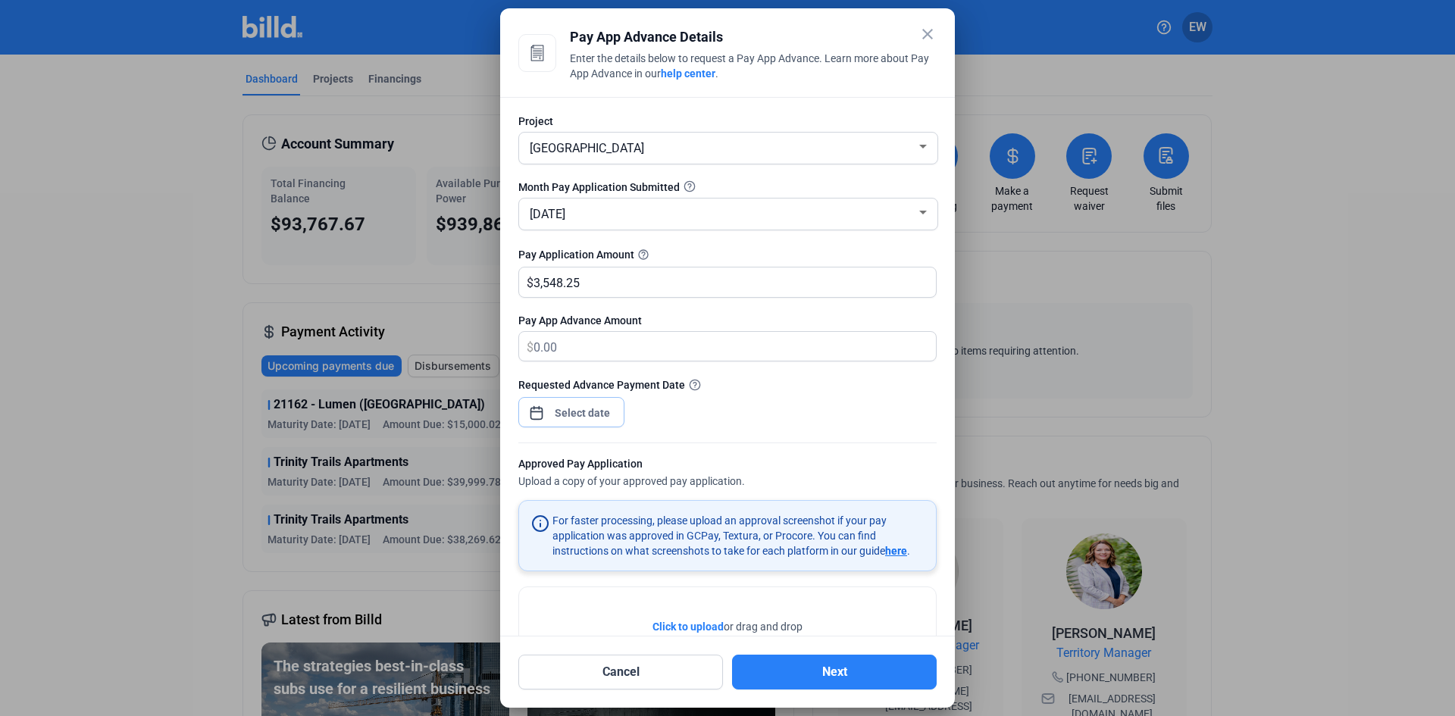
click at [587, 420] on div "close Pay App Advance Details Enter the details below to request a Pay App Adva…" at bounding box center [727, 358] width 1455 height 716
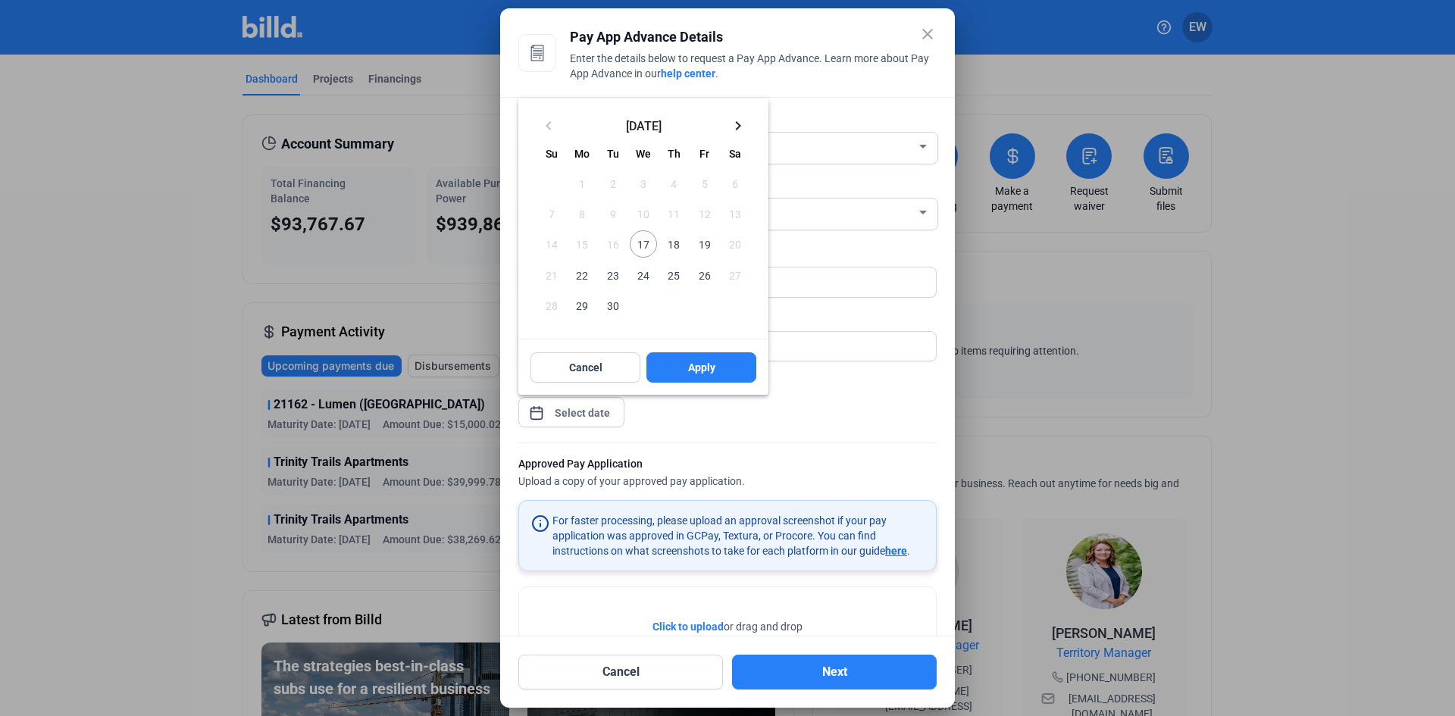
drag, startPoint x: 641, startPoint y: 243, endPoint x: 654, endPoint y: 280, distance: 40.0
click at [643, 243] on span "17" at bounding box center [643, 243] width 27 height 27
click at [687, 368] on button "Apply" at bounding box center [701, 367] width 110 height 30
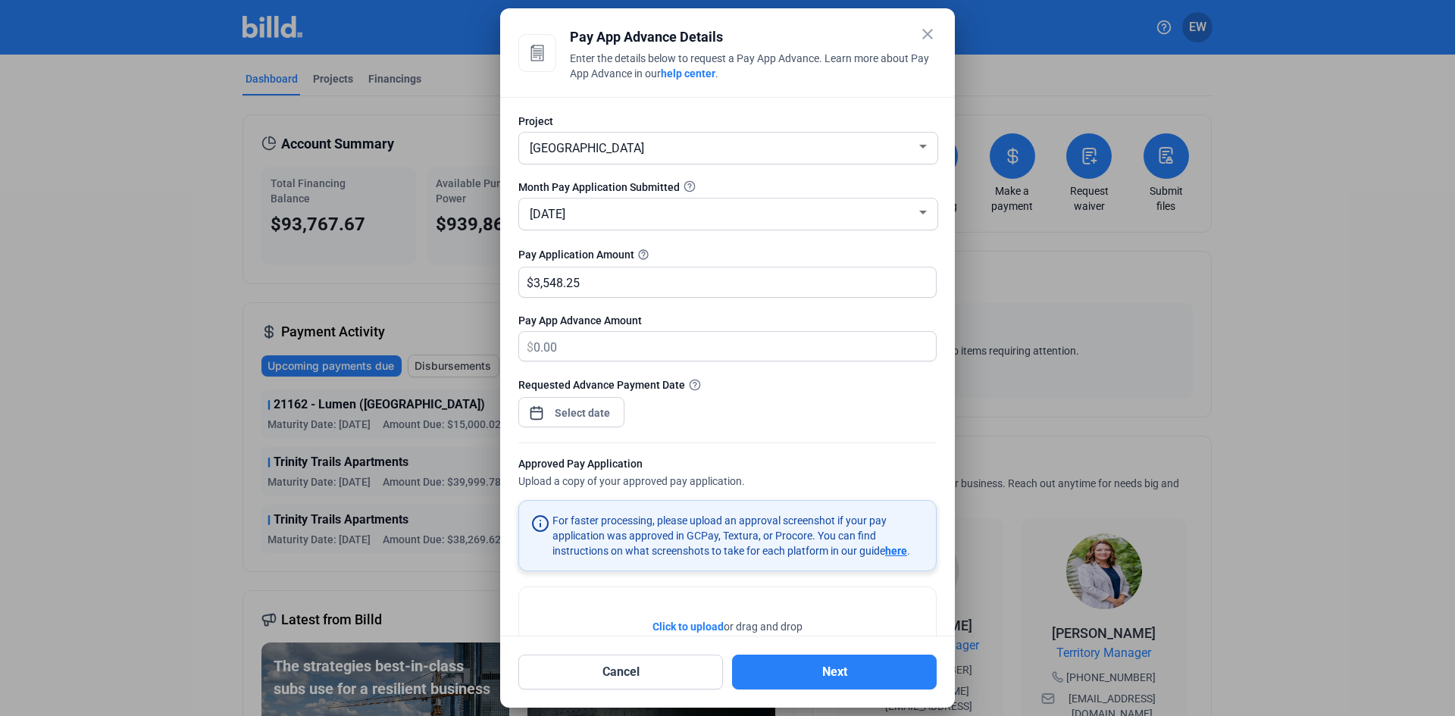
click at [680, 626] on span "Click to upload" at bounding box center [687, 627] width 71 height 12
click at [809, 674] on button "Next" at bounding box center [834, 672] width 205 height 35
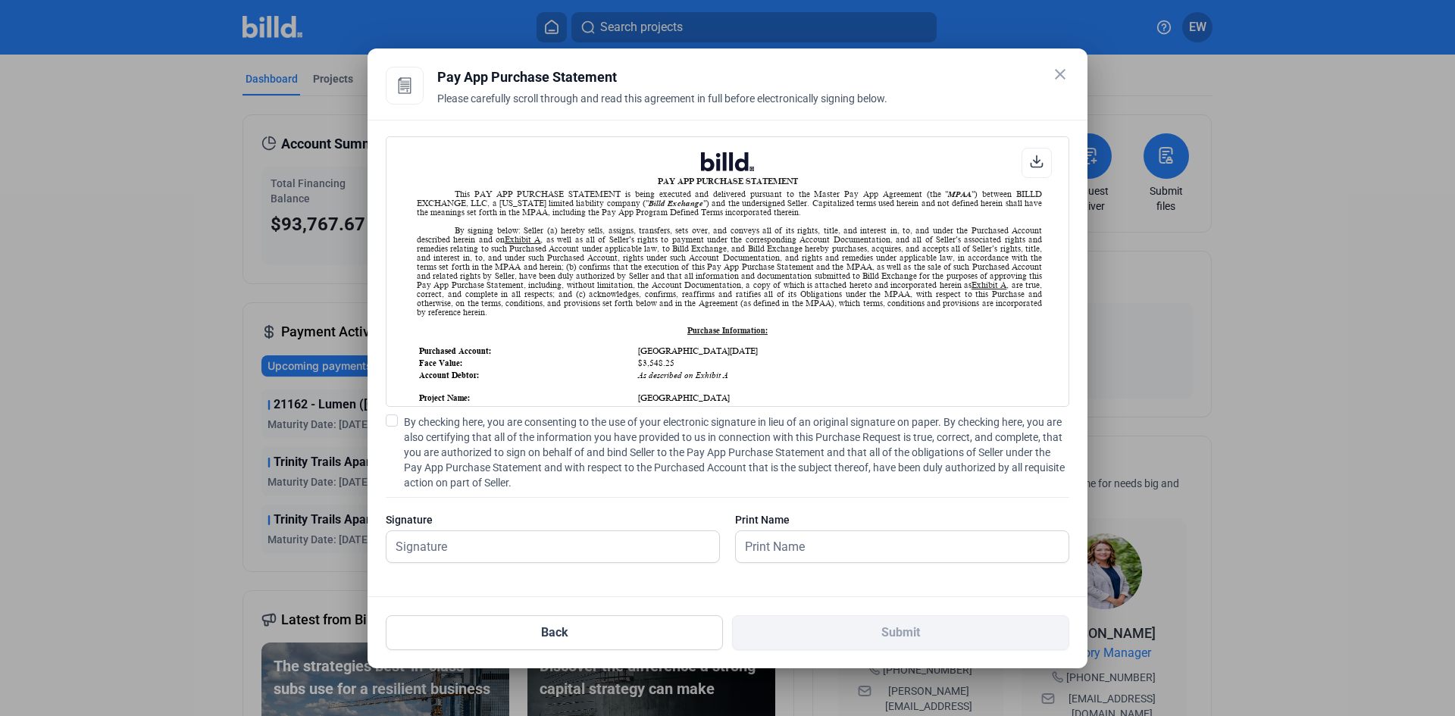
scroll to position [1, 0]
click at [396, 421] on span at bounding box center [392, 421] width 12 height 12
click at [0, 0] on input "By checking here, you are consenting to the use of your electronic signature in…" at bounding box center [0, 0] width 0 height 0
click at [461, 538] on input "text" at bounding box center [544, 546] width 316 height 31
type input "[PERSON_NAME]"
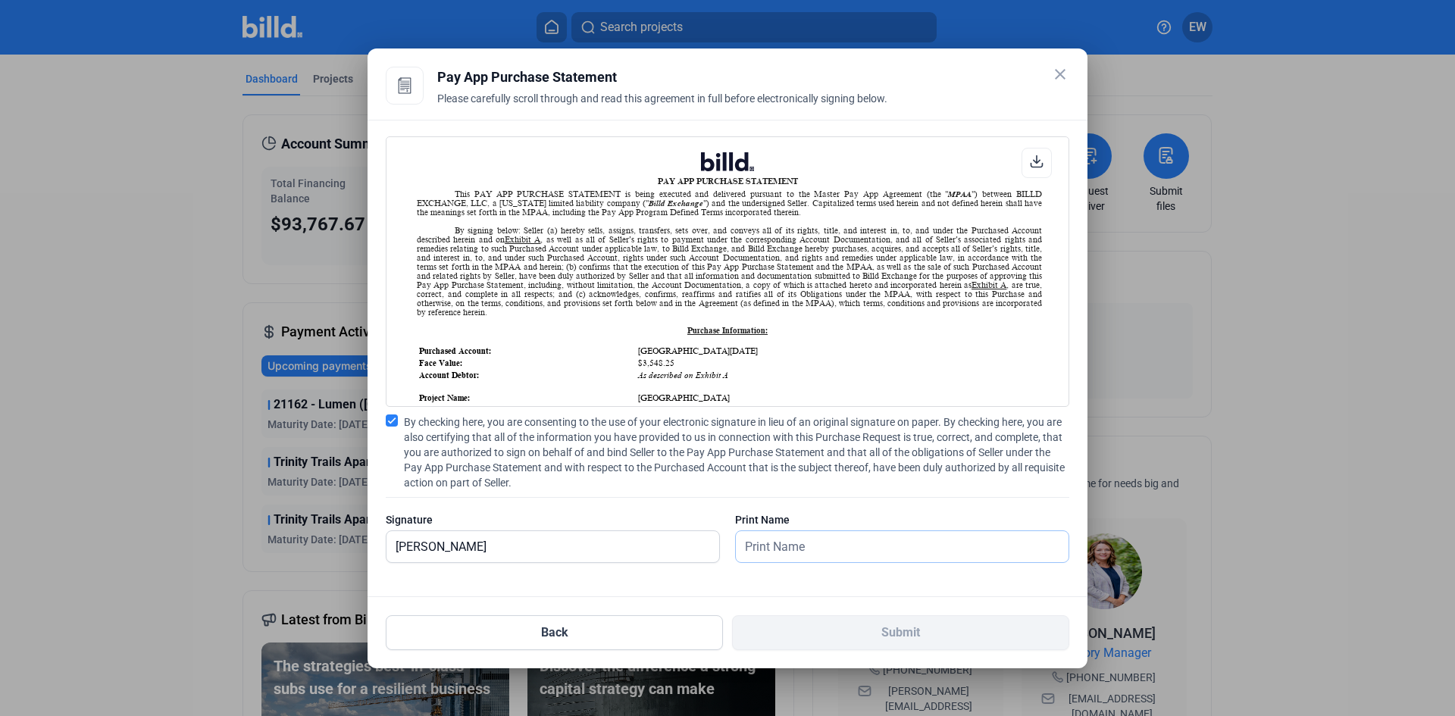
click at [766, 538] on input "text" at bounding box center [894, 546] width 316 height 31
type input "[PERSON_NAME]"
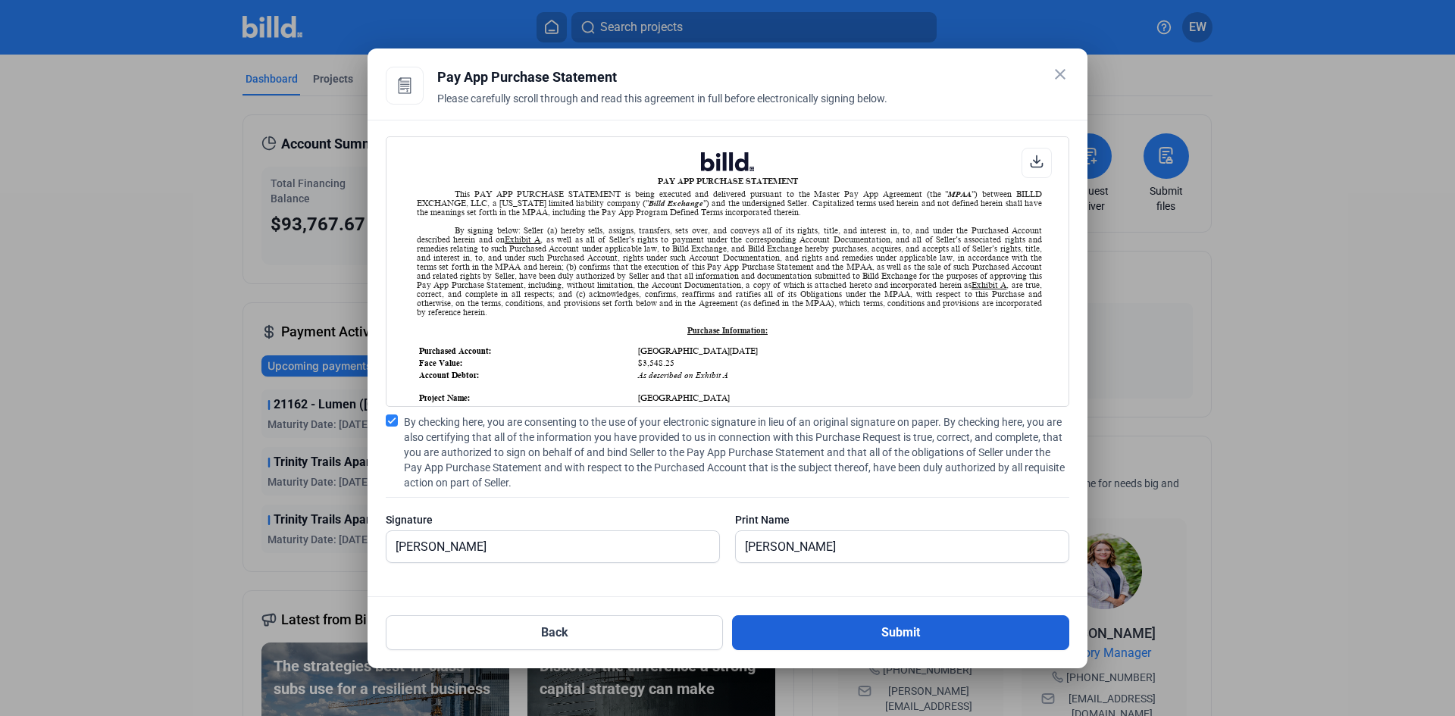
click at [817, 640] on button "Submit" at bounding box center [900, 632] width 337 height 35
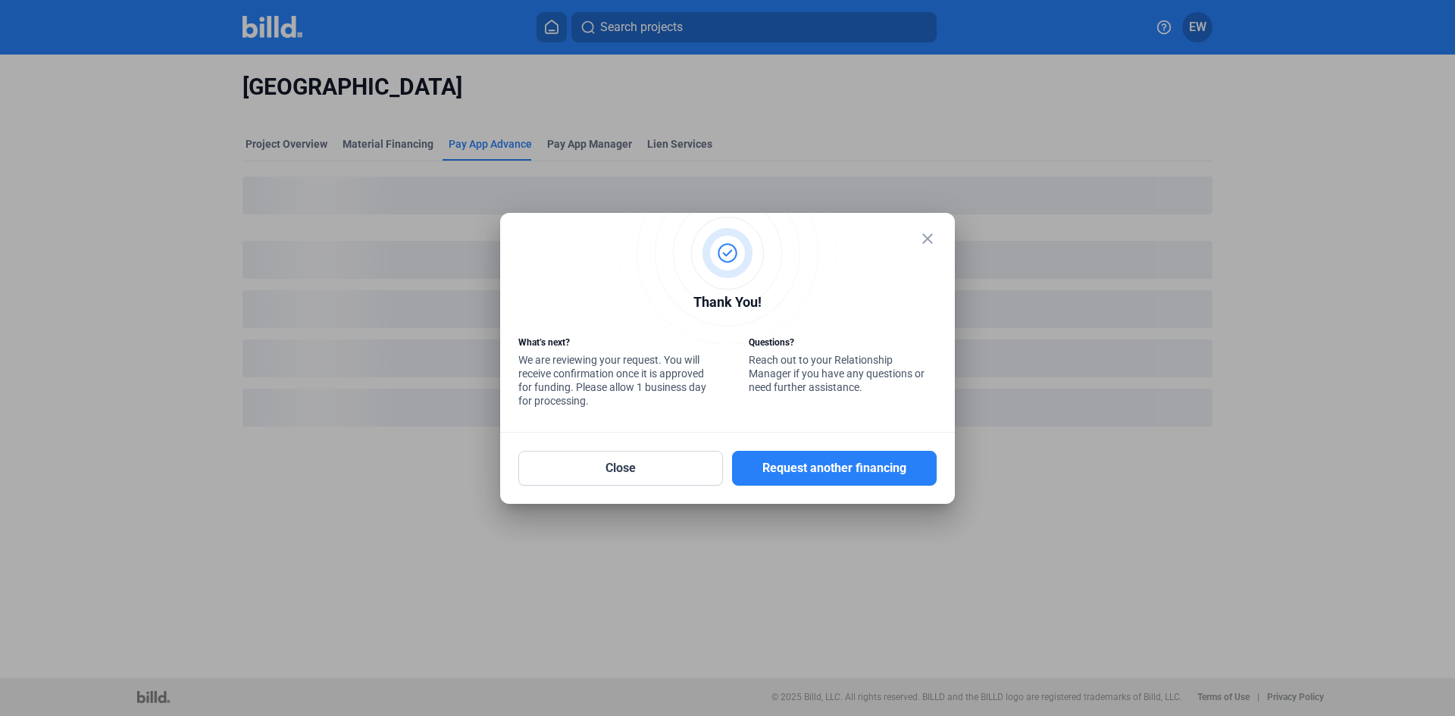
click at [927, 244] on mat-icon "close" at bounding box center [927, 239] width 18 height 18
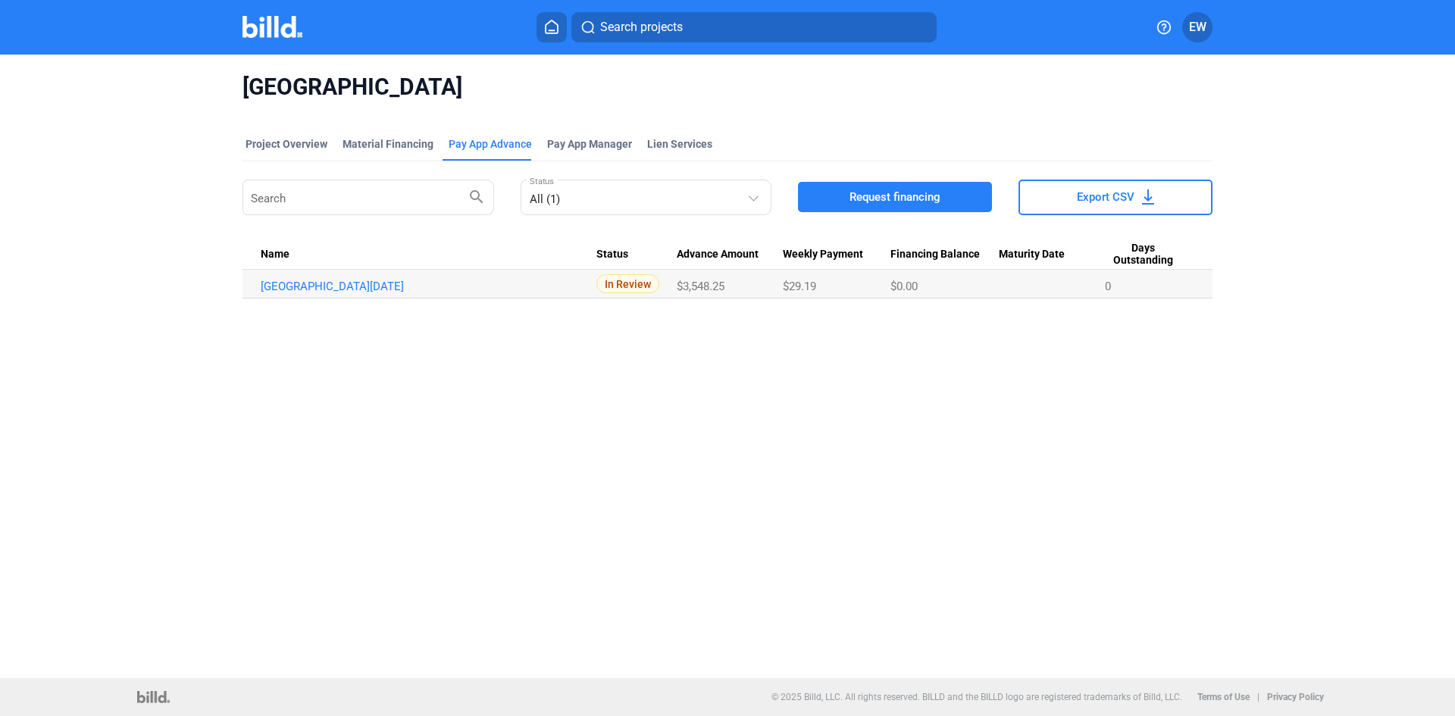
click at [901, 200] on span "Request financing" at bounding box center [895, 196] width 91 height 15
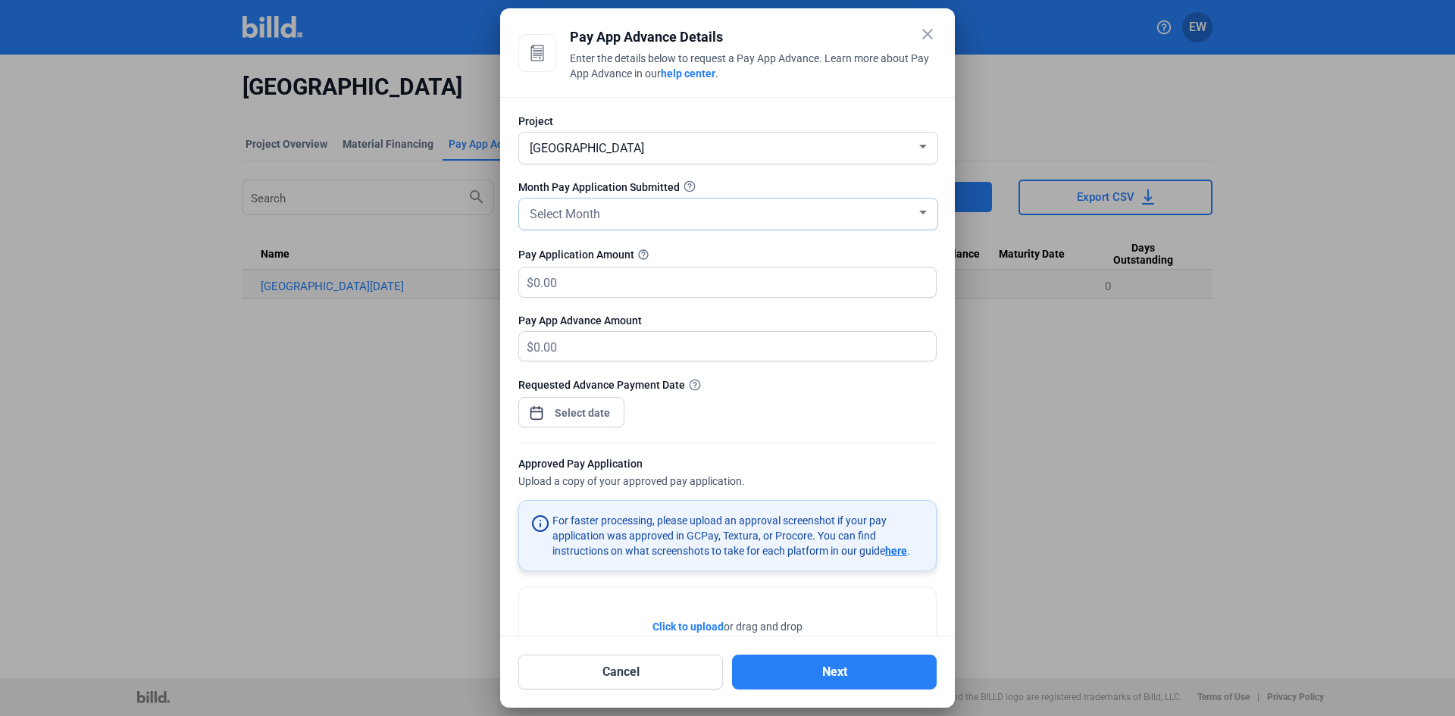
click at [679, 208] on div "Select Month" at bounding box center [722, 212] width 390 height 21
click at [568, 273] on span "AUG" at bounding box center [725, 270] width 396 height 27
click at [574, 288] on input "text" at bounding box center [735, 283] width 402 height 30
type input "12,060.25"
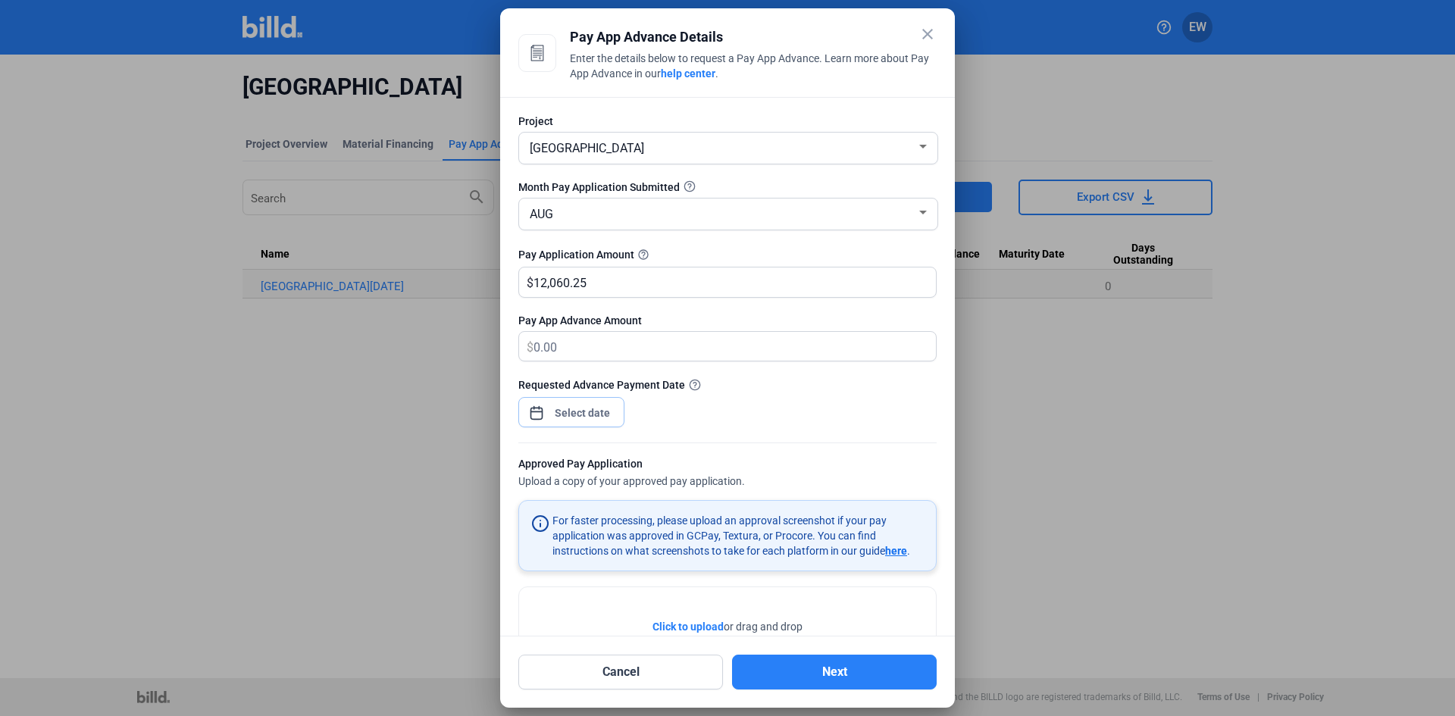
click at [562, 412] on div "close Pay App Advance Details Enter the details below to request a Pay App Adva…" at bounding box center [727, 358] width 1455 height 716
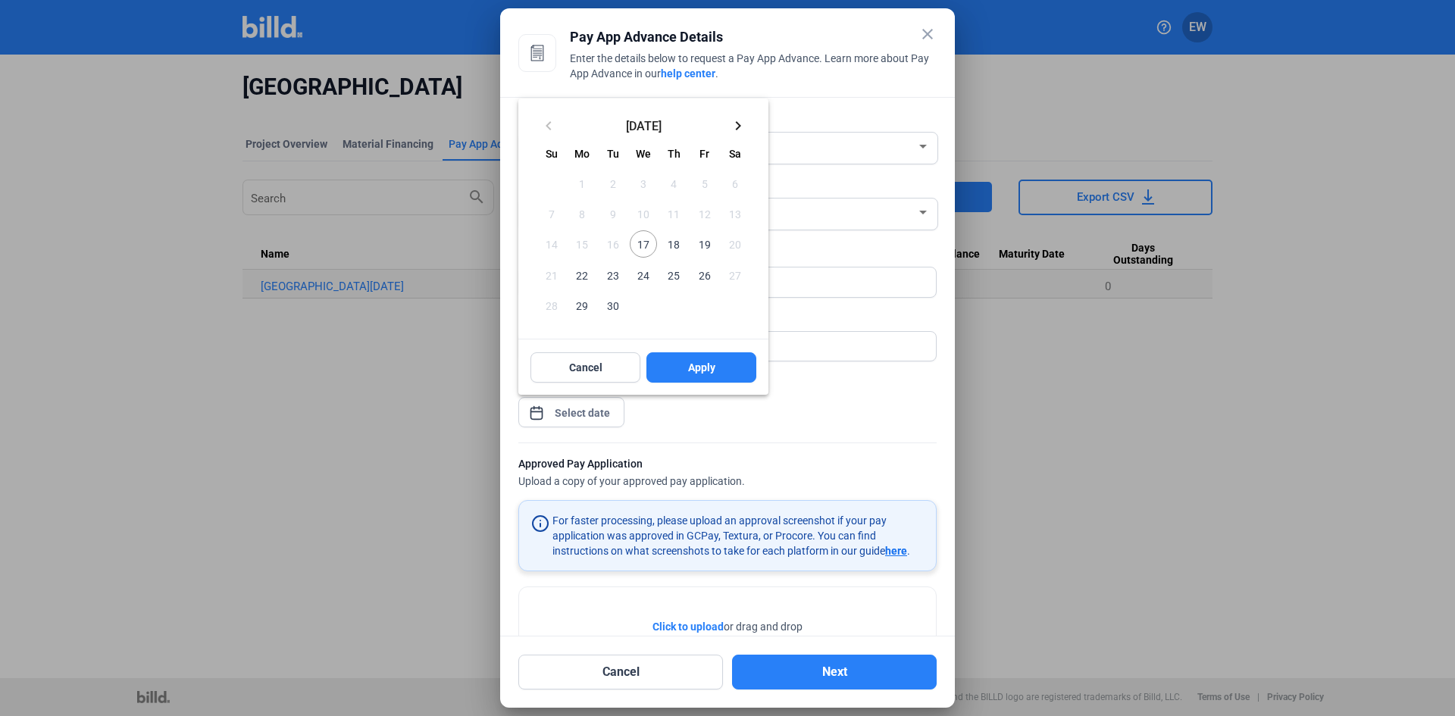
drag, startPoint x: 637, startPoint y: 241, endPoint x: 675, endPoint y: 326, distance: 93.3
click at [638, 246] on span "17" at bounding box center [643, 243] width 27 height 27
drag, startPoint x: 696, startPoint y: 371, endPoint x: 700, endPoint y: 381, distance: 10.9
click at [696, 371] on span "Apply" at bounding box center [701, 367] width 27 height 15
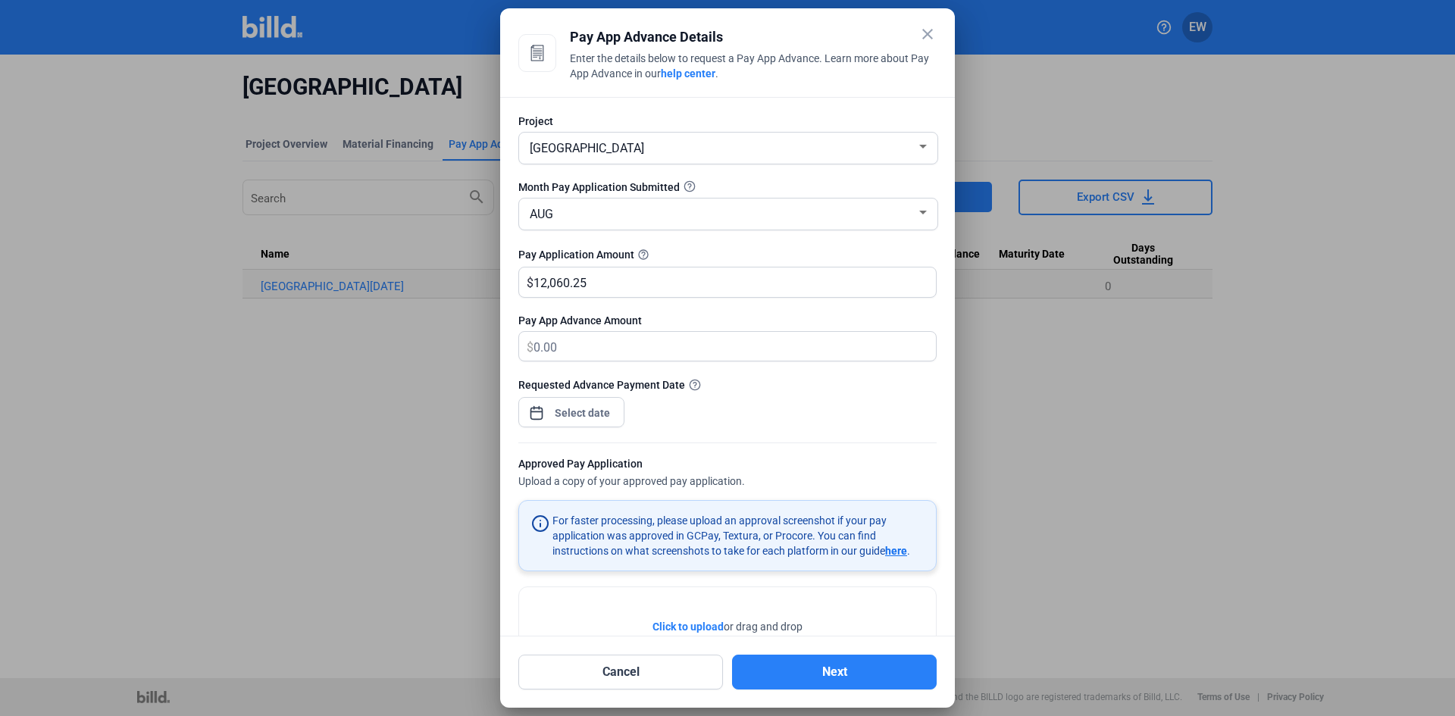
click at [672, 628] on span "Click to upload" at bounding box center [687, 627] width 71 height 12
click at [853, 678] on button "Next" at bounding box center [834, 672] width 205 height 35
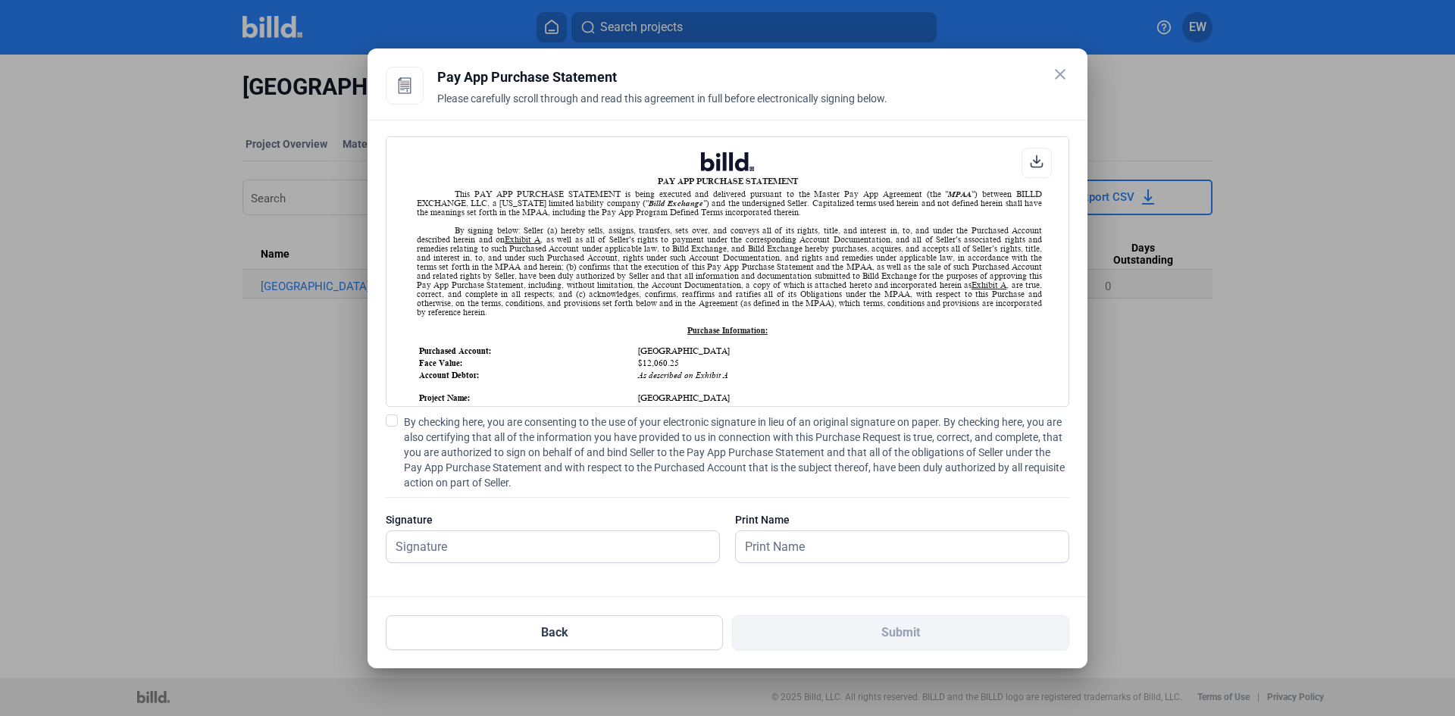
scroll to position [1, 0]
click at [395, 419] on span at bounding box center [392, 421] width 12 height 12
click at [0, 0] on input "By checking here, you are consenting to the use of your electronic signature in…" at bounding box center [0, 0] width 0 height 0
click at [483, 551] on input "text" at bounding box center [544, 546] width 316 height 31
type input "[PERSON_NAME]"
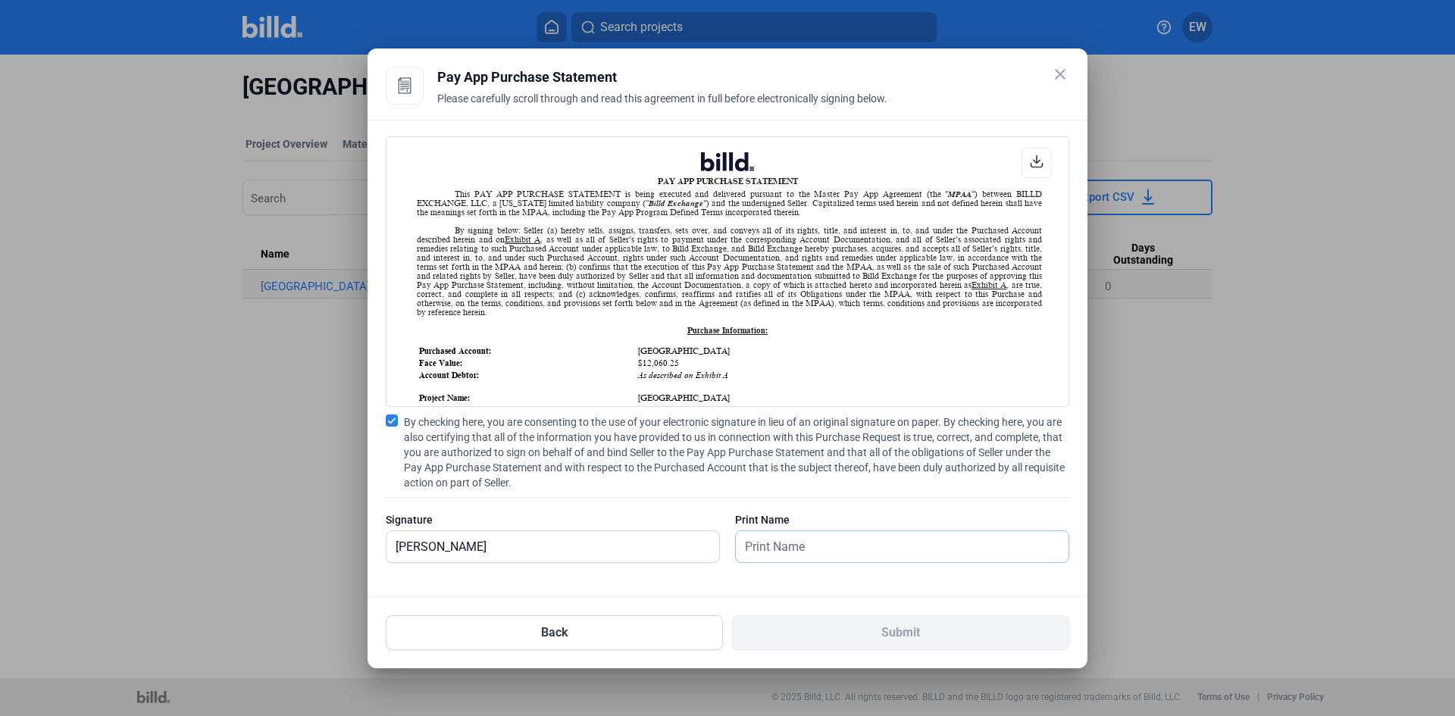
click at [781, 553] on input "text" at bounding box center [894, 546] width 316 height 31
type input "[PERSON_NAME]"
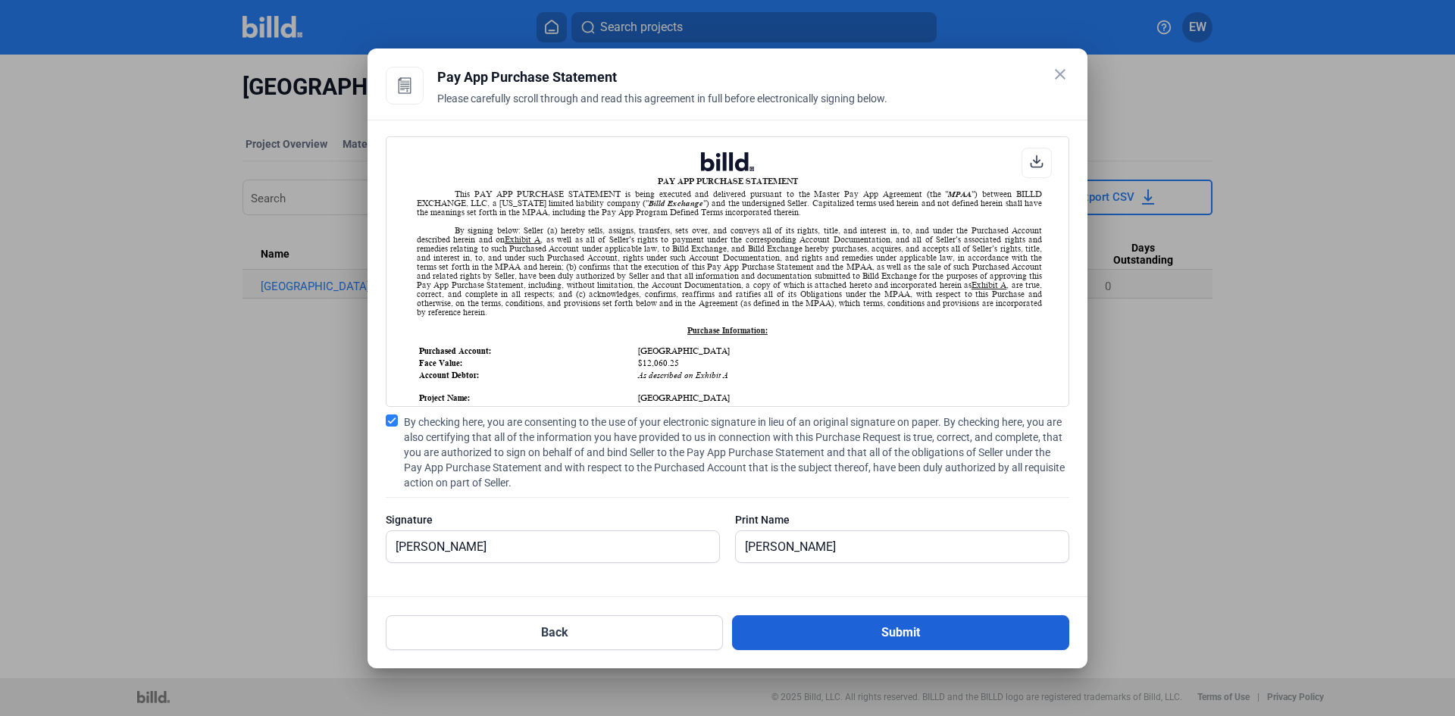
click at [856, 640] on button "Submit" at bounding box center [900, 632] width 337 height 35
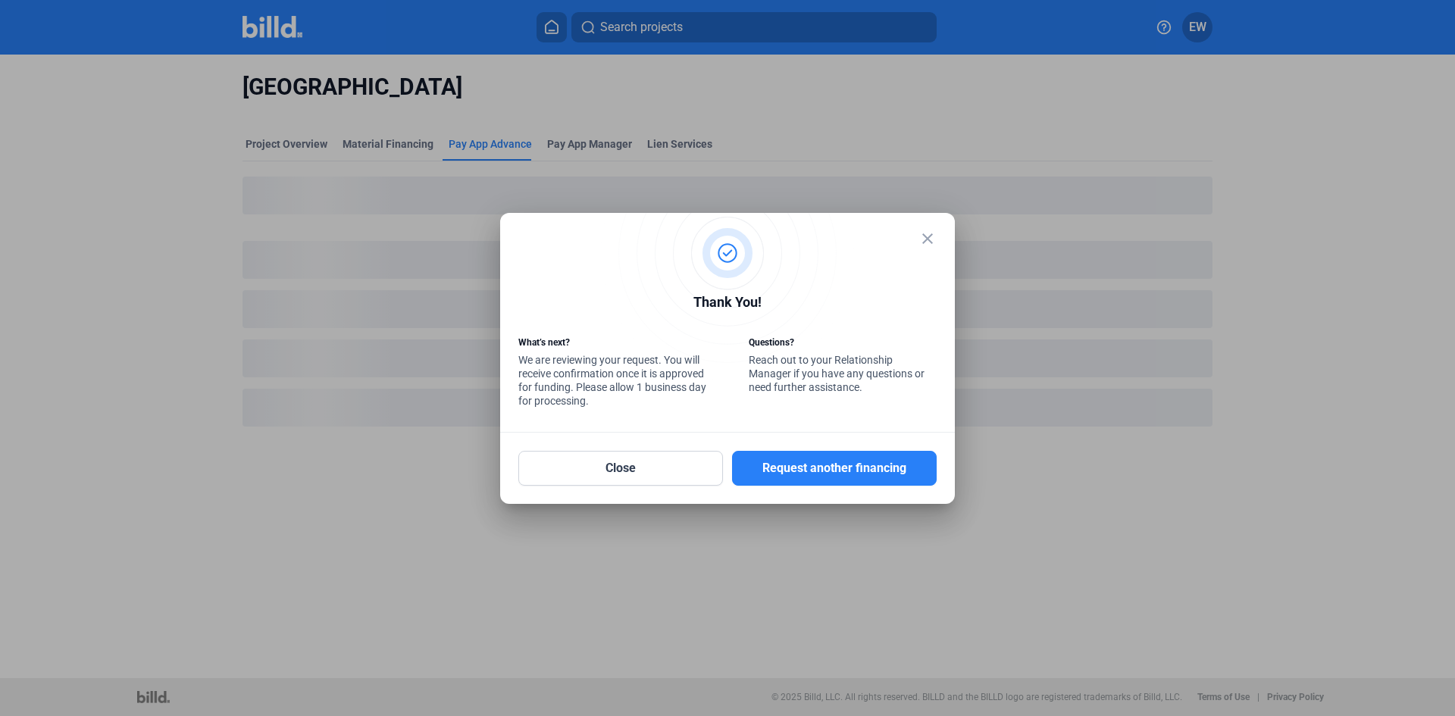
click at [927, 246] on mat-icon "close" at bounding box center [927, 239] width 18 height 18
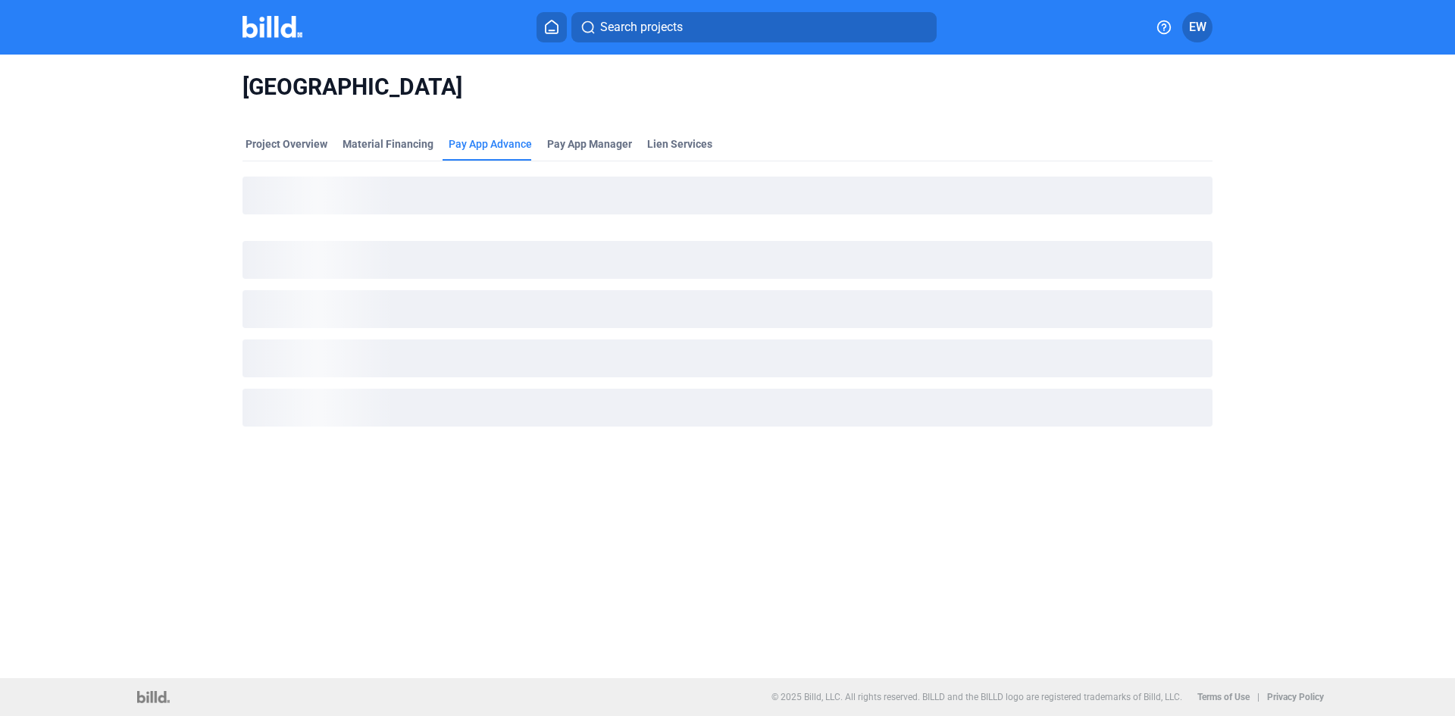
click at [553, 24] on icon at bounding box center [551, 27] width 15 height 14
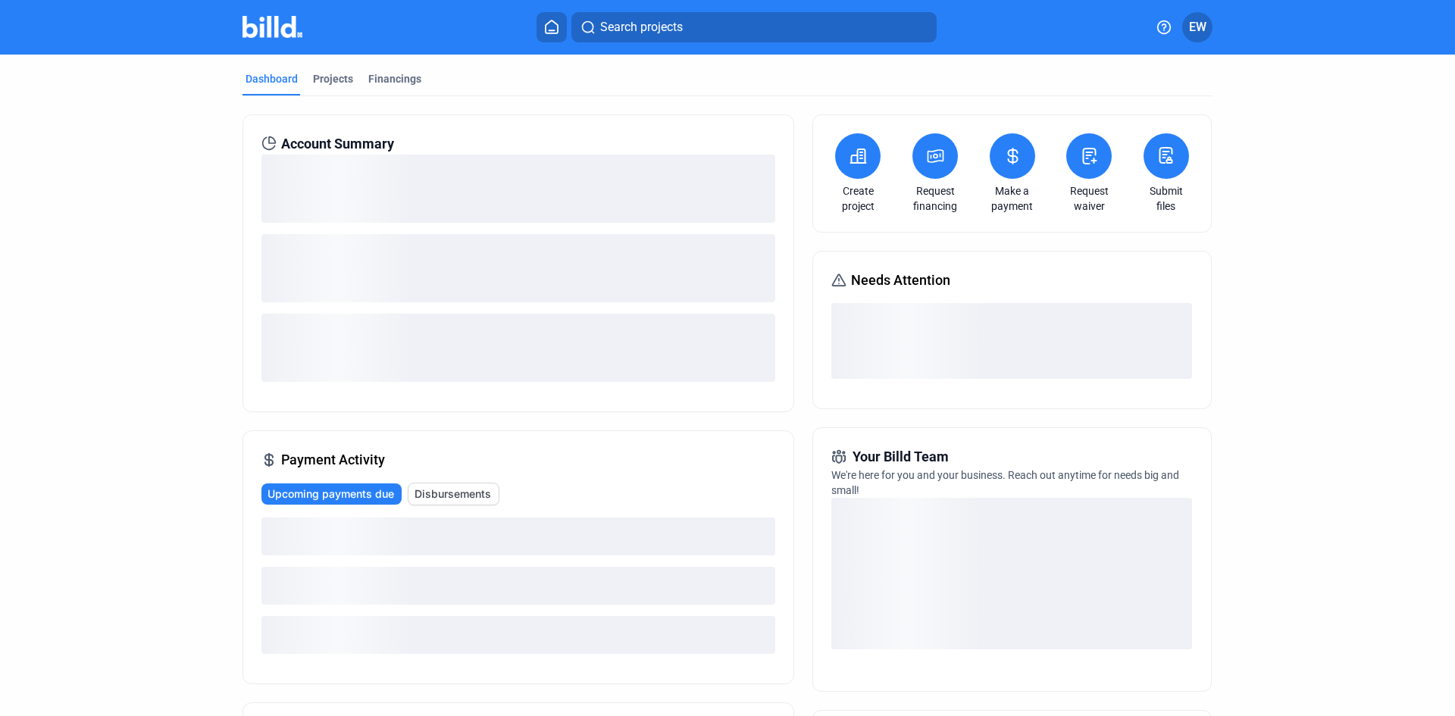
click at [940, 169] on button at bounding box center [934, 155] width 45 height 45
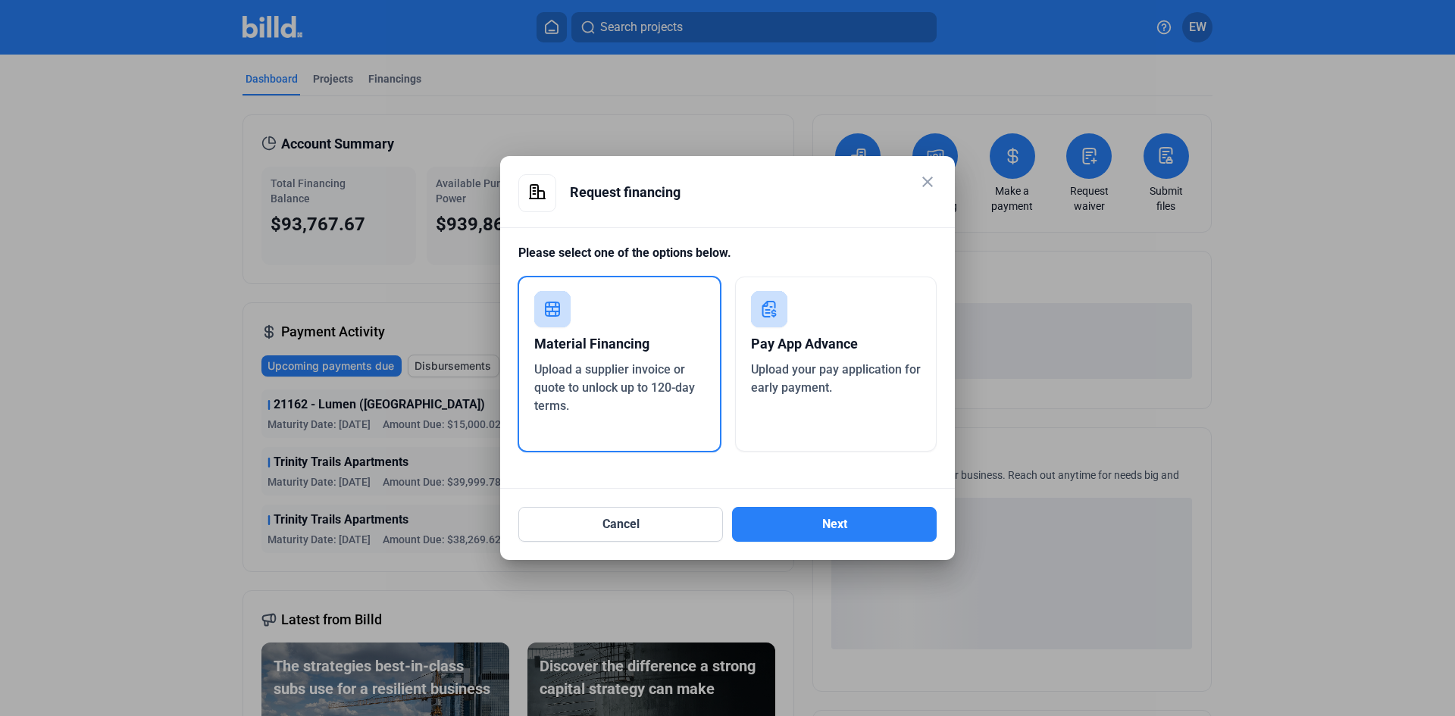
drag, startPoint x: 853, startPoint y: 333, endPoint x: 846, endPoint y: 363, distance: 31.2
click at [853, 333] on div "Pay App Advance" at bounding box center [836, 343] width 171 height 33
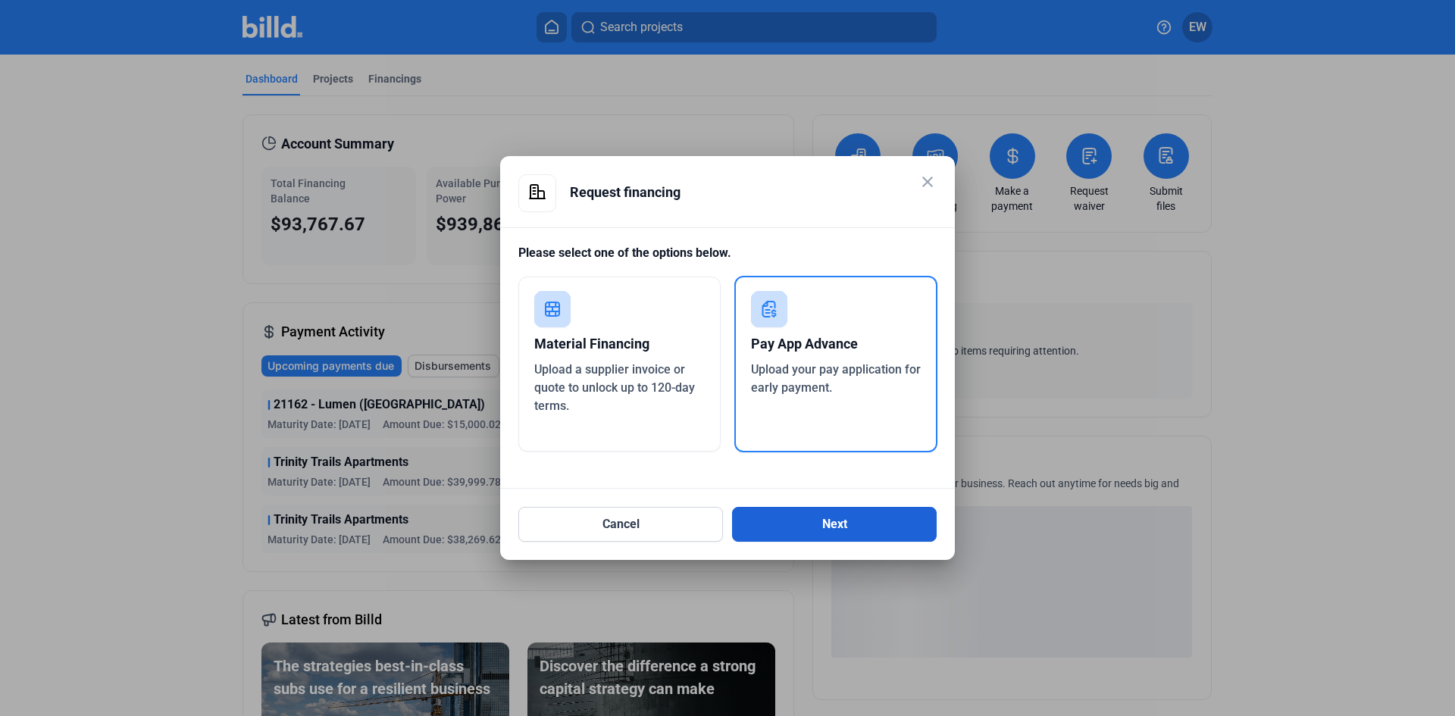
click at [844, 519] on button "Next" at bounding box center [834, 524] width 205 height 35
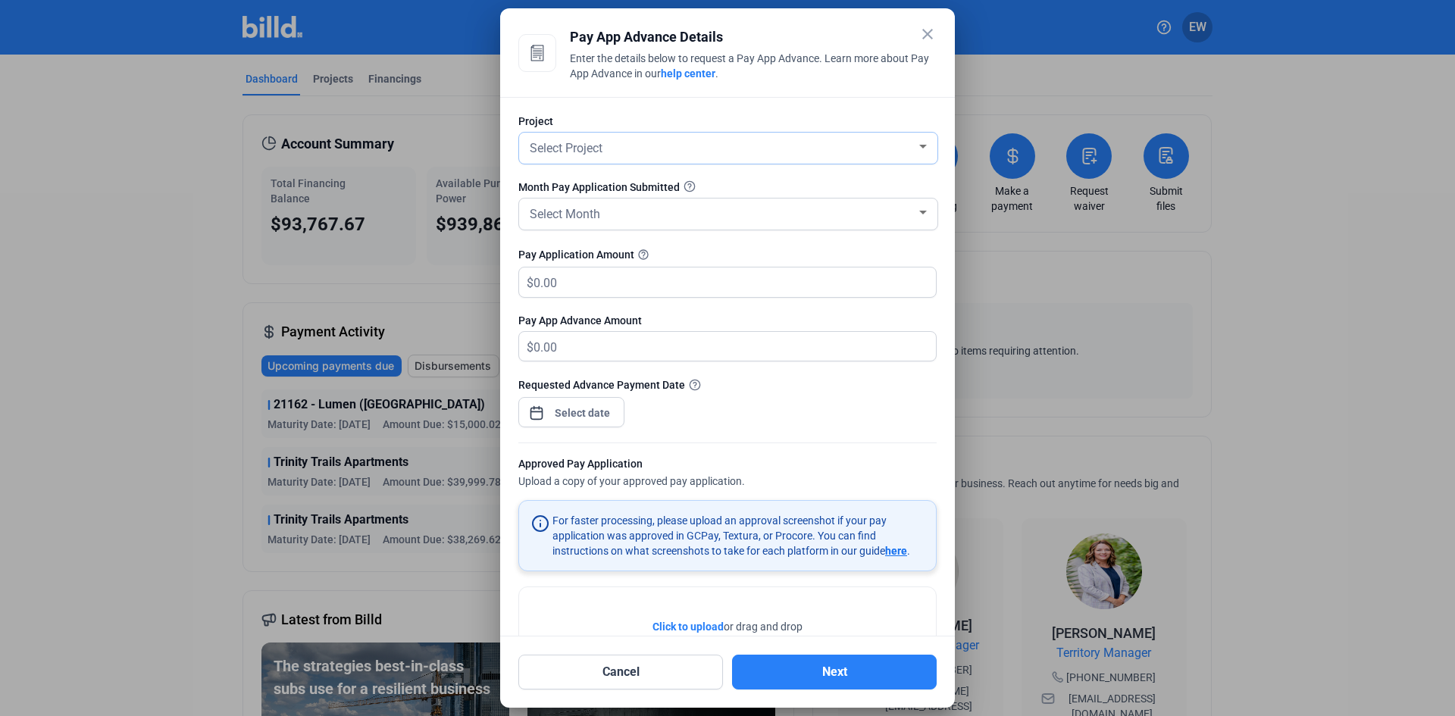
click at [626, 152] on div "Select Project" at bounding box center [722, 146] width 390 height 21
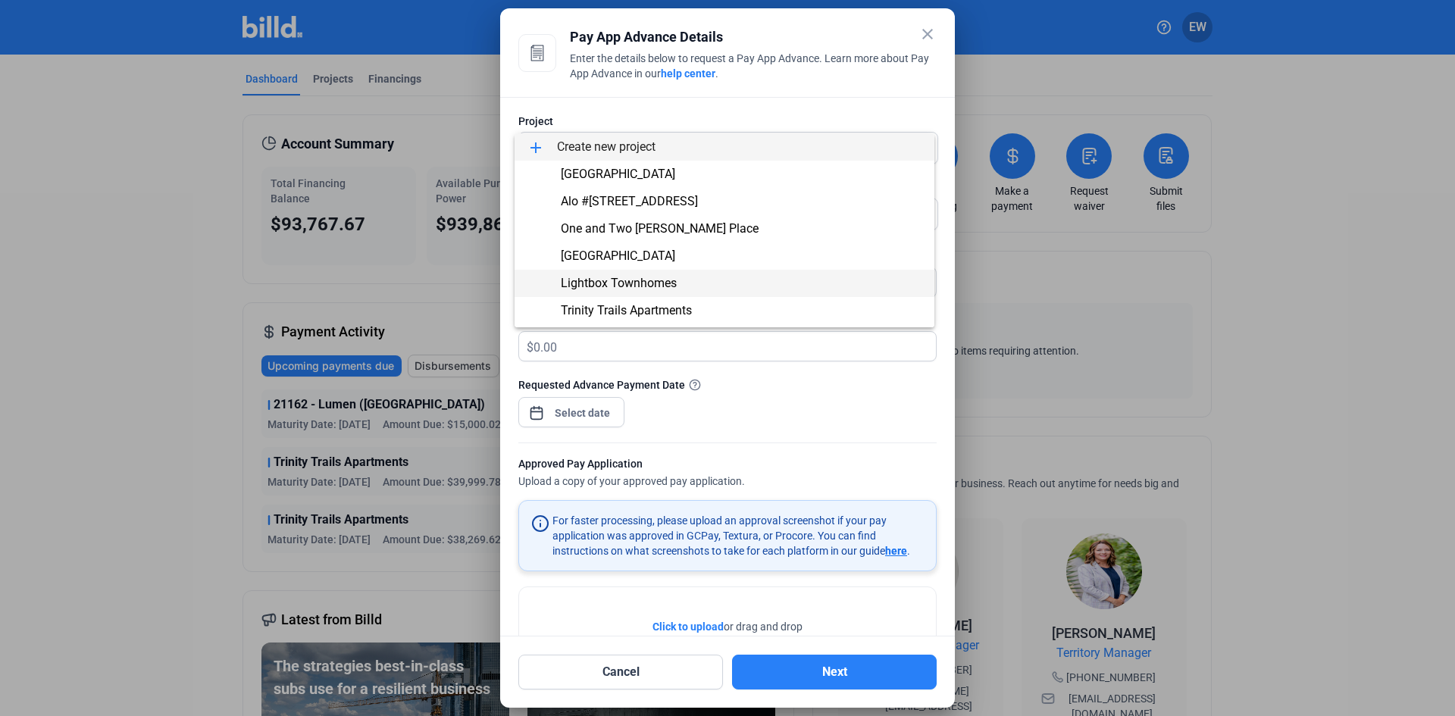
click at [666, 285] on span "Lightbox Townhomes" at bounding box center [619, 283] width 116 height 14
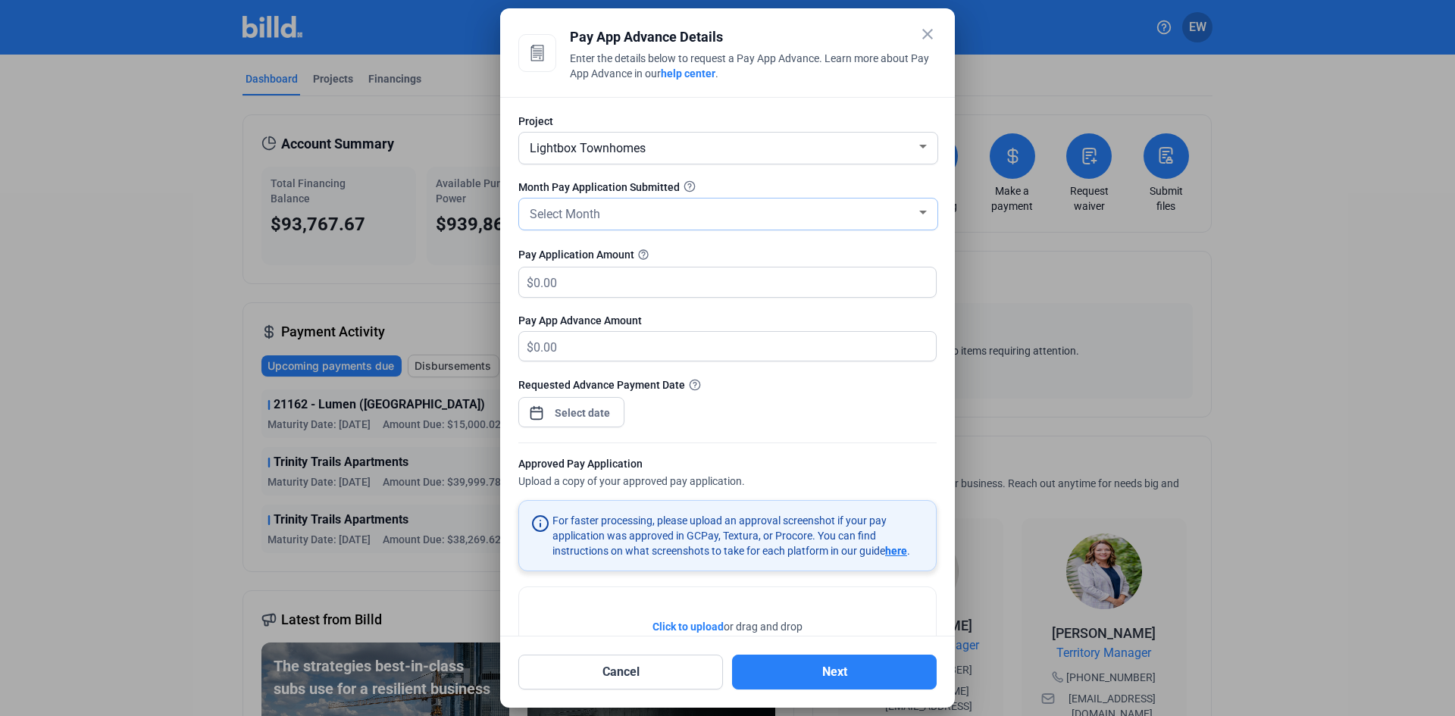
click at [662, 209] on div "Select Month" at bounding box center [722, 212] width 390 height 21
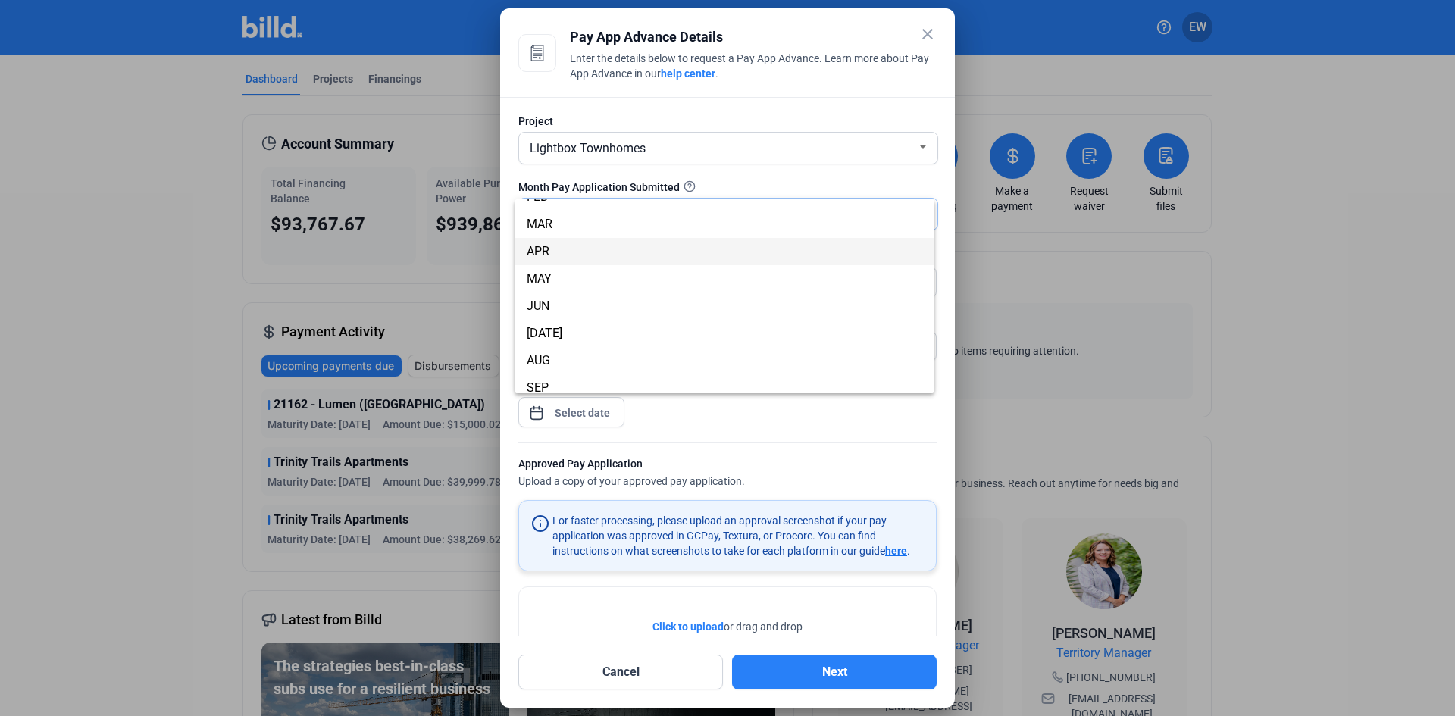
scroll to position [76, 0]
click at [566, 326] on span "AUG" at bounding box center [725, 327] width 396 height 27
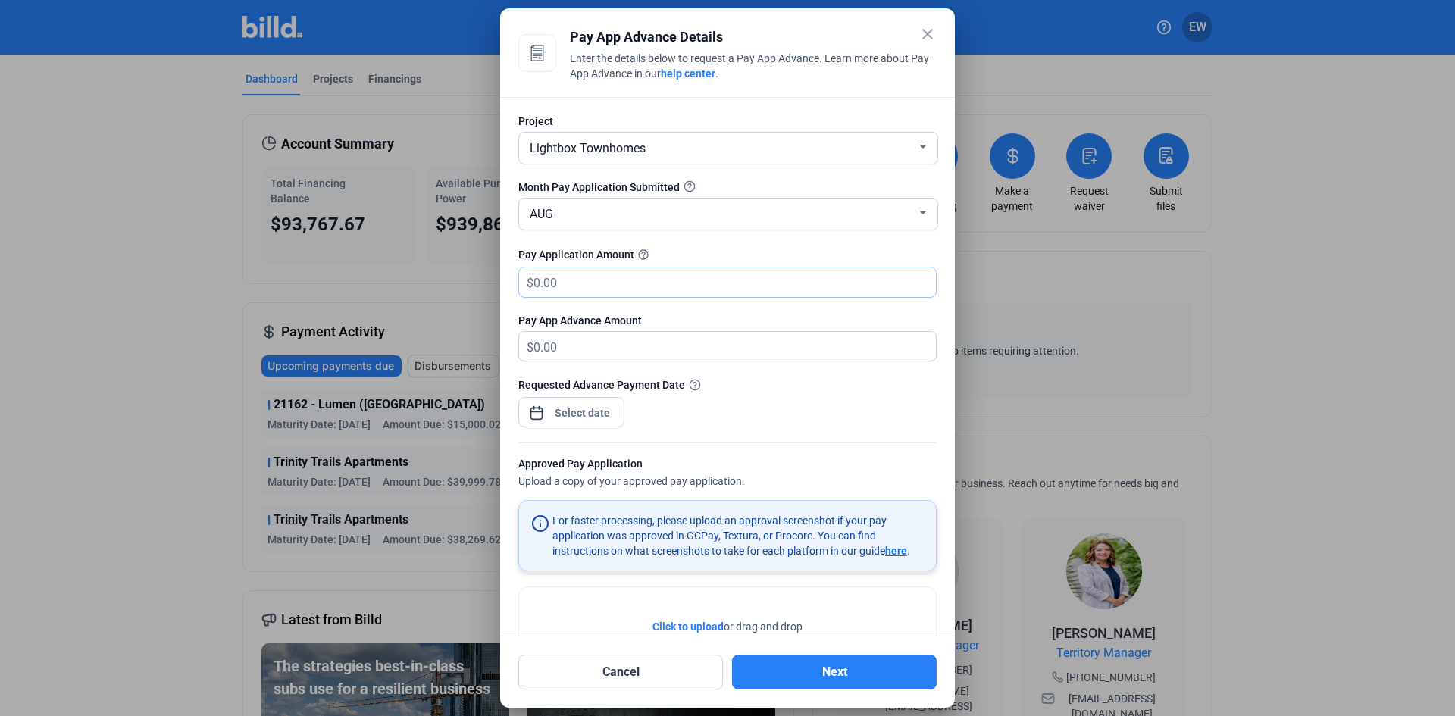
click at [594, 289] on input "text" at bounding box center [726, 283] width 385 height 30
click at [575, 416] on div "close Pay App Advance Details Enter the details below to request a Pay App Adva…" at bounding box center [727, 358] width 1455 height 716
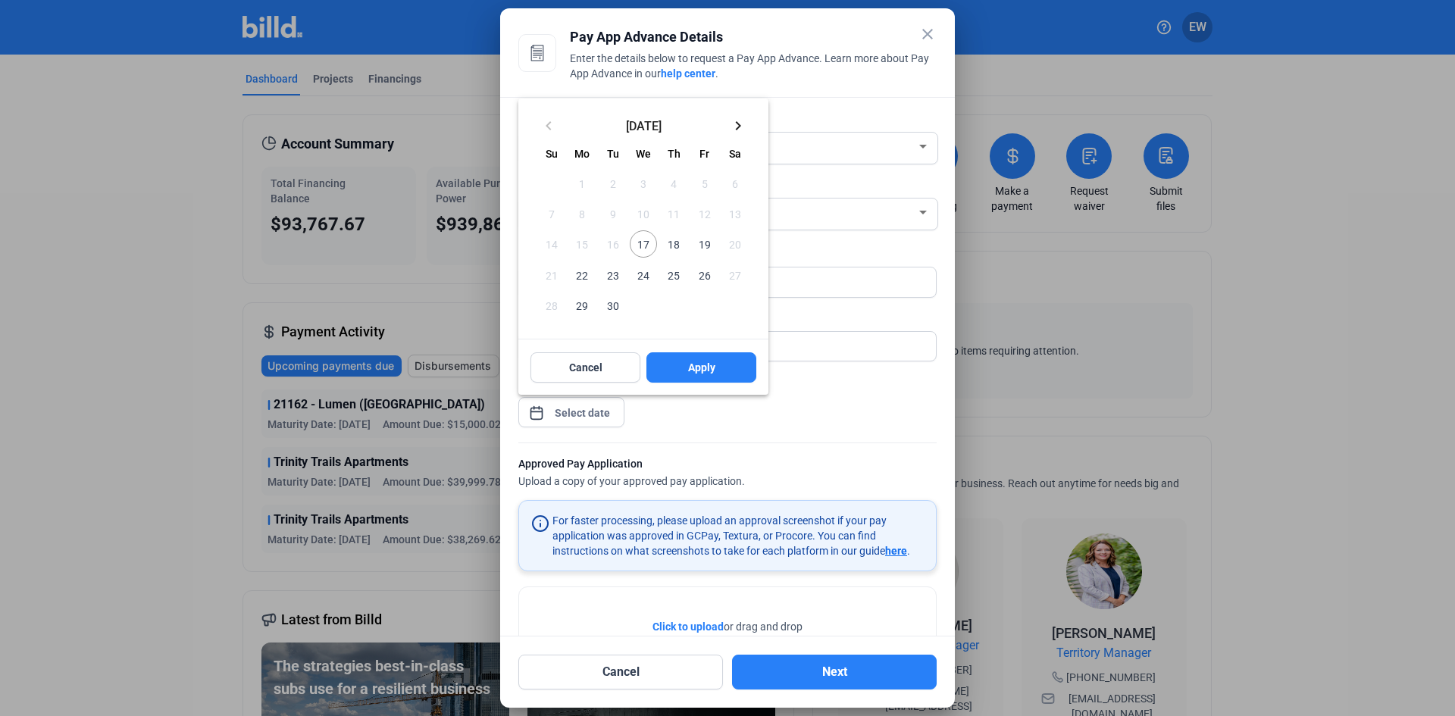
click at [649, 242] on span "17" at bounding box center [643, 243] width 27 height 27
click at [701, 372] on span "Apply" at bounding box center [701, 367] width 27 height 15
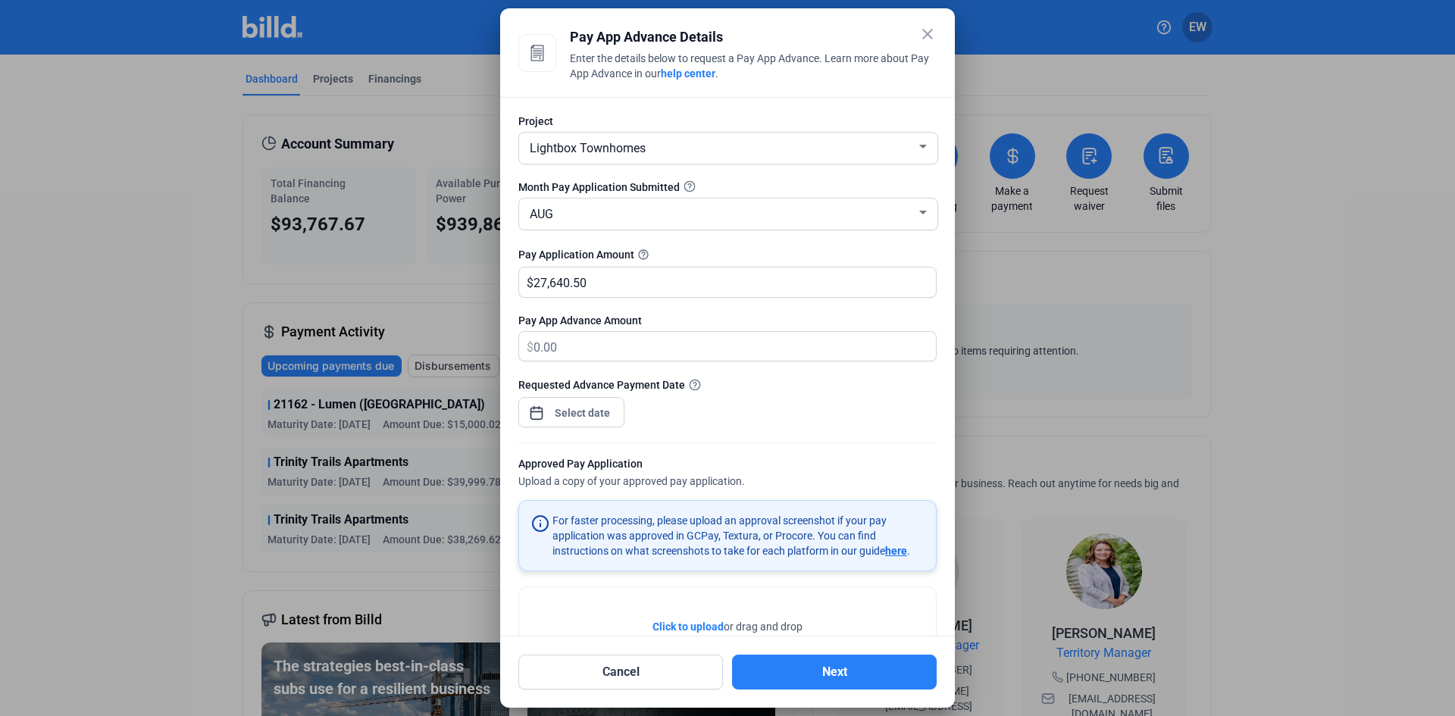
click at [706, 630] on span "Click to upload" at bounding box center [687, 627] width 71 height 12
click at [596, 284] on input "27,640.50" at bounding box center [726, 283] width 385 height 30
type input "2"
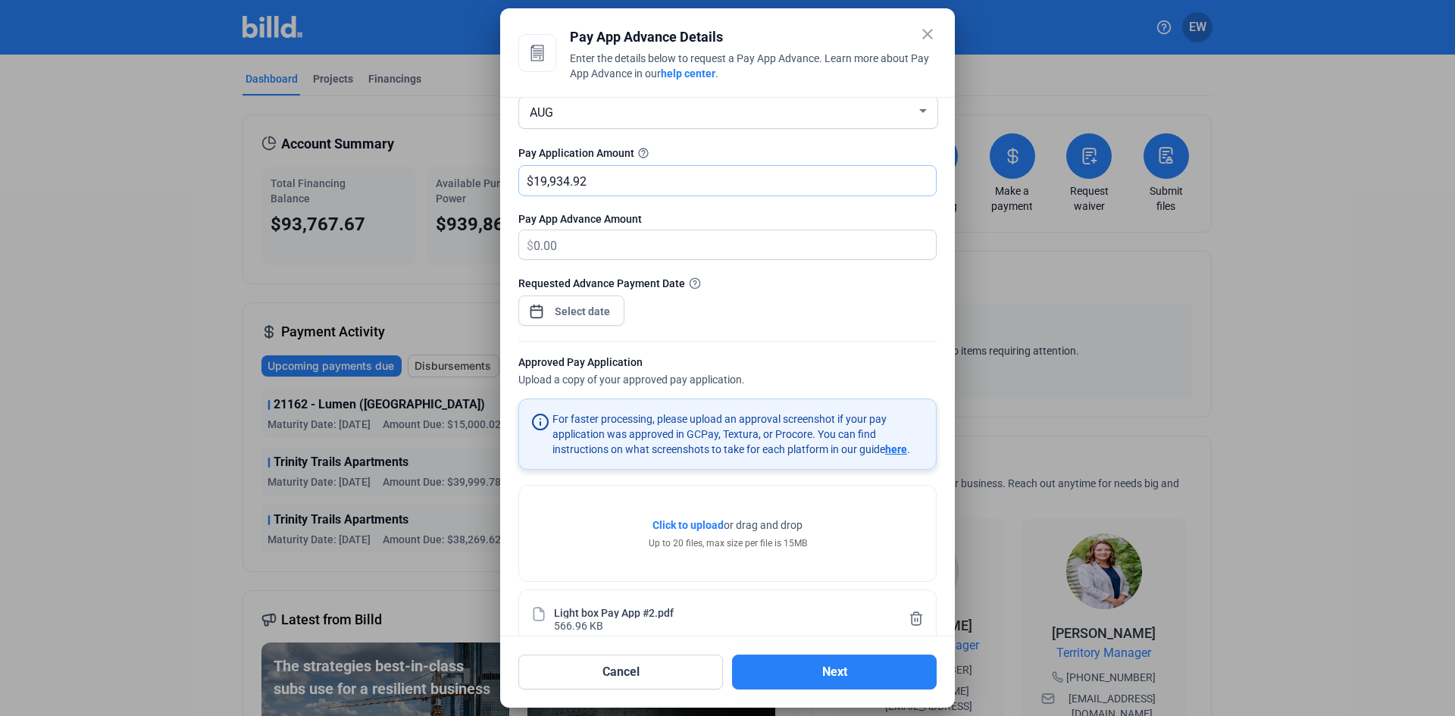
scroll to position [130, 0]
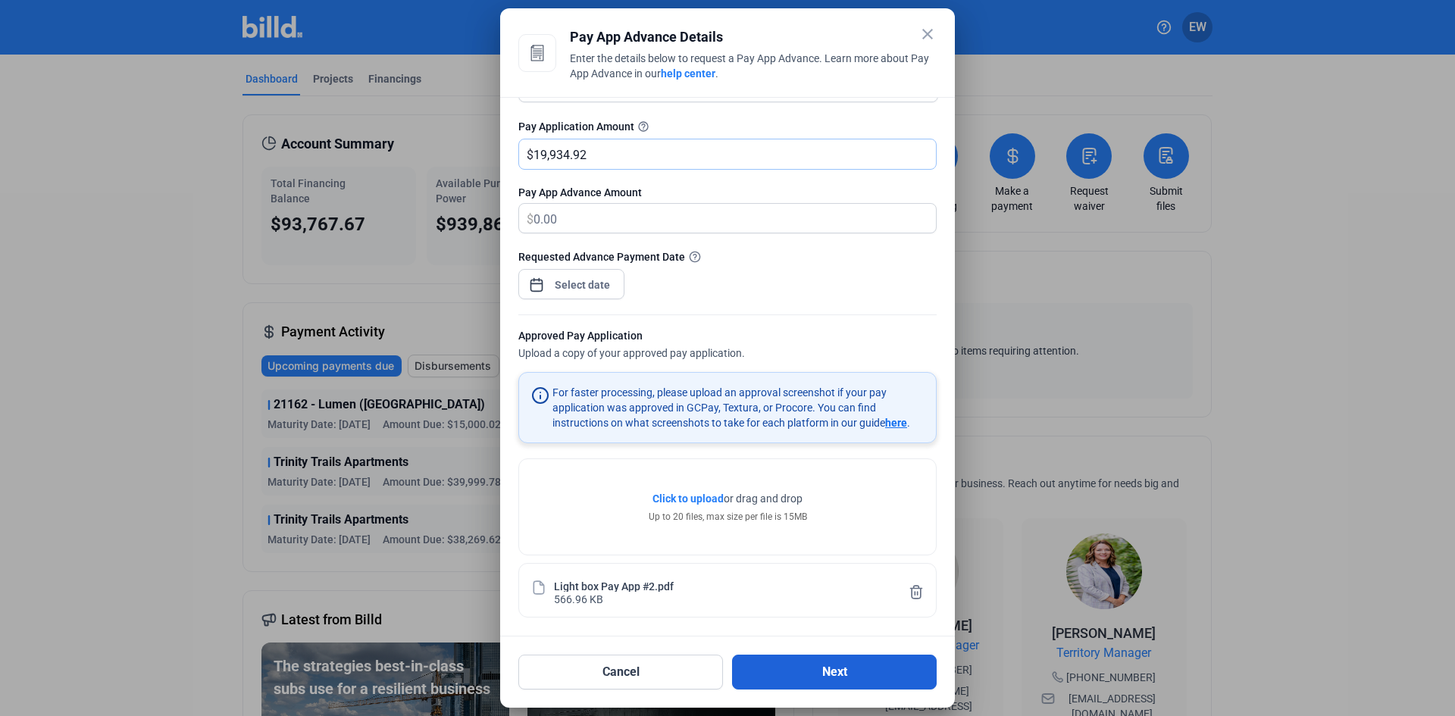
type input "19,934.92"
click at [842, 676] on button "Next" at bounding box center [834, 672] width 205 height 35
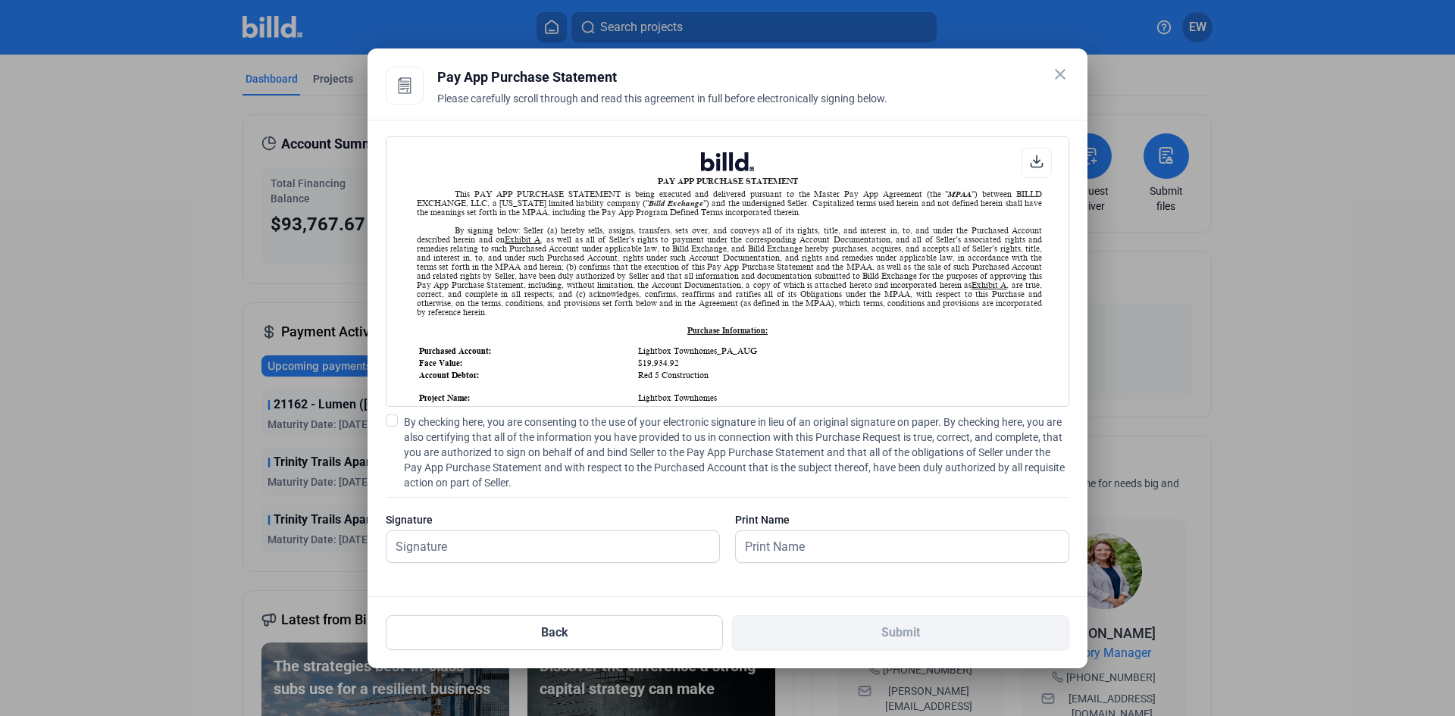
scroll to position [1, 0]
click at [391, 421] on span at bounding box center [392, 421] width 12 height 12
click at [0, 0] on input "By checking here, you are consenting to the use of your electronic signature in…" at bounding box center [0, 0] width 0 height 0
click at [484, 542] on input "text" at bounding box center [544, 546] width 316 height 31
type input "[PERSON_NAME]"
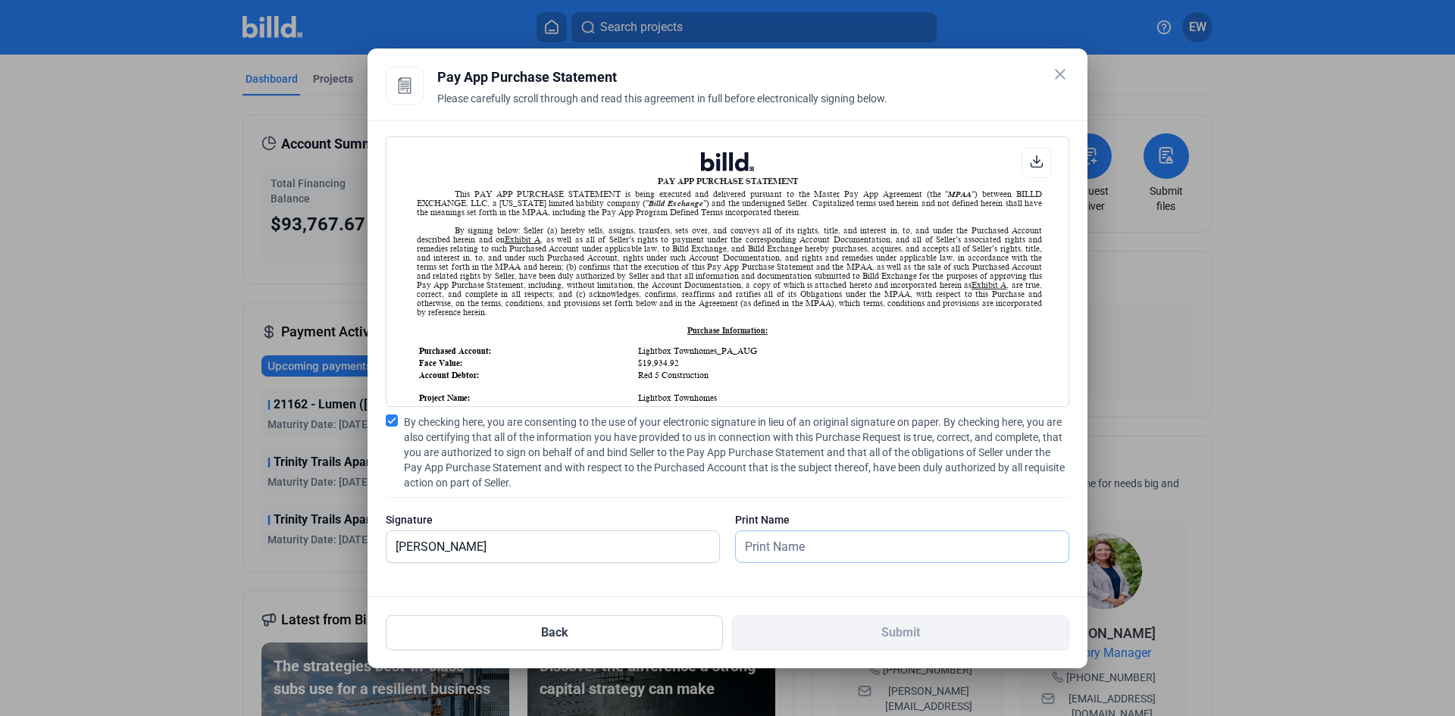
click at [796, 550] on input "text" at bounding box center [894, 546] width 316 height 31
type input "[PERSON_NAME]"
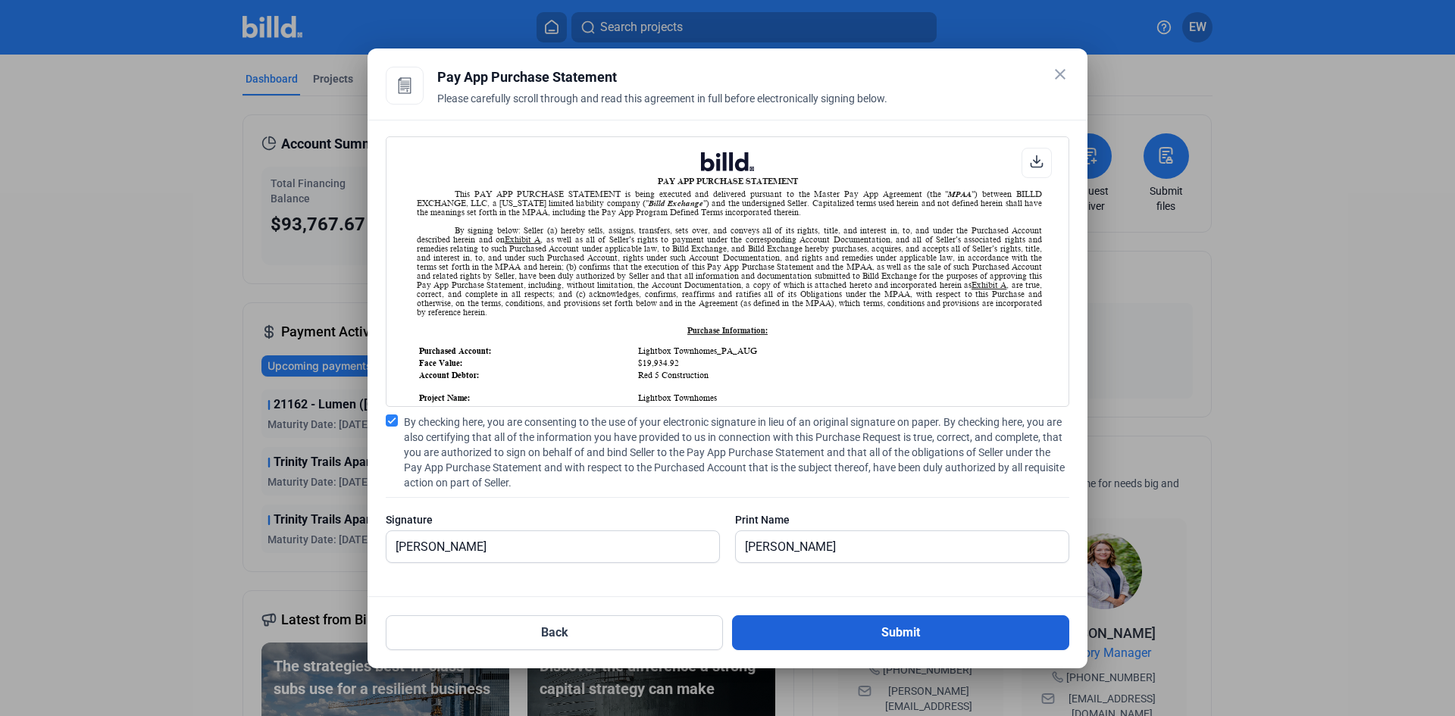
click at [862, 634] on button "Submit" at bounding box center [900, 632] width 337 height 35
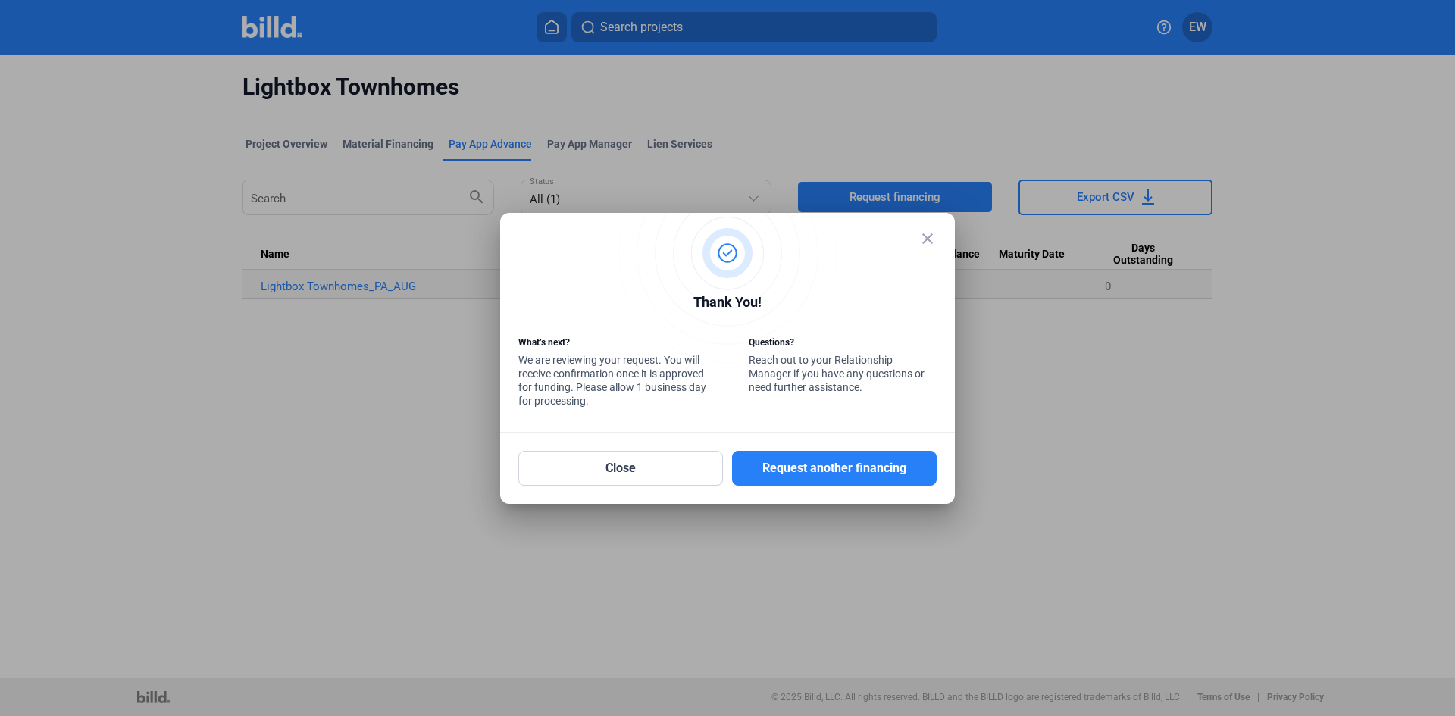
click at [931, 243] on mat-icon "close" at bounding box center [927, 239] width 18 height 18
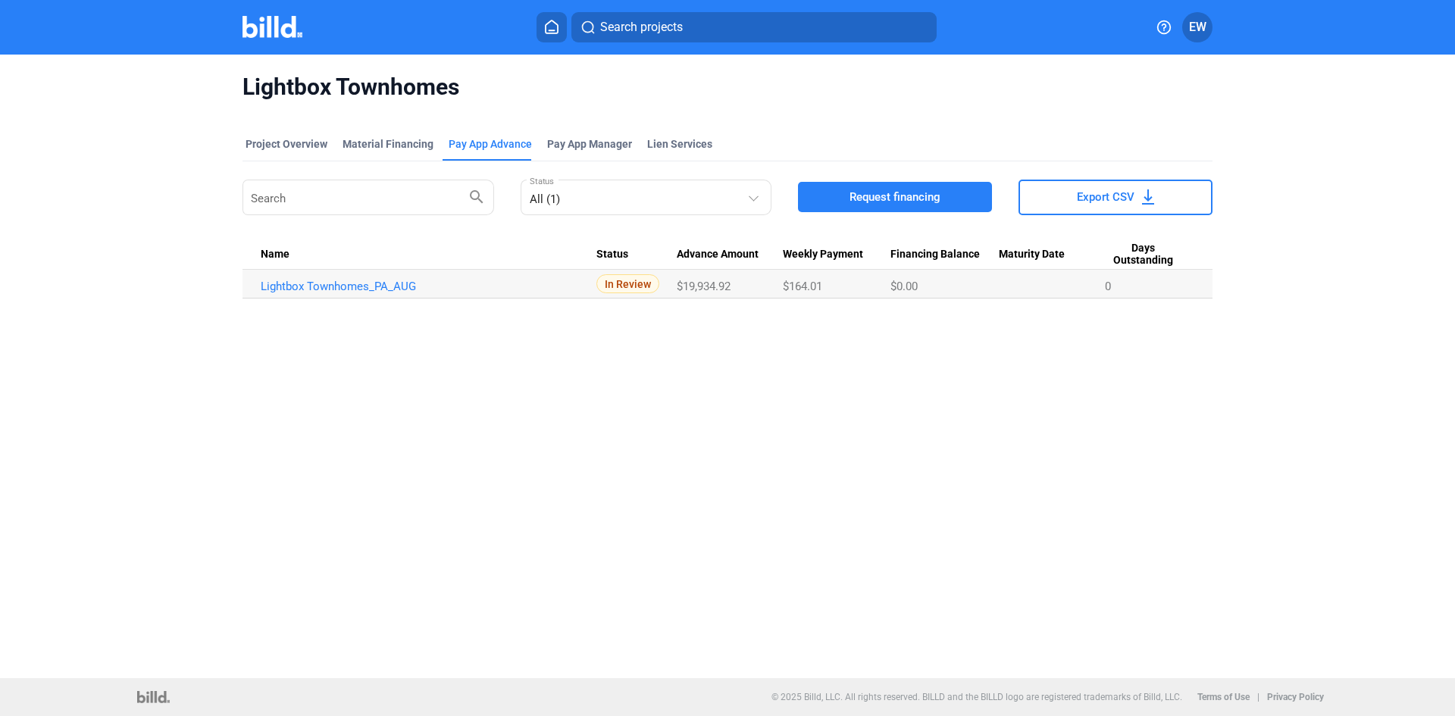
click at [548, 28] on icon at bounding box center [551, 27] width 15 height 14
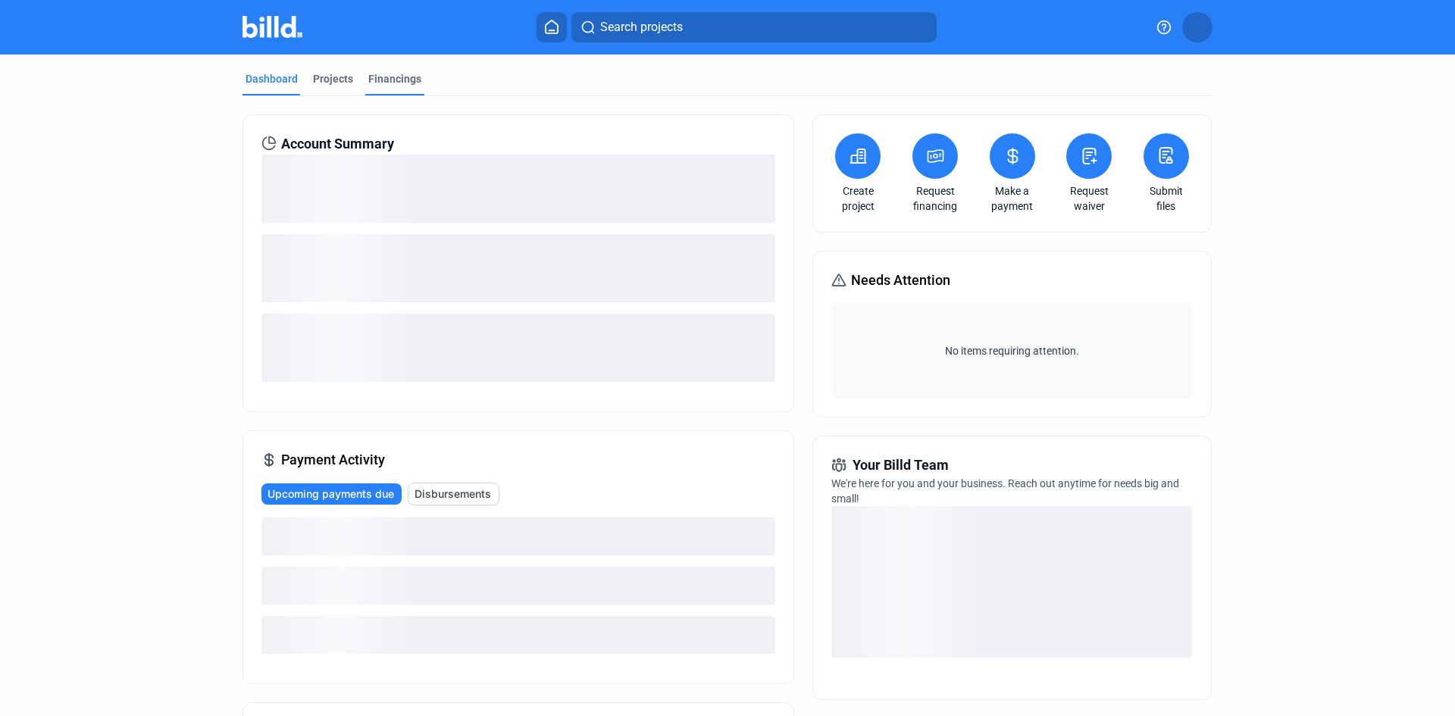
click at [391, 80] on div "Financings" at bounding box center [394, 78] width 53 height 15
